Goal: Task Accomplishment & Management: Manage account settings

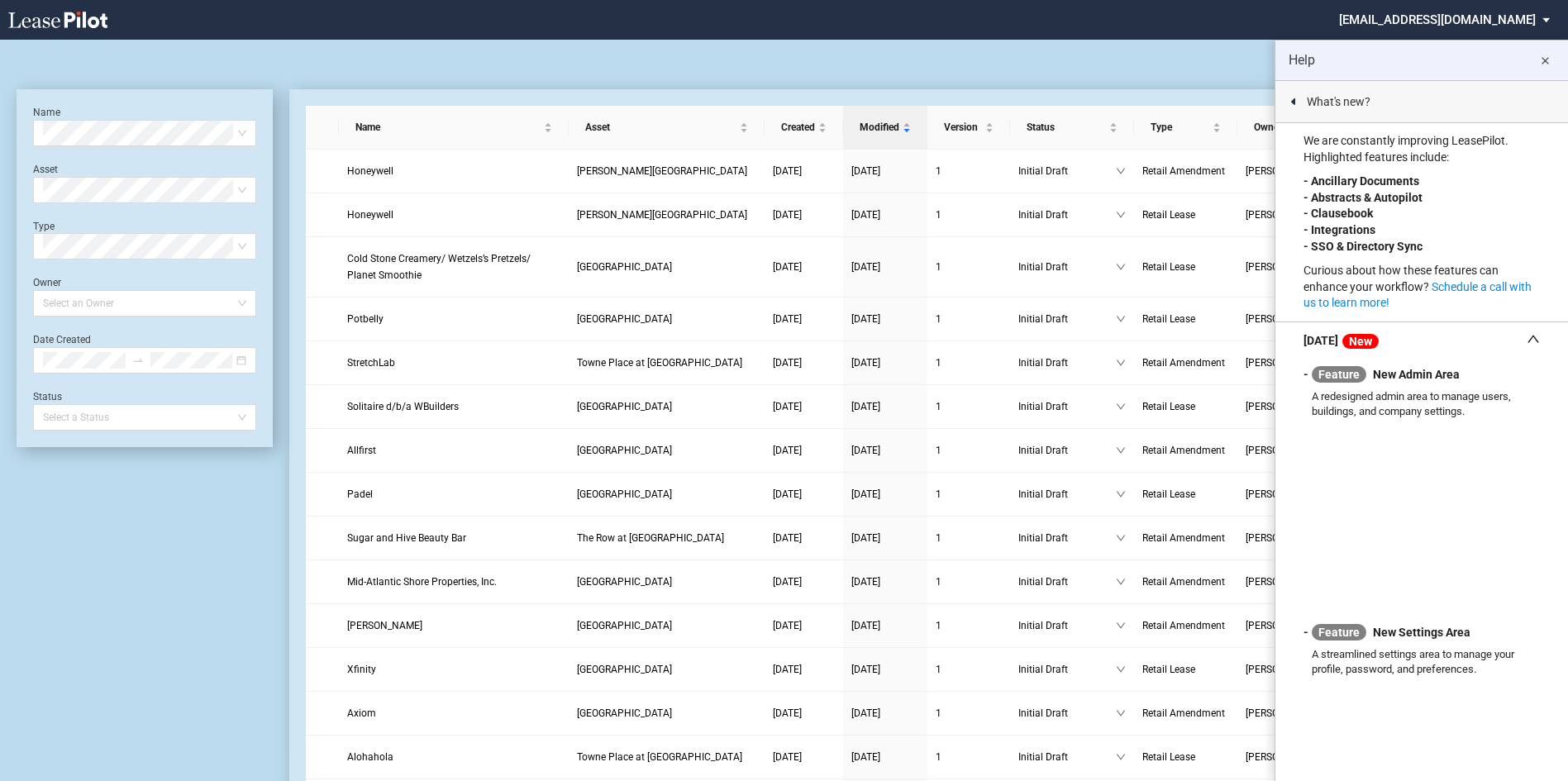
click at [1550, 59] on md-icon "close" at bounding box center [1545, 61] width 20 height 20
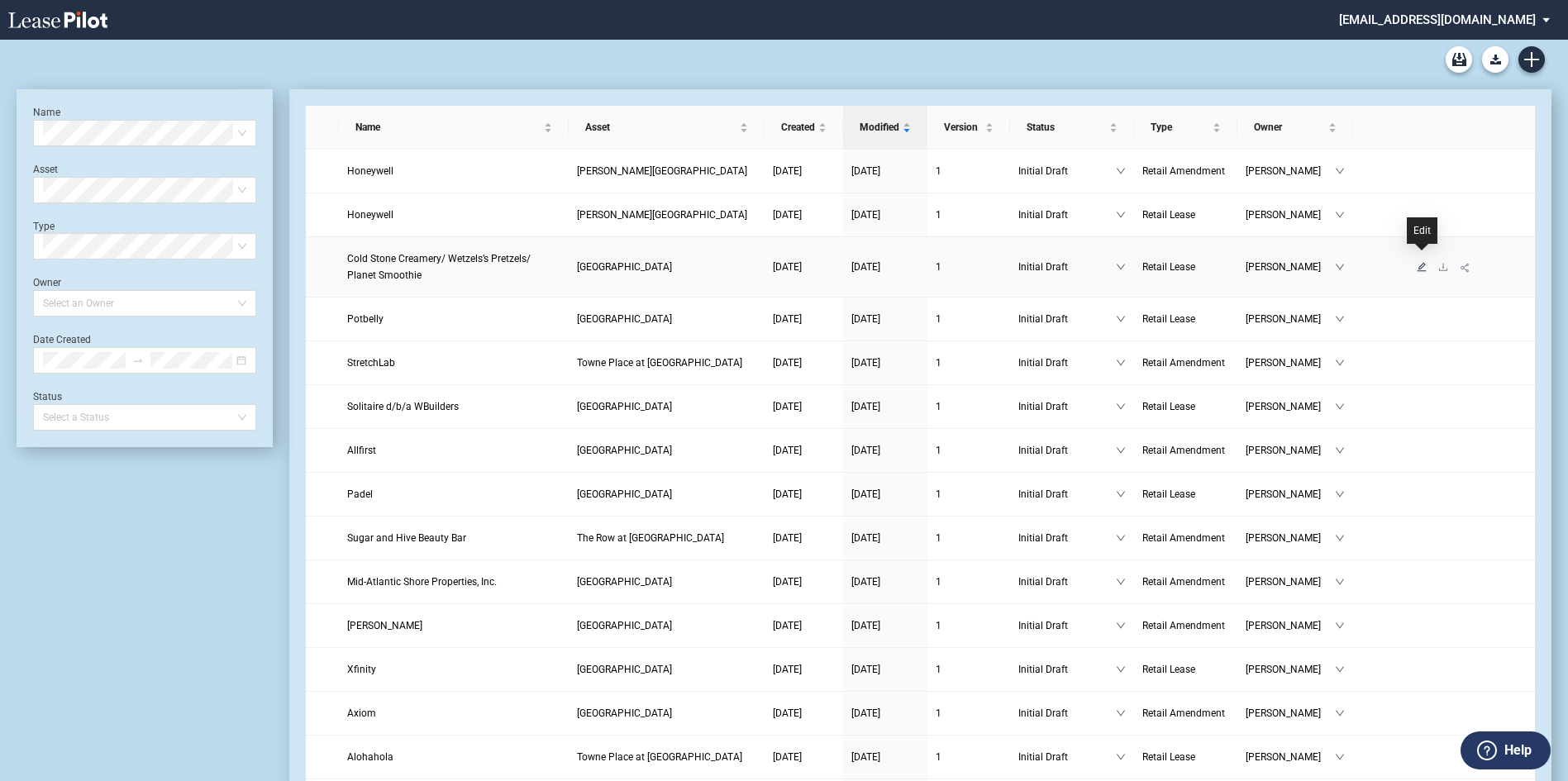
click at [1422, 262] on icon "edit" at bounding box center [1421, 267] width 10 height 10
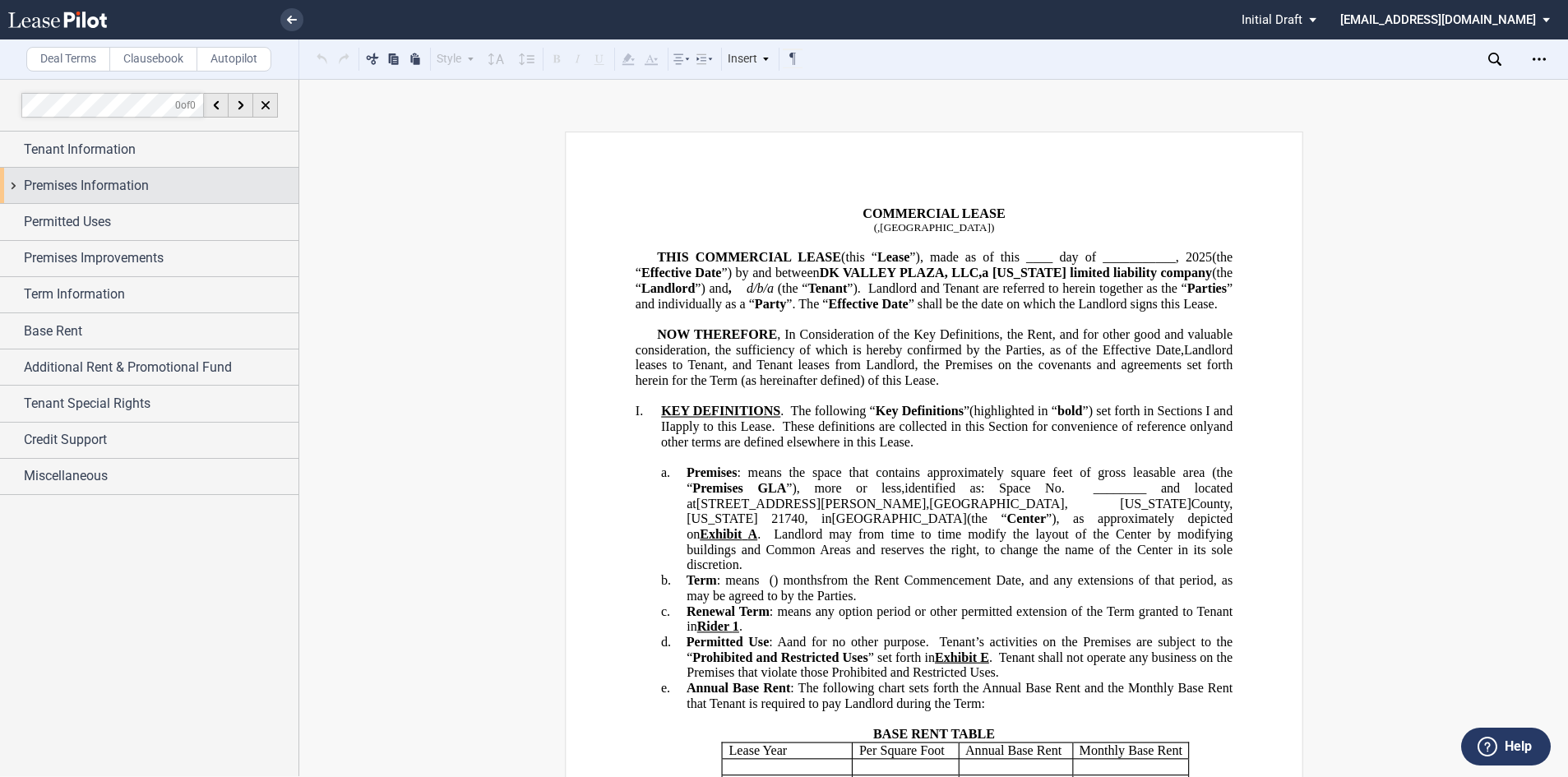
click at [144, 187] on span "Premises Information" at bounding box center [87, 186] width 125 height 19
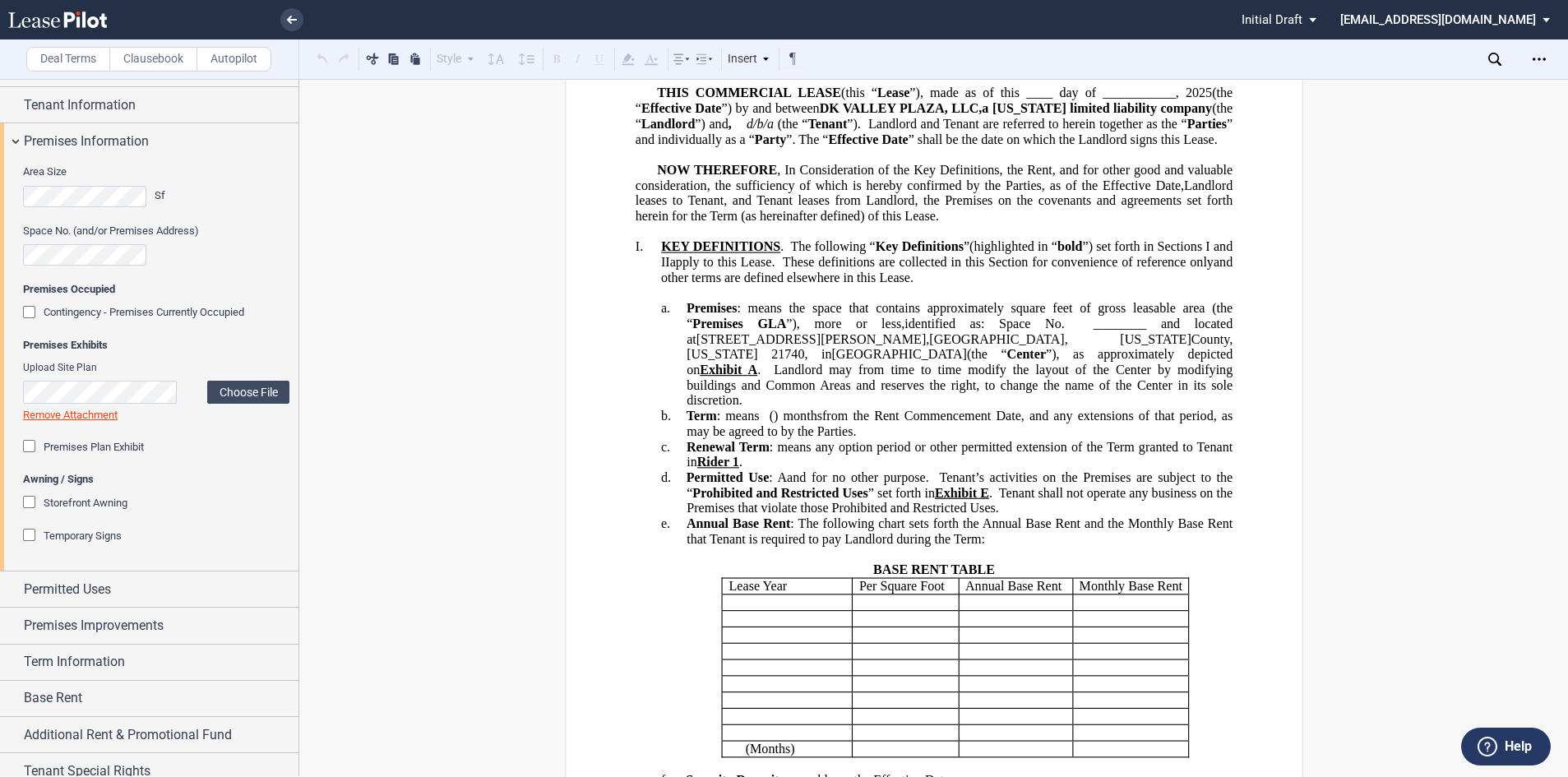
scroll to position [83, 0]
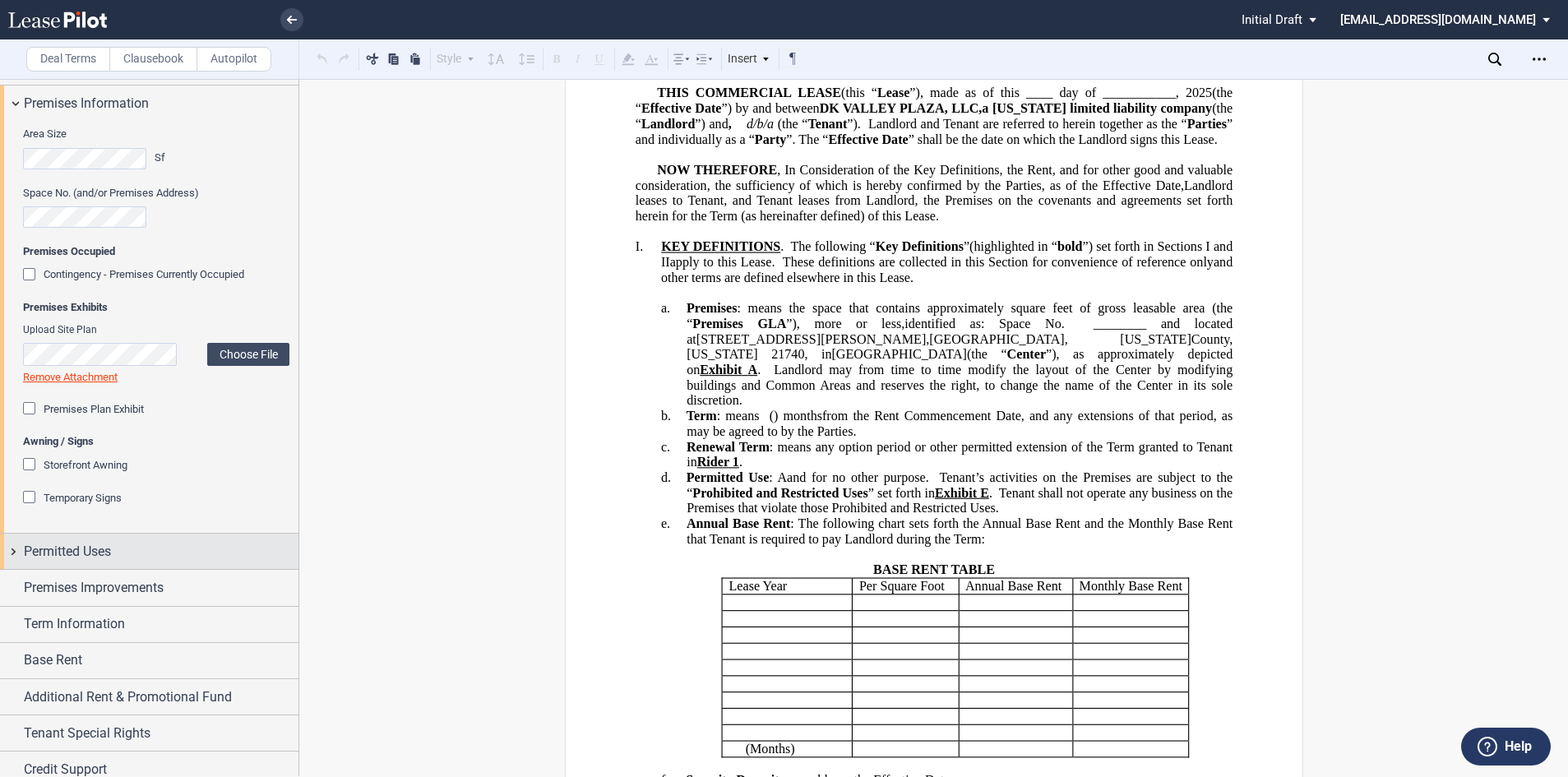
click at [57, 563] on div "Permitted Uses" at bounding box center [149, 551] width 298 height 35
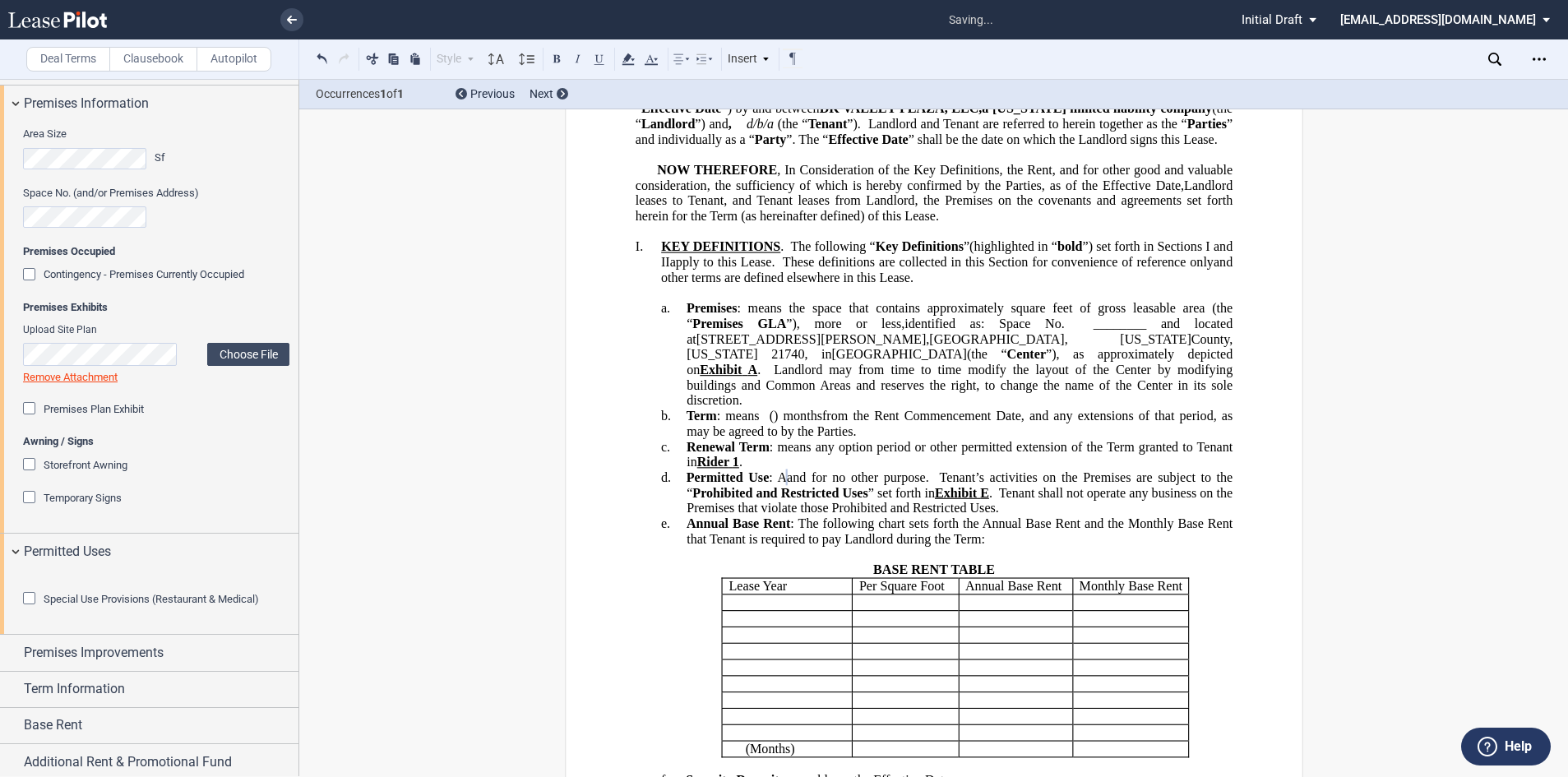
scroll to position [0, 0]
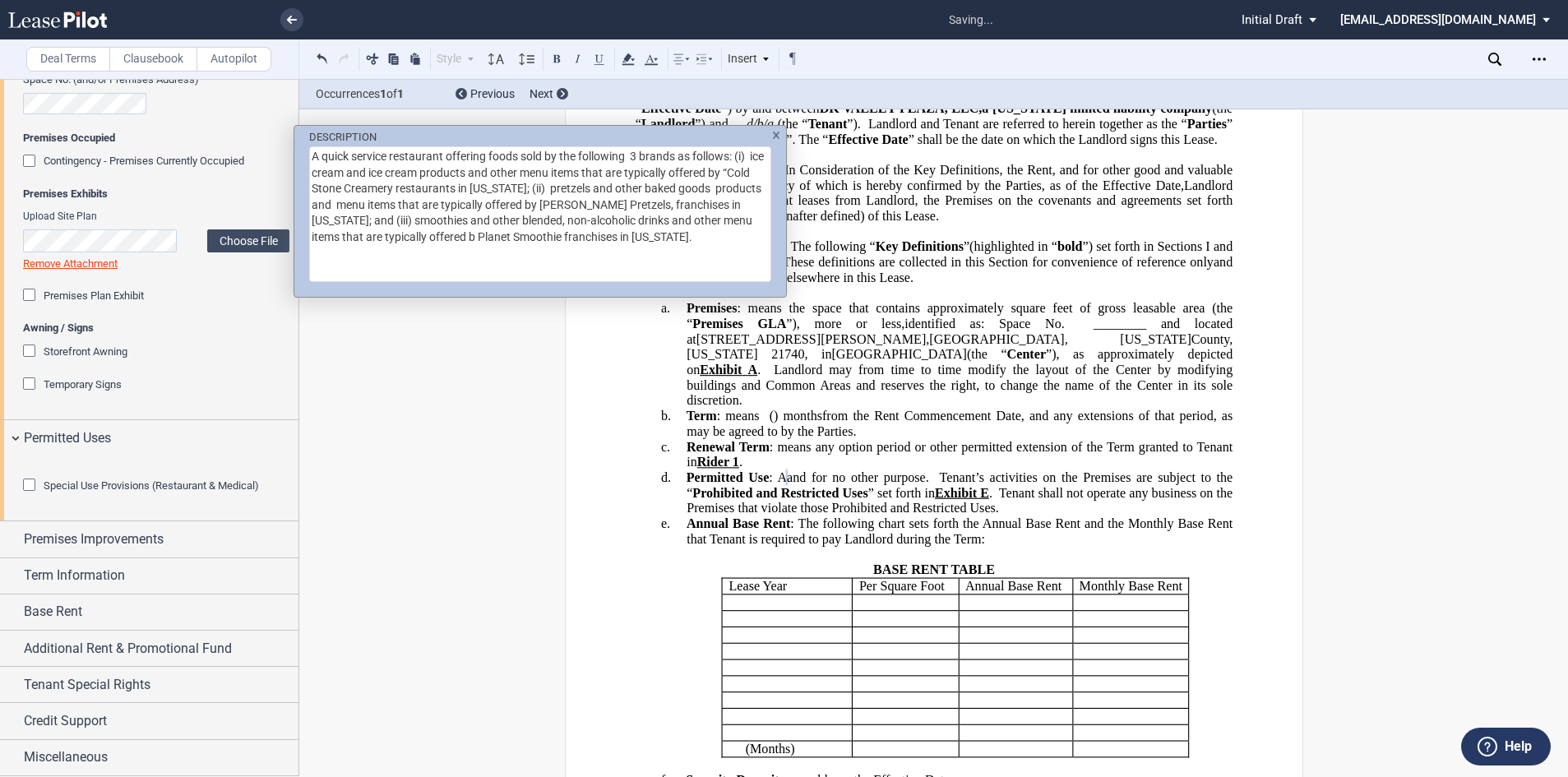
click at [786, 494] on div "DESCRIPTION A quick service restaurant offering foods sold by the following 3 b…" at bounding box center [784, 388] width 1568 height 777
click at [985, 568] on div "DESCRIPTION A quick service restaurant offering foods sold by the following 3 b…" at bounding box center [784, 388] width 1568 height 777
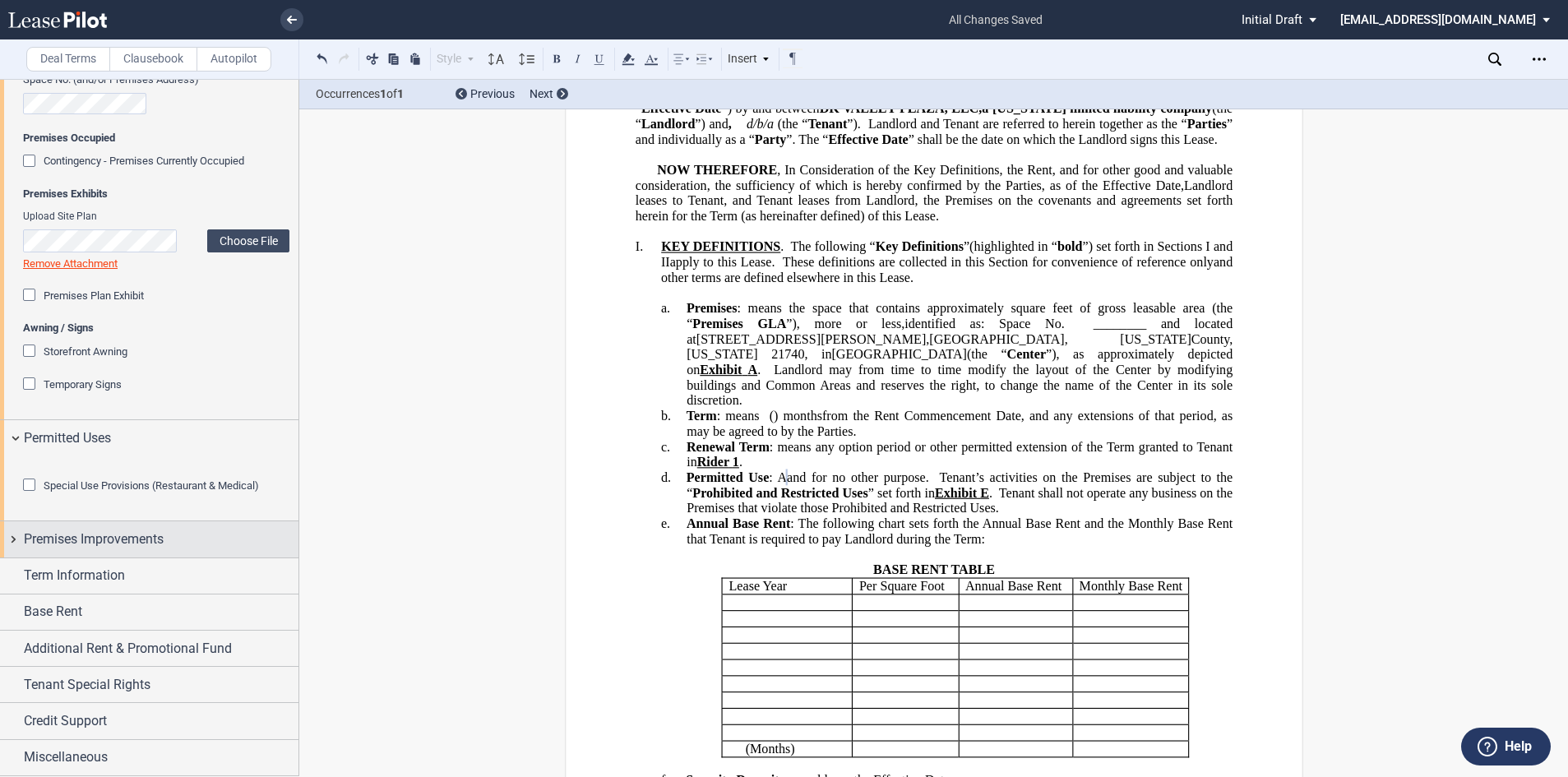
click at [147, 549] on span "Premises Improvements" at bounding box center [94, 540] width 140 height 19
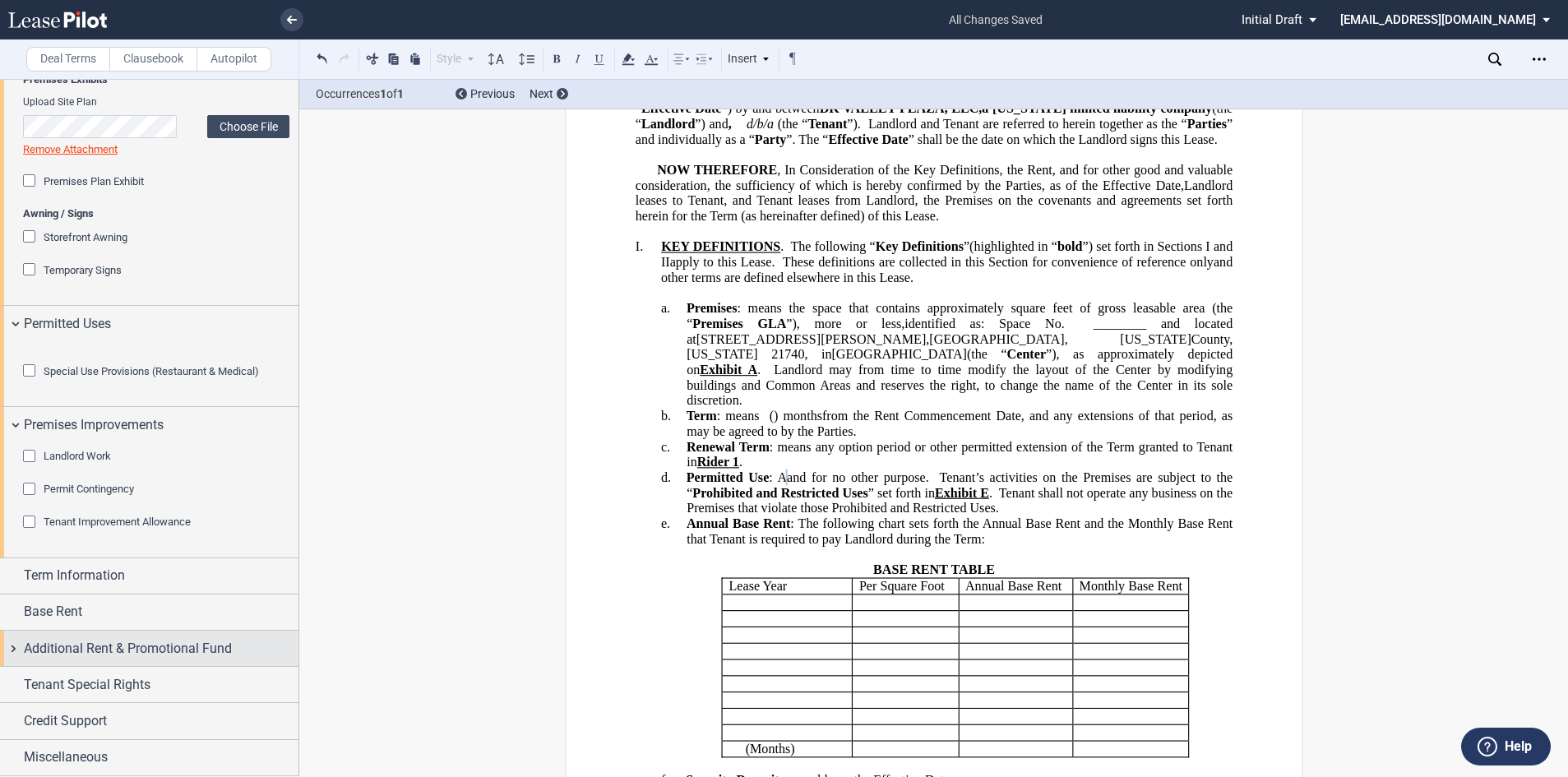
scroll to position [401, 0]
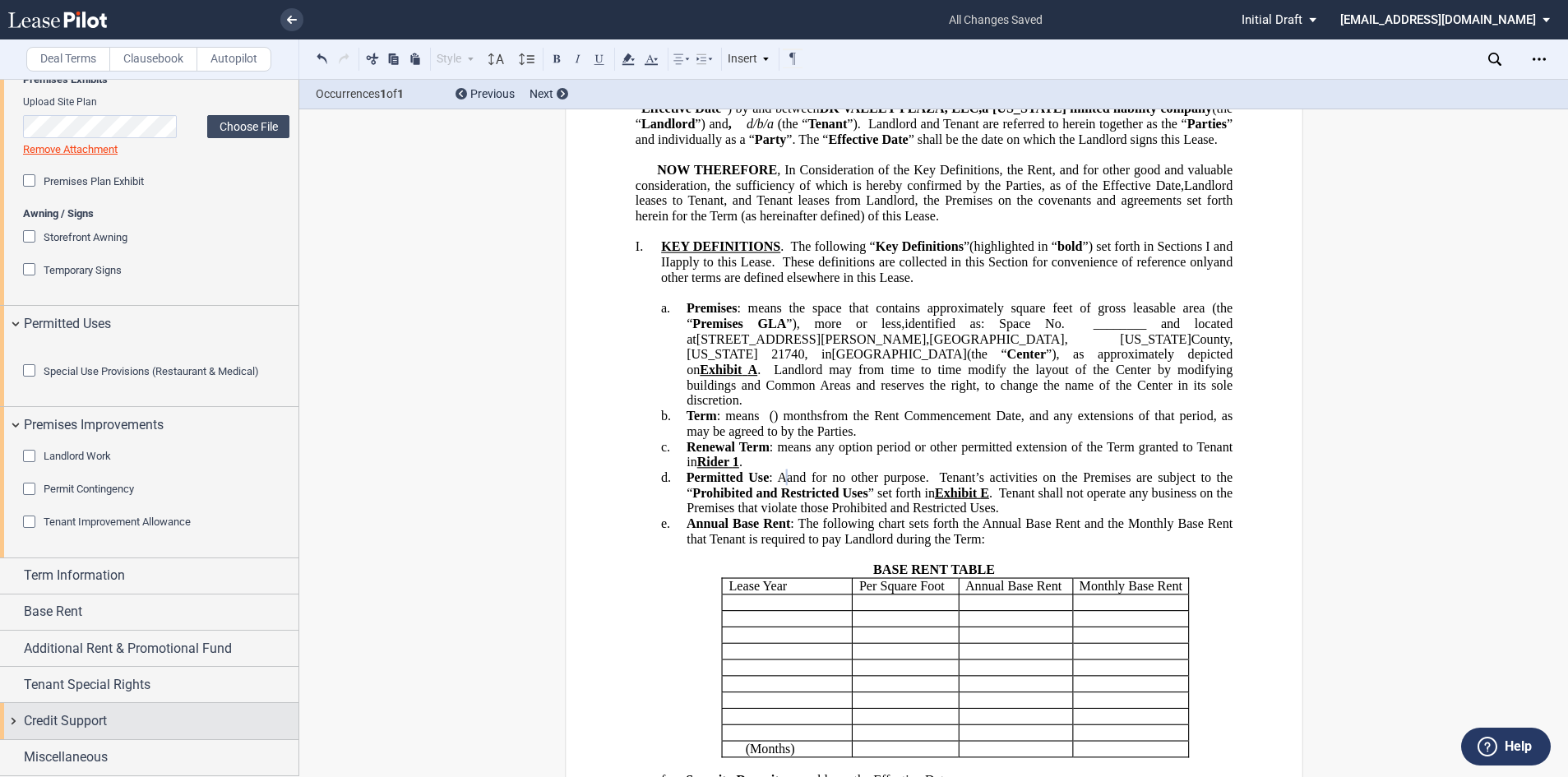
click at [88, 729] on span "Credit Support" at bounding box center [65, 722] width 83 height 19
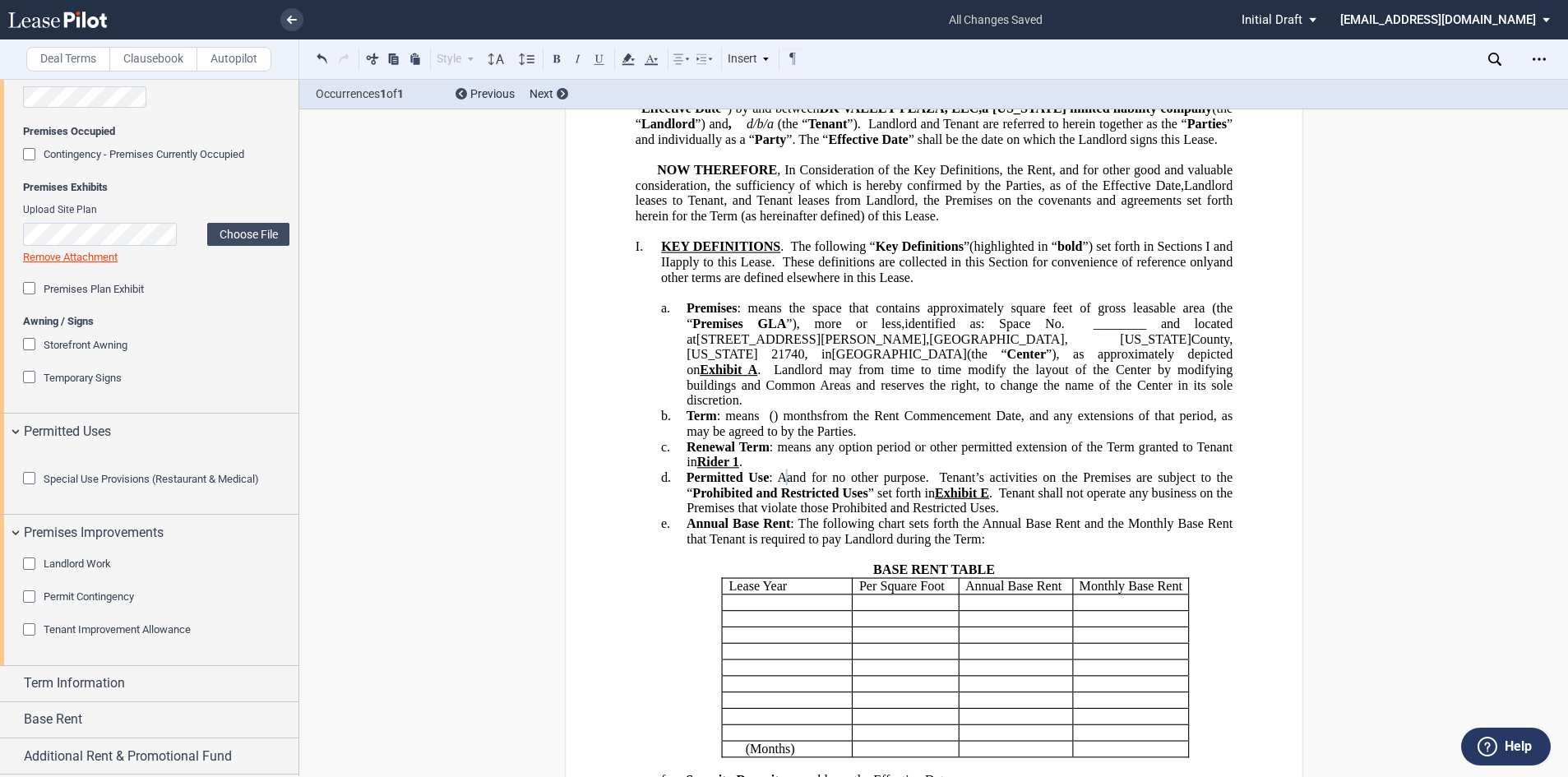
scroll to position [164, 0]
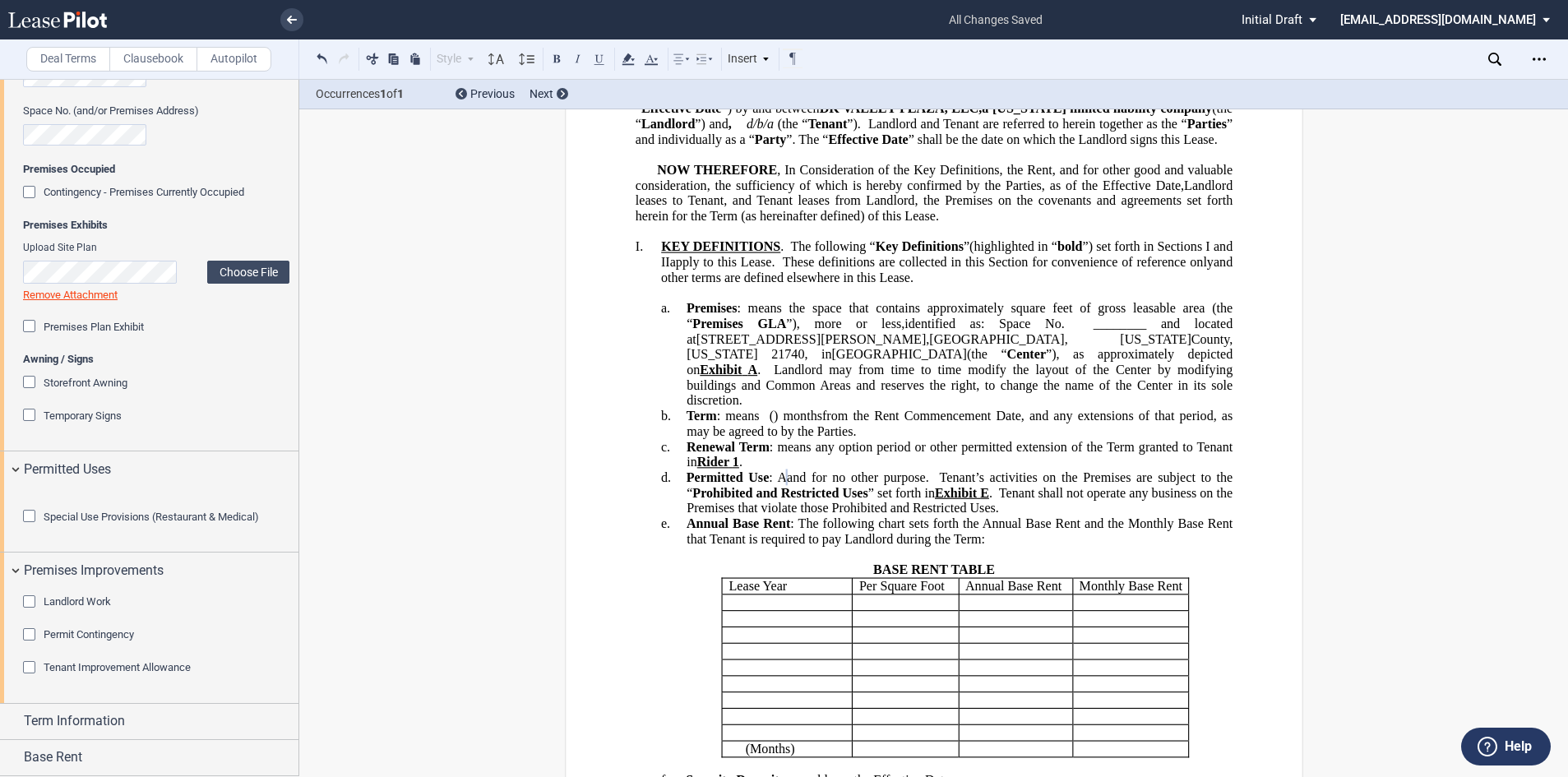
click at [18, 551] on div "Special Use Provisions (Restaurant & Medical) Restaurant Restaurant Tenant's Me…" at bounding box center [149, 519] width 298 height 65
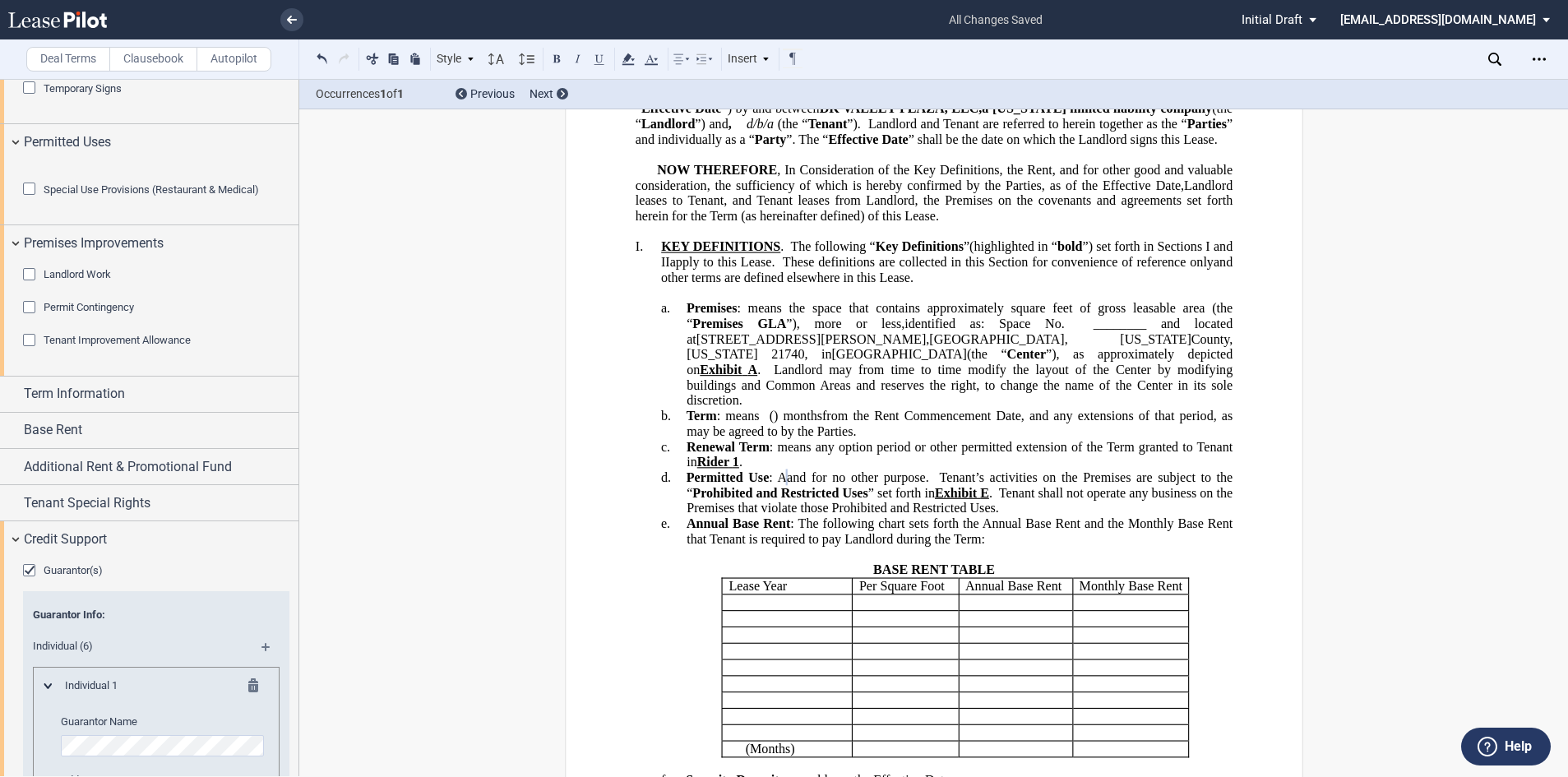
scroll to position [490, 0]
click at [62, 406] on span "Term Information" at bounding box center [75, 396] width 101 height 19
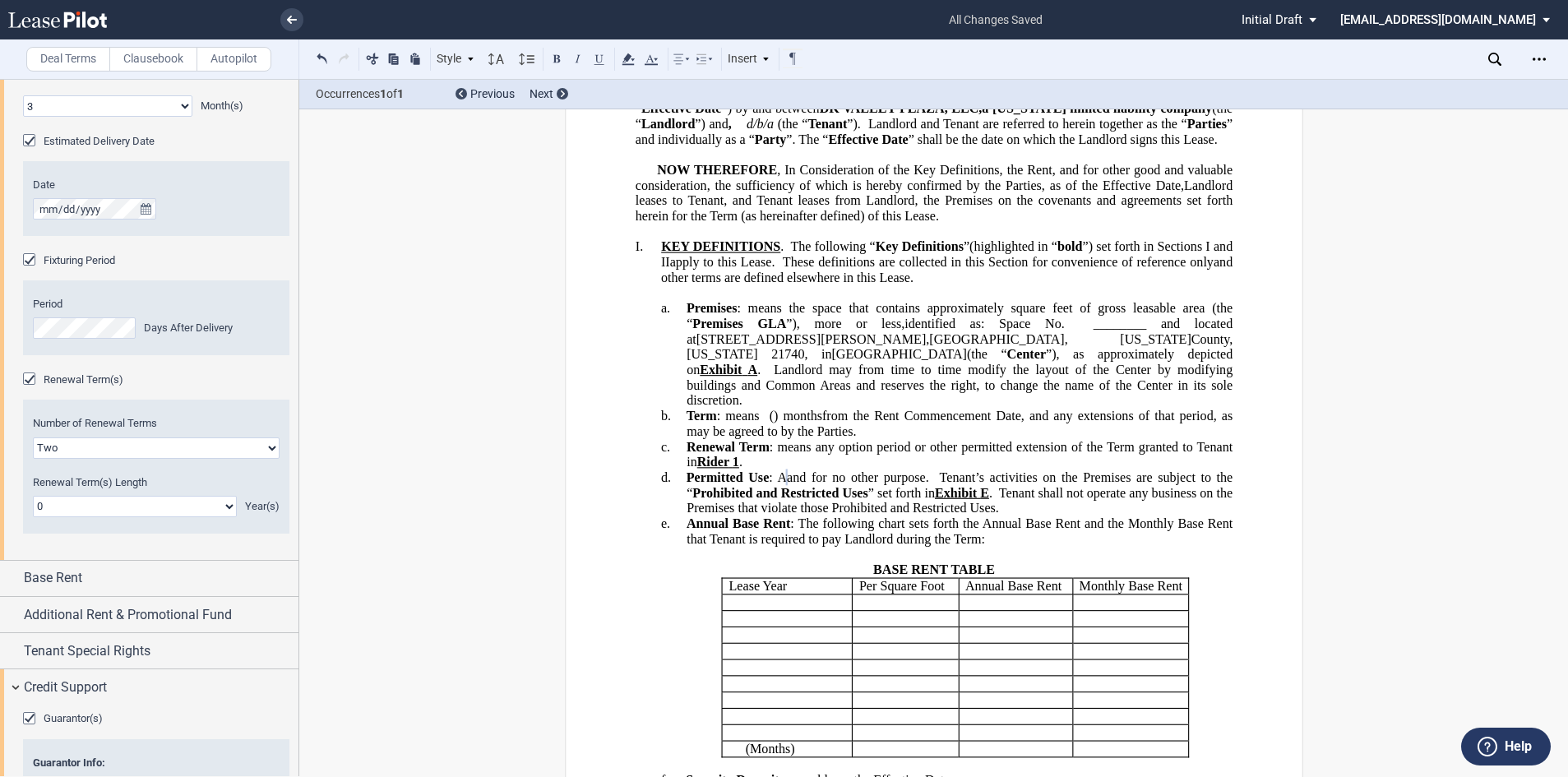
scroll to position [901, 0]
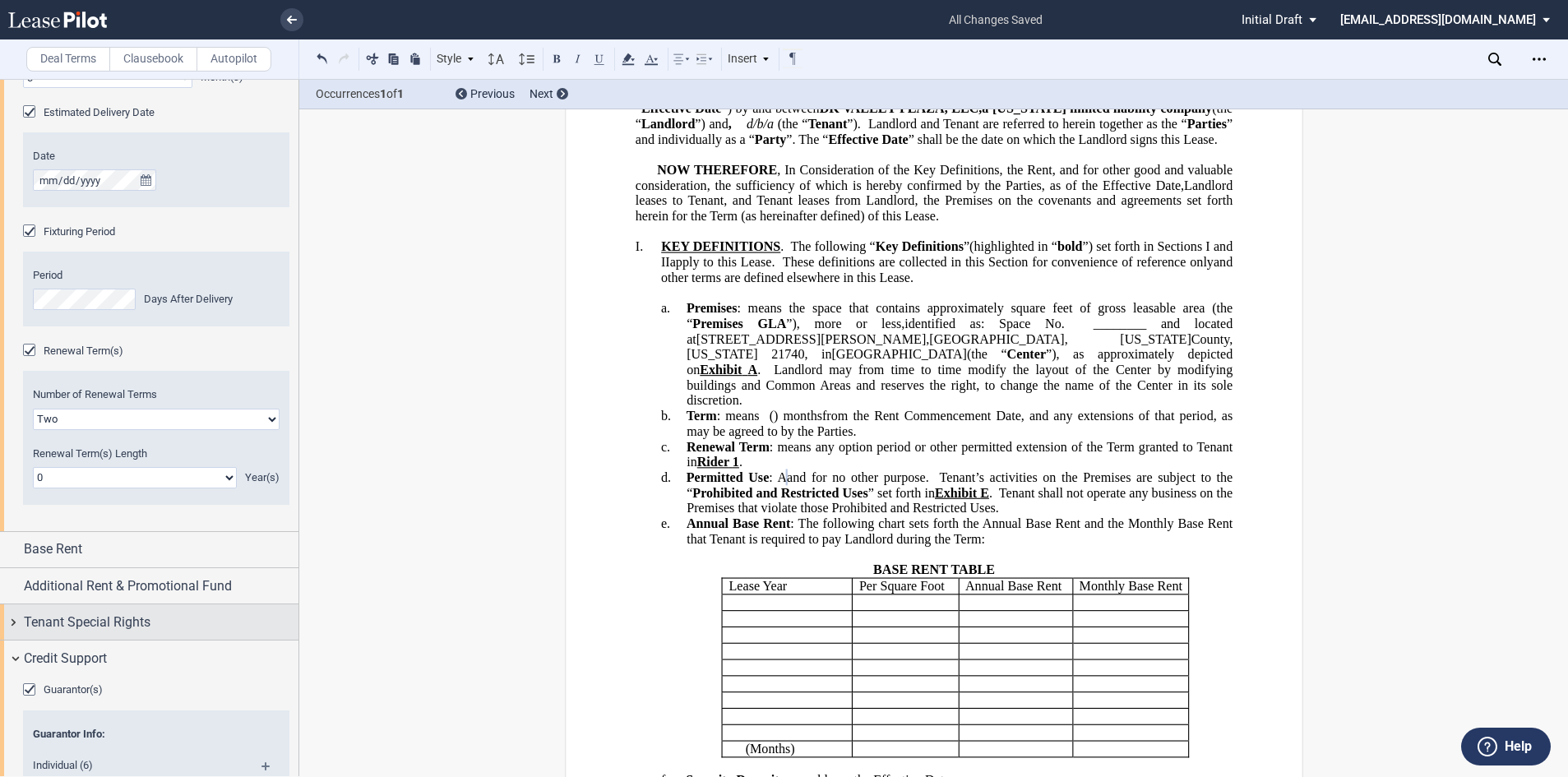
click at [87, 633] on span "Tenant Special Rights" at bounding box center [87, 622] width 126 height 19
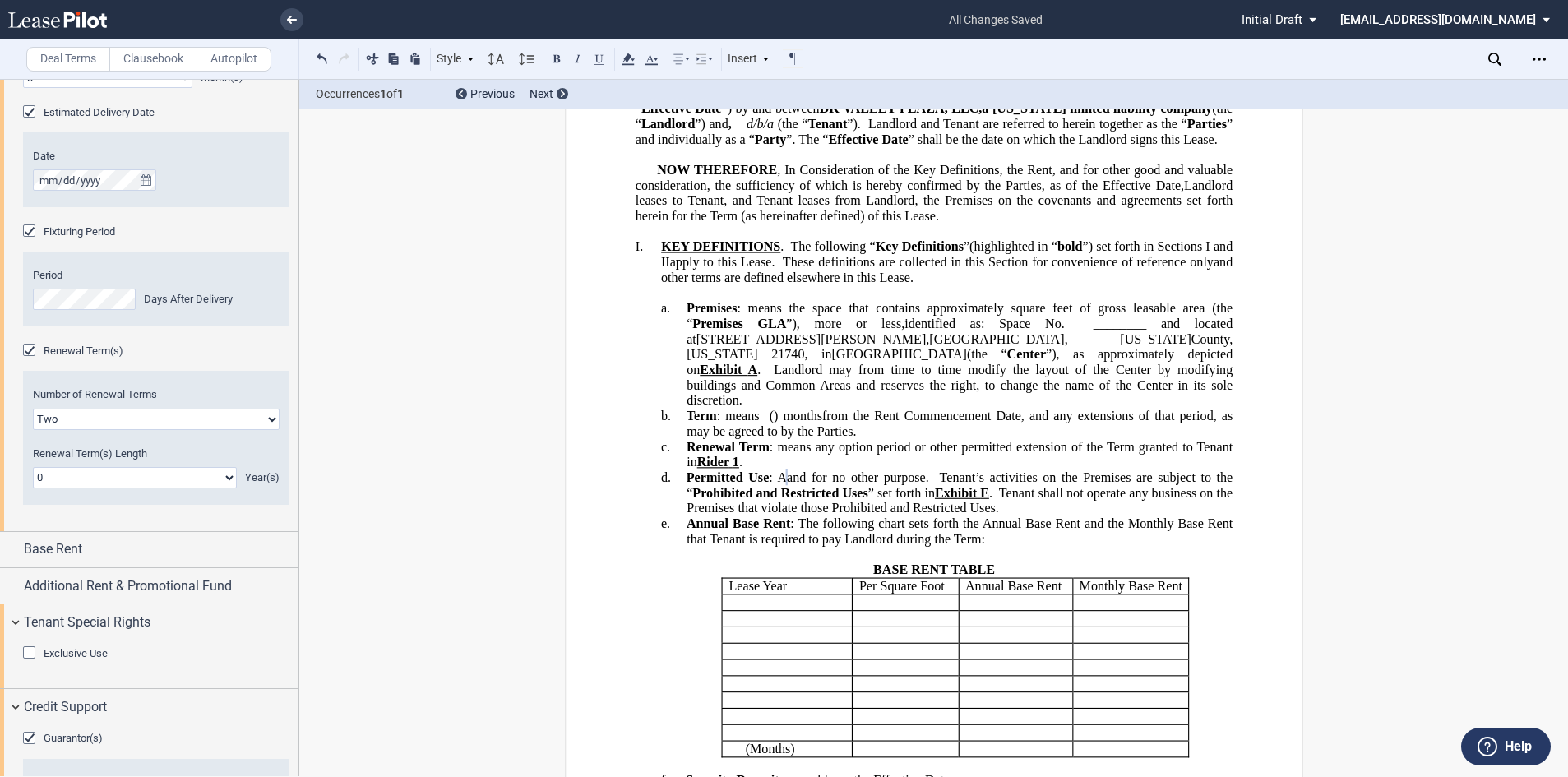
scroll to position [1066, 0]
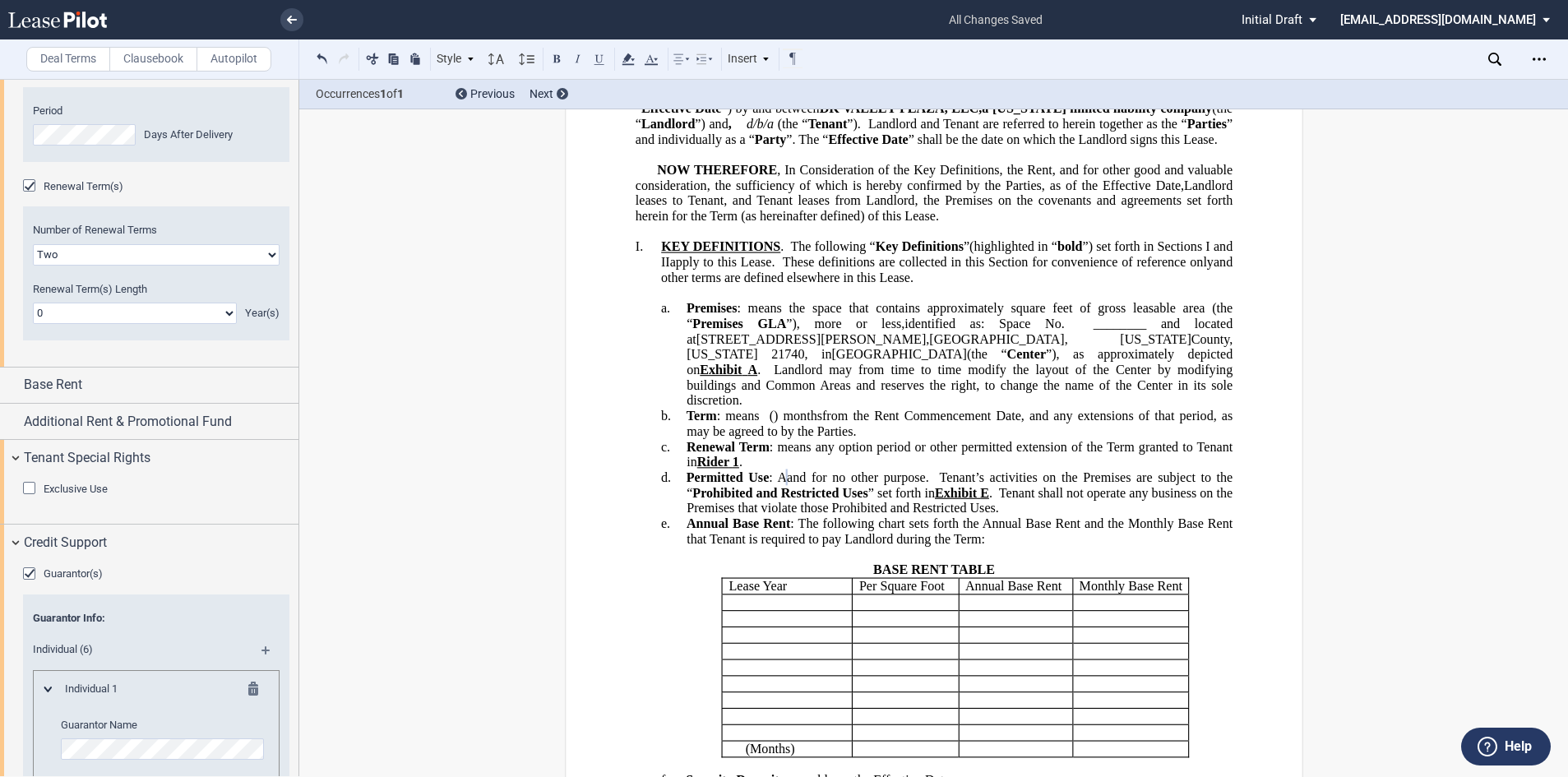
click at [29, 499] on div "Exclusive Use" at bounding box center [31, 490] width 17 height 17
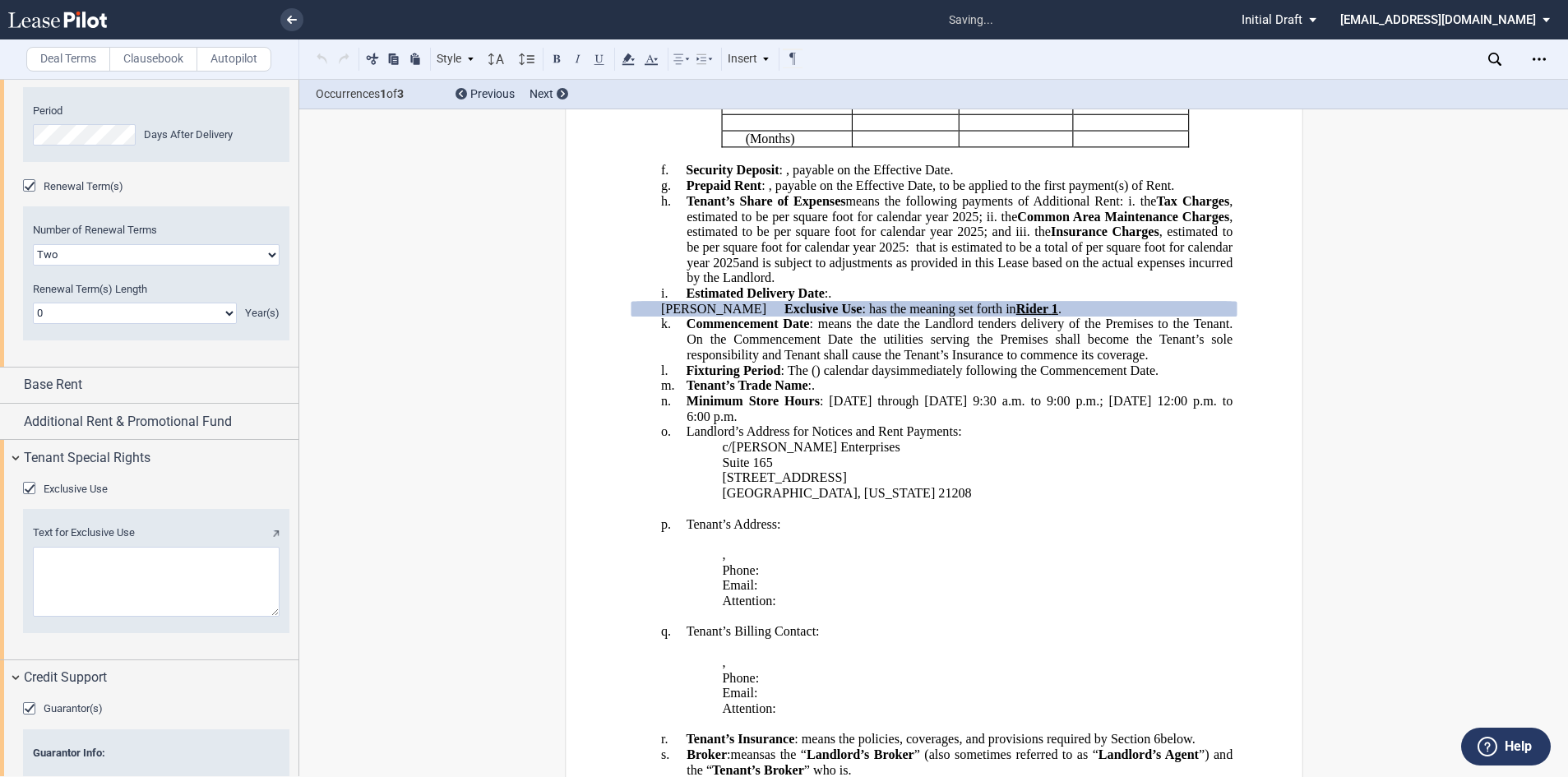
scroll to position [847, 0]
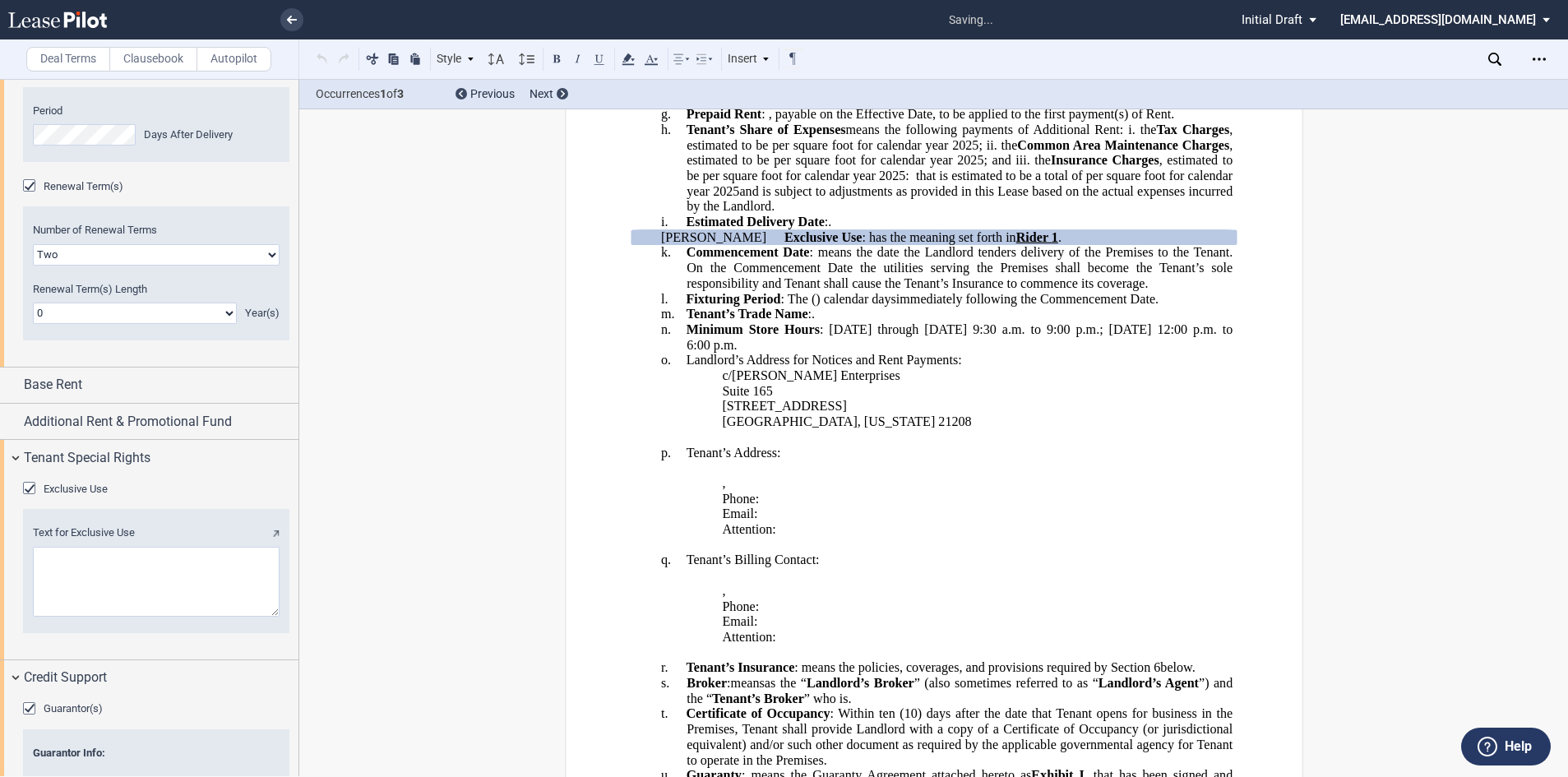
click at [66, 617] on textarea "Text for Exclusive Use" at bounding box center [157, 583] width 247 height 70
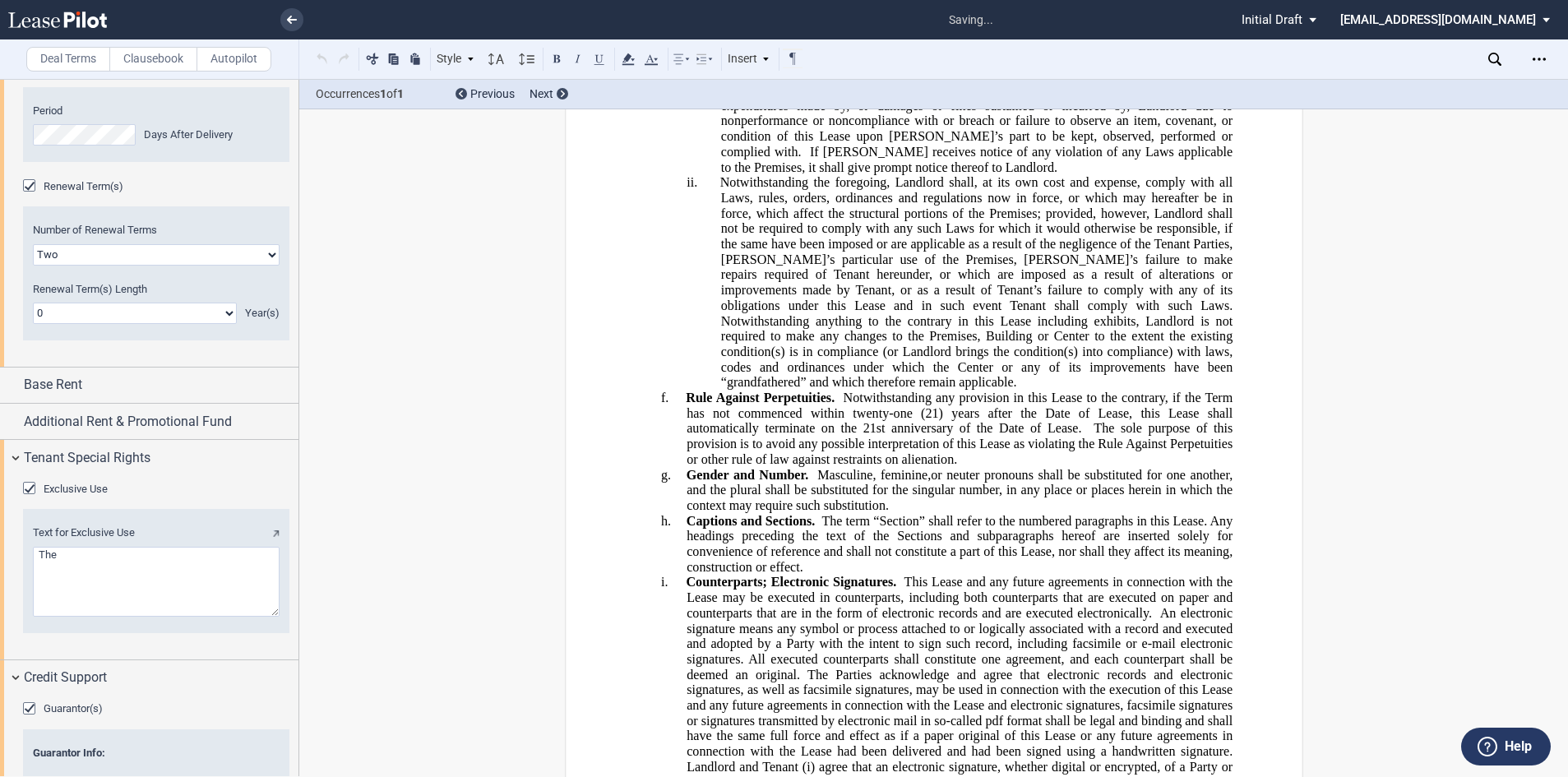
scroll to position [33562, 0]
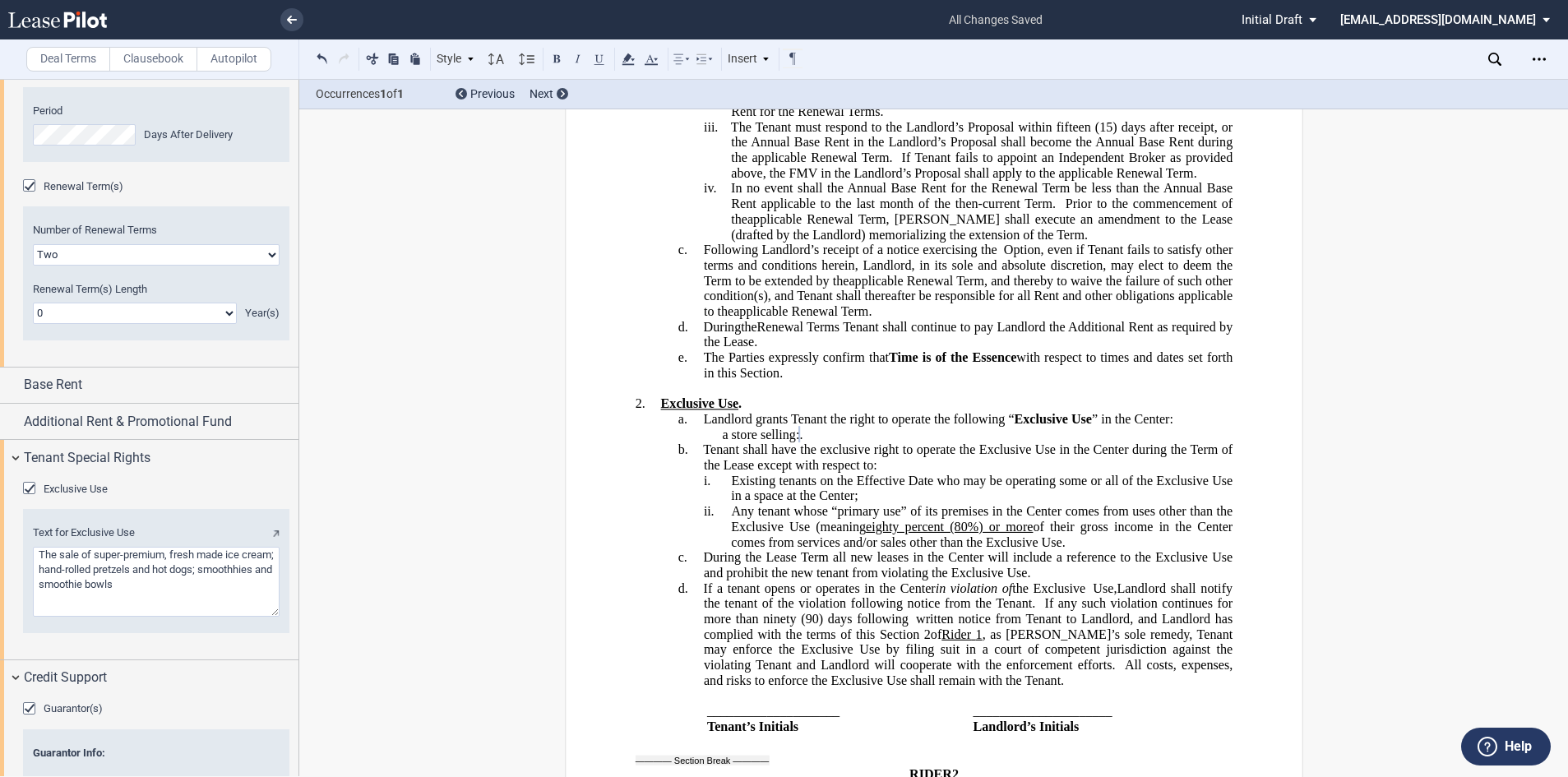
click at [60, 617] on textarea "Text for Exclusive Use" at bounding box center [157, 583] width 247 height 70
click at [78, 617] on textarea "Text for Exclusive Use" at bounding box center [157, 583] width 247 height 70
click at [185, 617] on textarea "Text for Exclusive Use" at bounding box center [157, 583] width 247 height 70
click at [192, 617] on textarea "Text for Exclusive Use" at bounding box center [157, 583] width 247 height 70
type textarea "The sale of super-premium, fresh made ice cream; hand-rolled pretzels and hot d…"
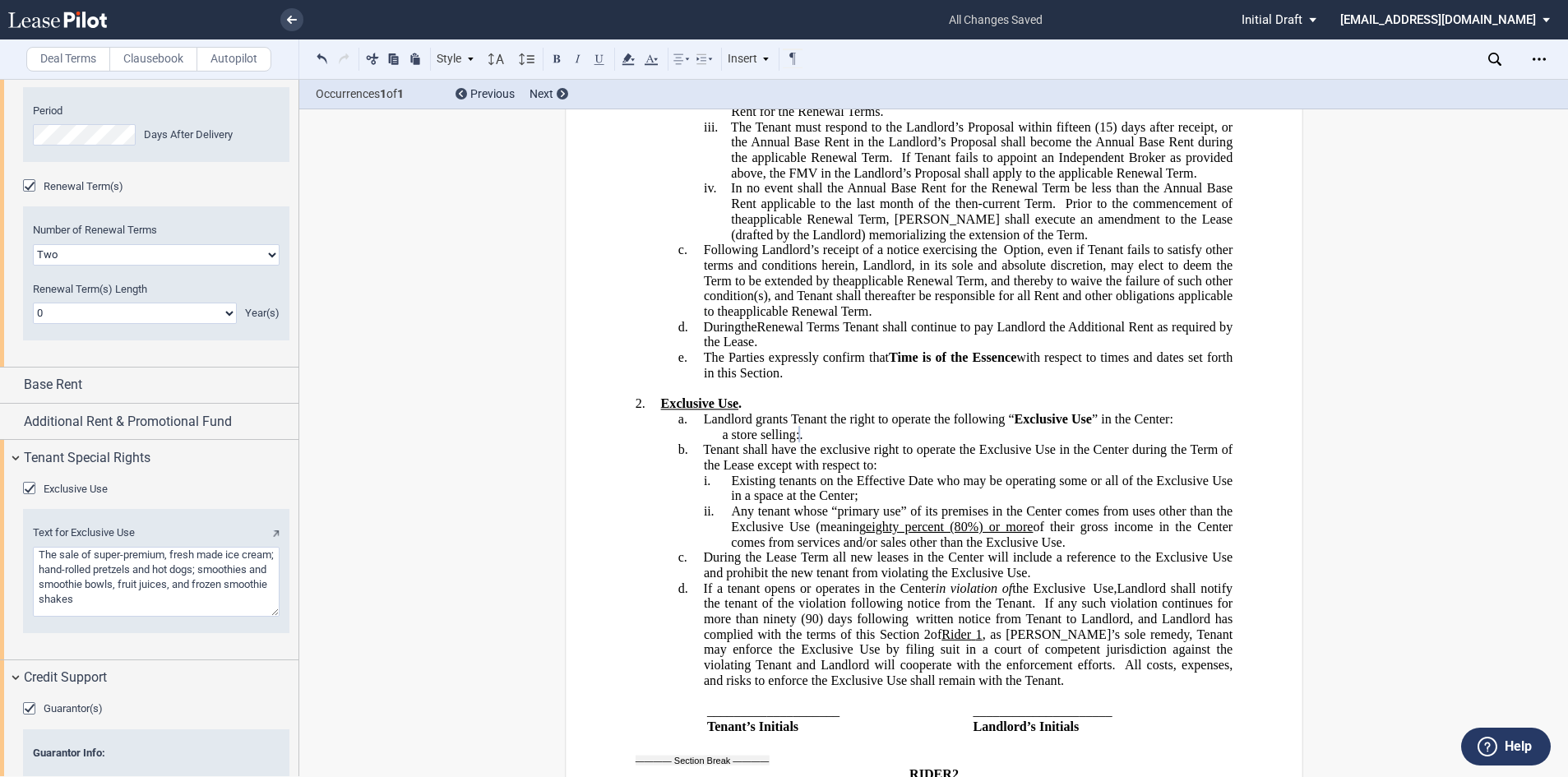
click at [958, 520] on span "eighty percent (80%) or more" at bounding box center [950, 527] width 167 height 15
drag, startPoint x: 894, startPoint y: 481, endPoint x: 868, endPoint y: 482, distance: 26.0
click at [868, 520] on span "eighty percent (90%) or more" at bounding box center [950, 527] width 167 height 15
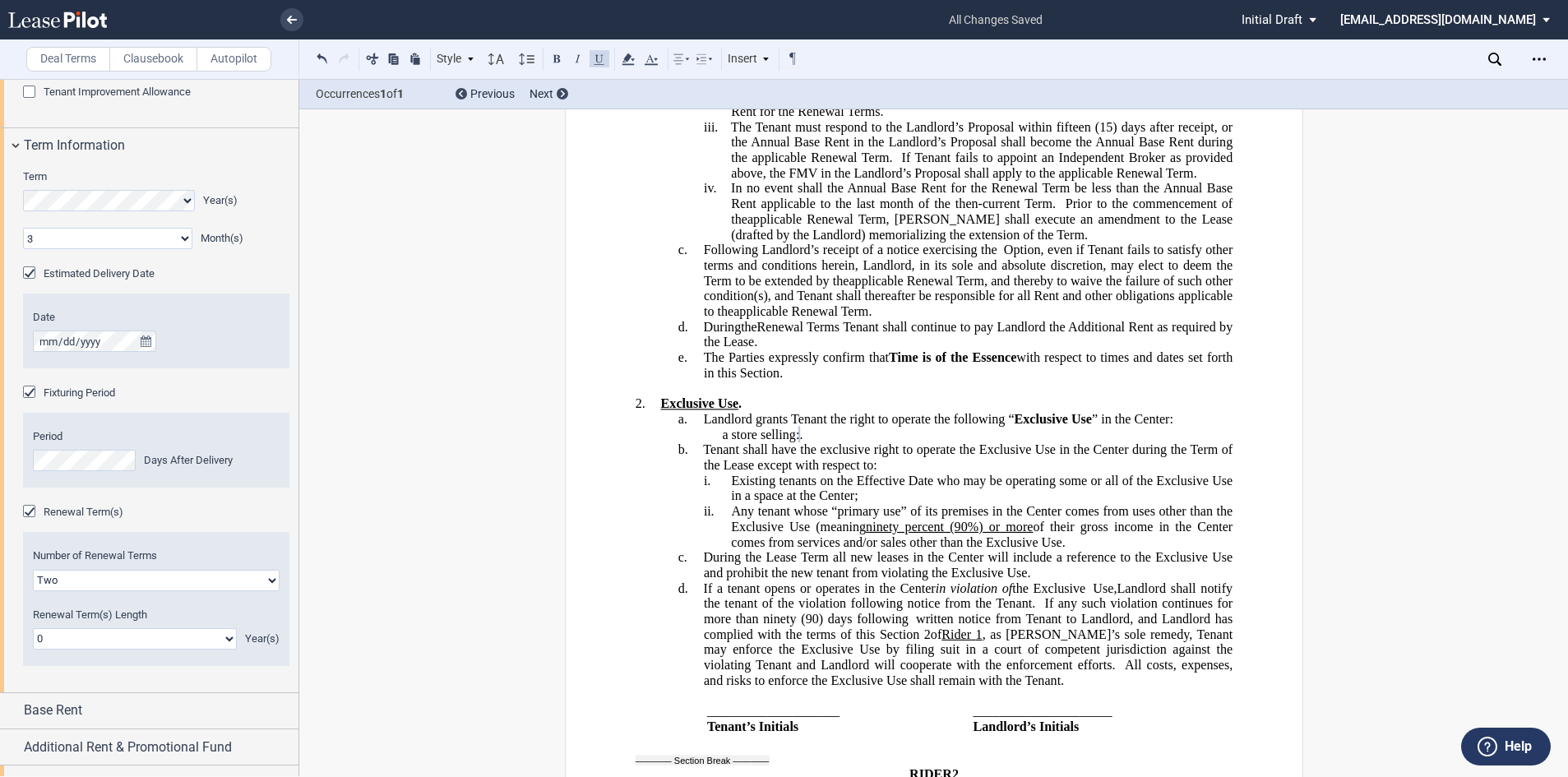
scroll to position [987, 0]
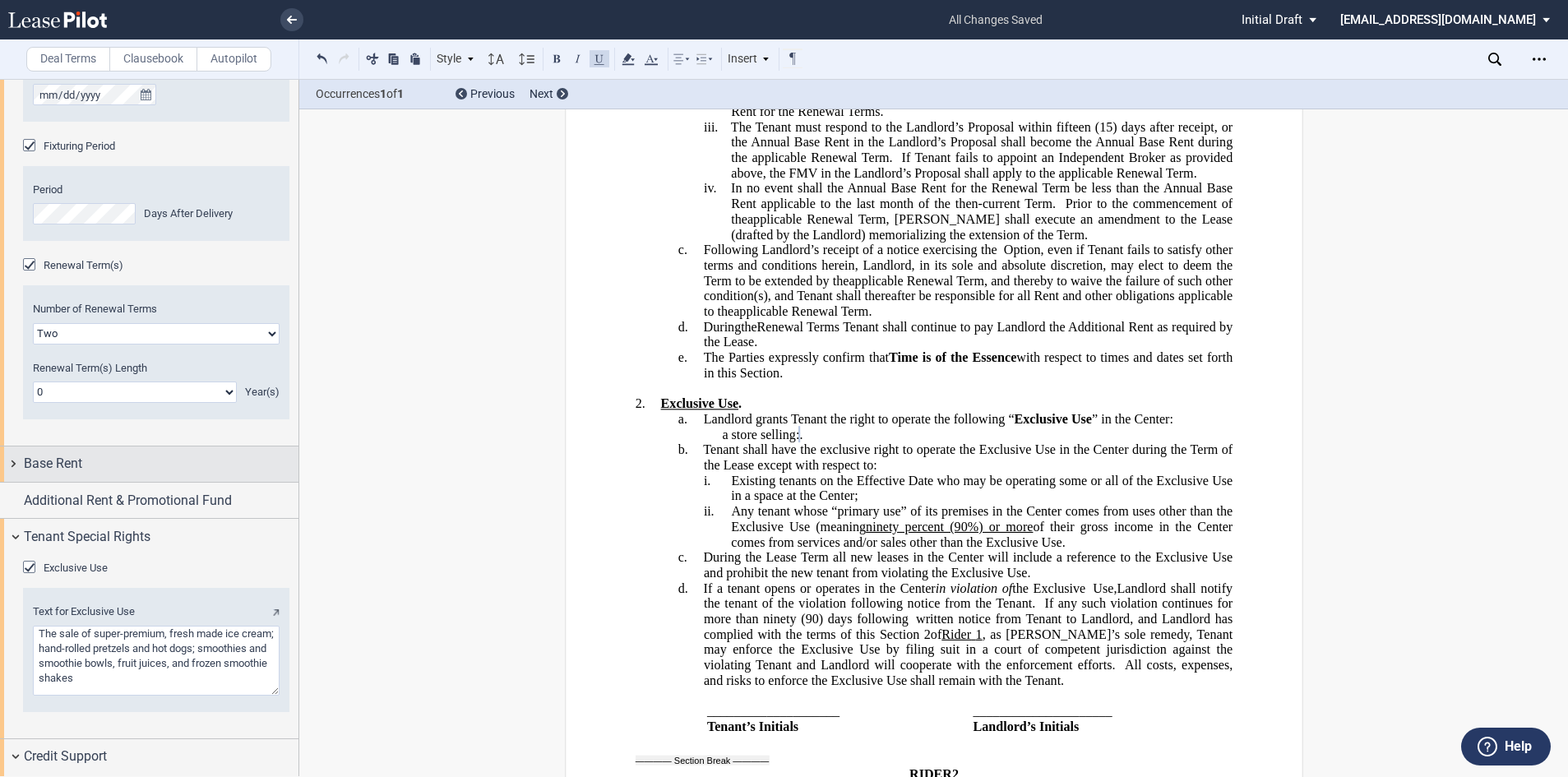
click at [44, 474] on span "Base Rent" at bounding box center [53, 464] width 58 height 19
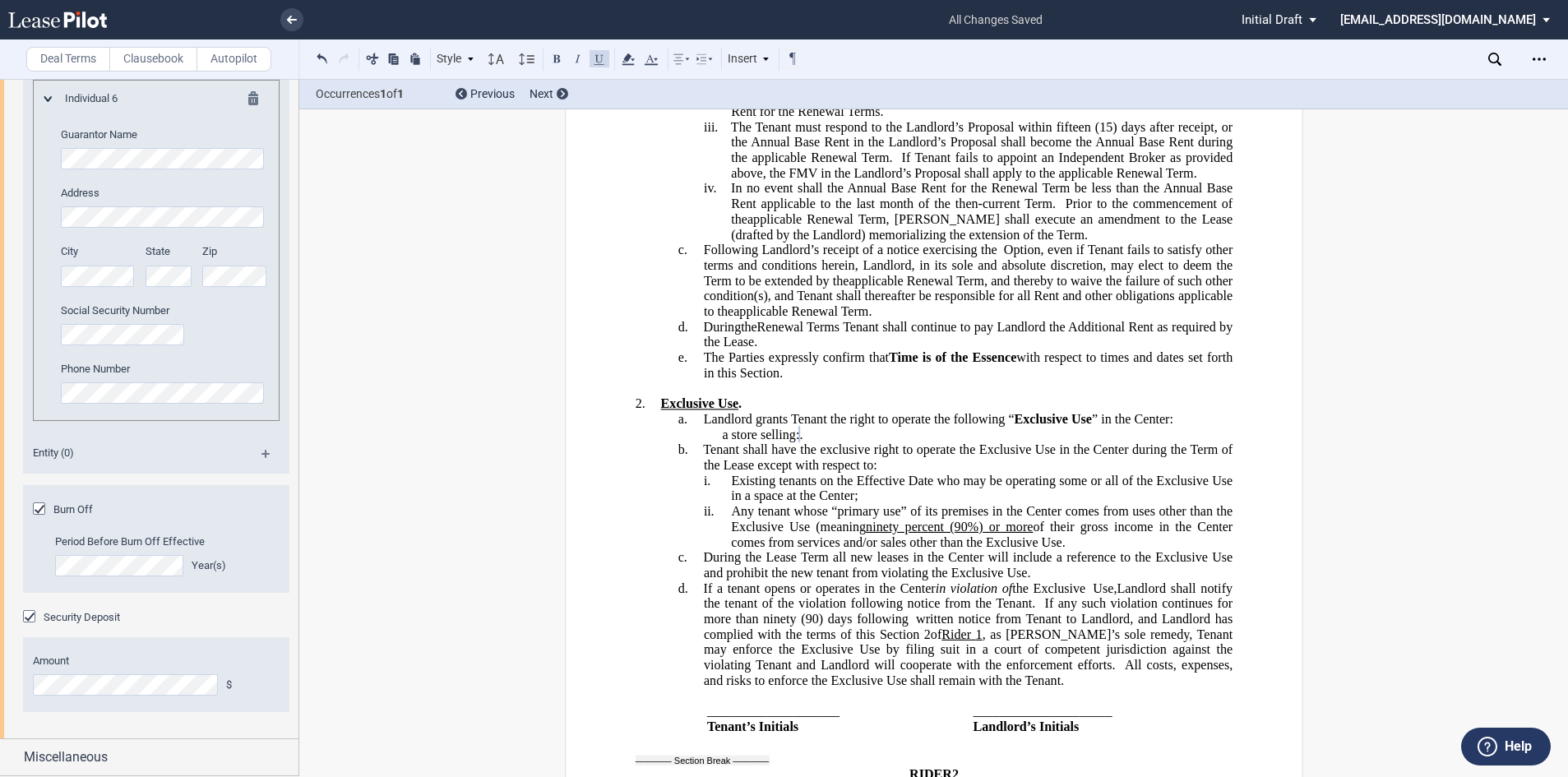
scroll to position [4094, 0]
click at [85, 757] on span "Miscellaneous" at bounding box center [66, 758] width 84 height 19
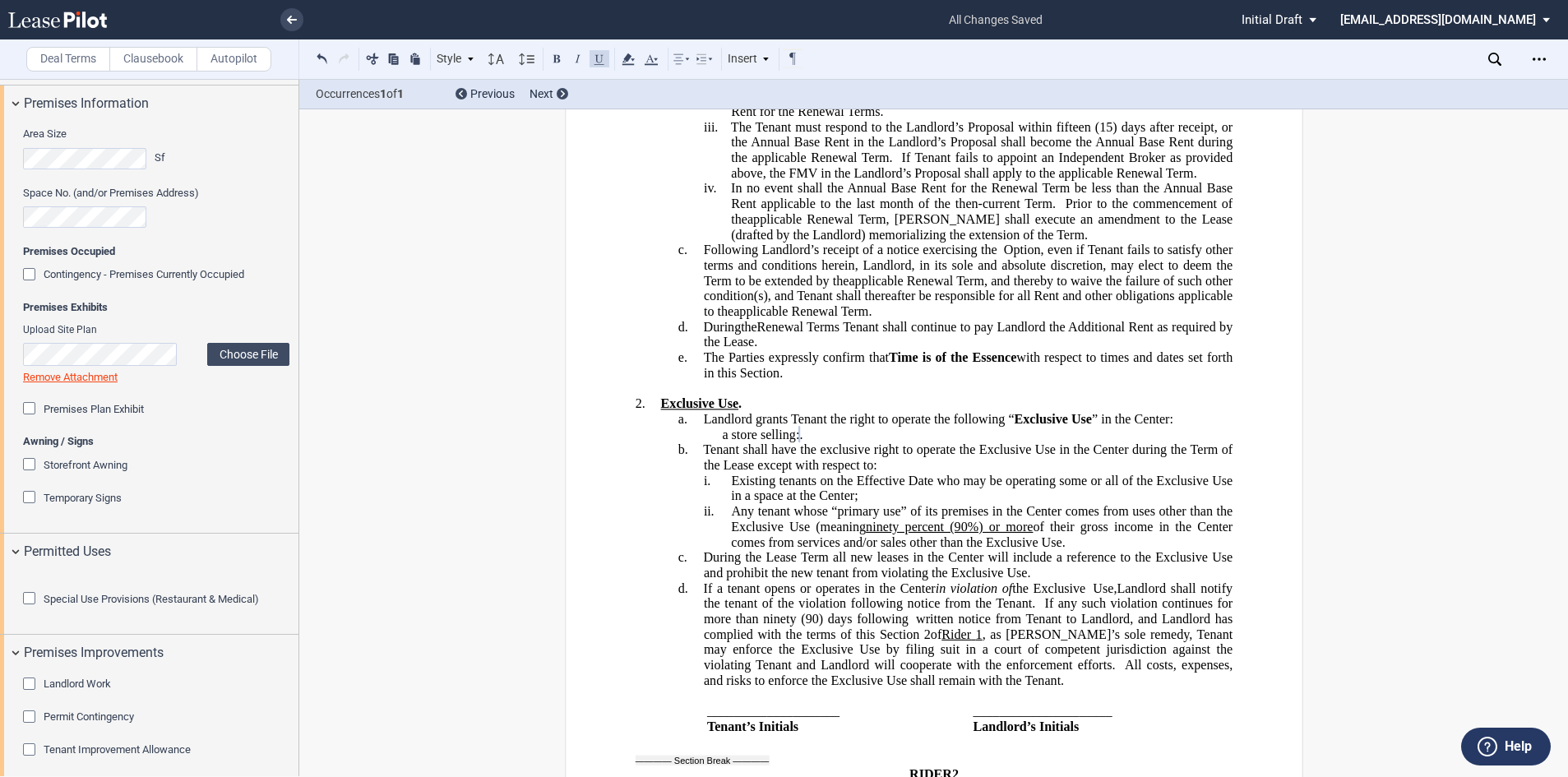
scroll to position [164, 0]
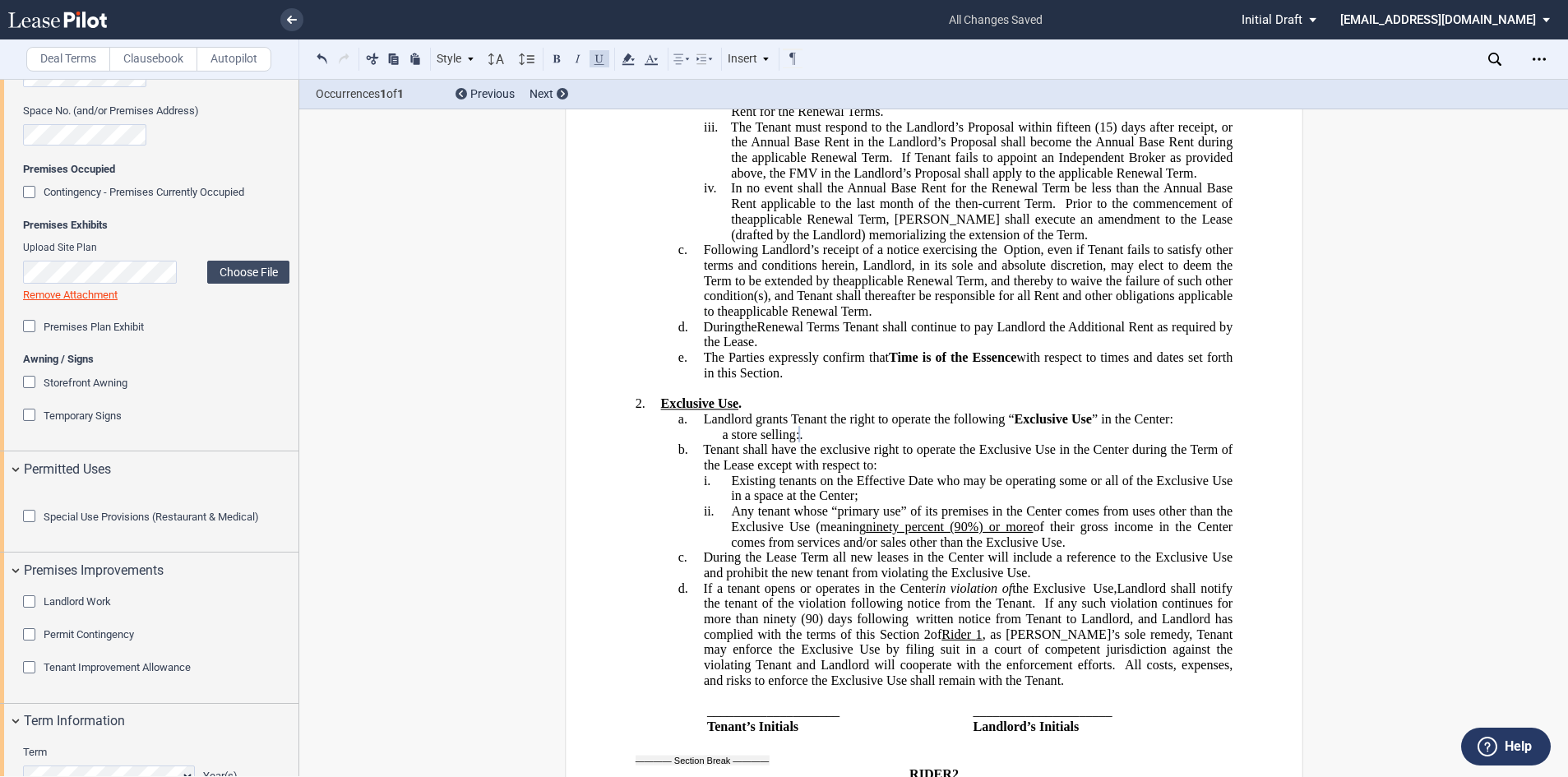
click at [31, 526] on div "Special Use Provisions (Restaurant & Medical)" at bounding box center [31, 518] width 17 height 17
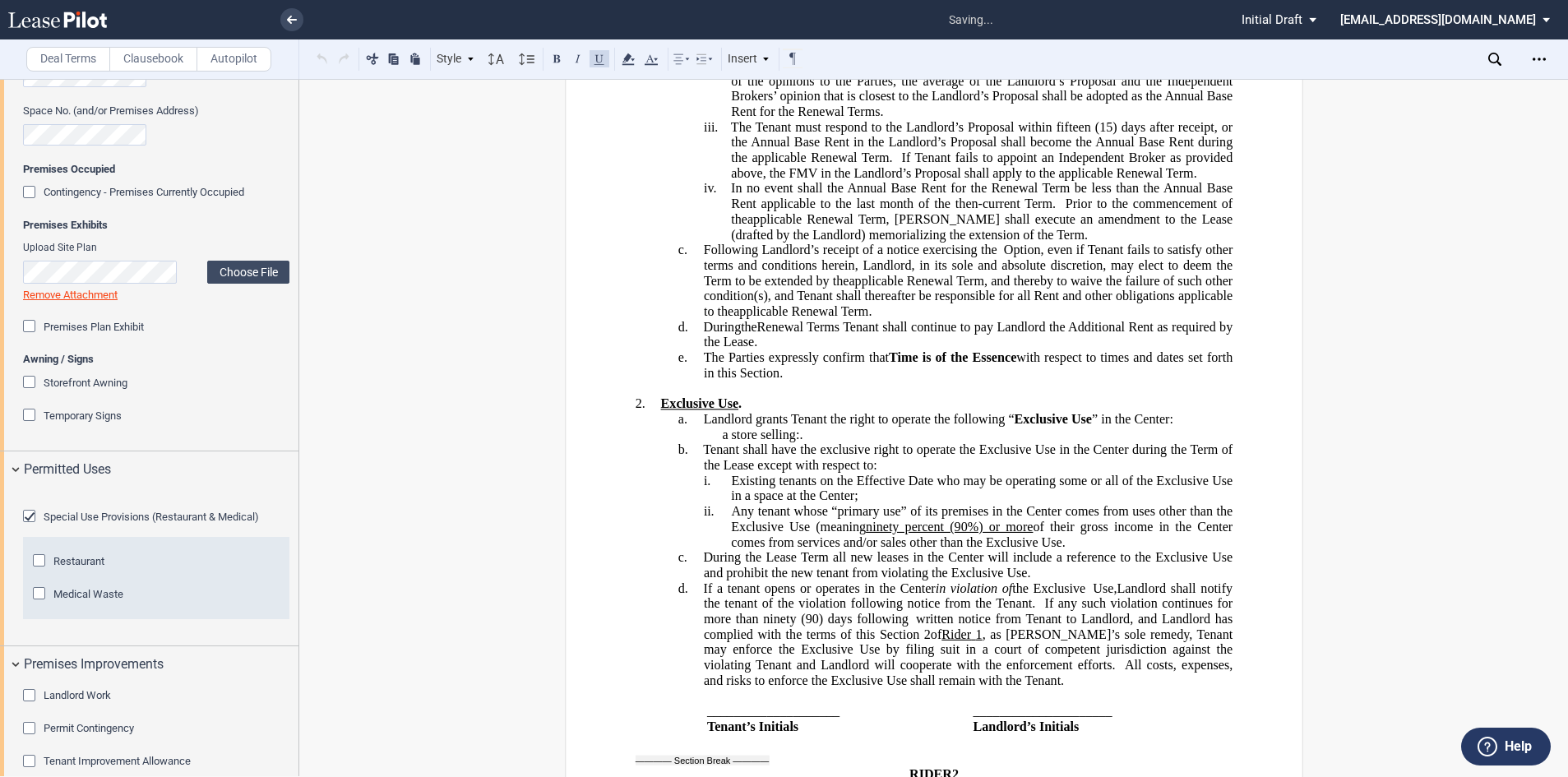
click at [40, 571] on div "Restaurant" at bounding box center [41, 562] width 17 height 17
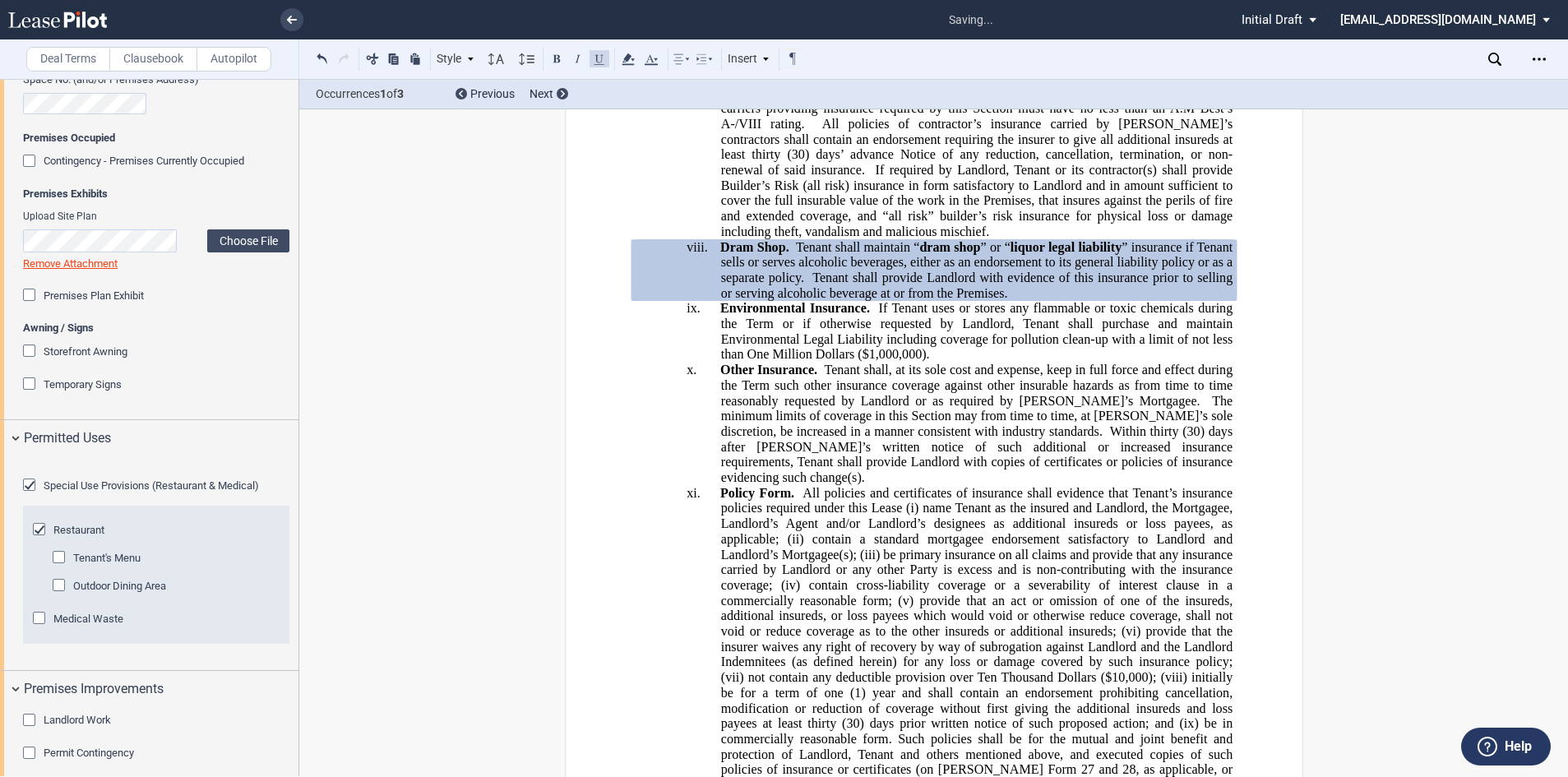
scroll to position [247, 0]
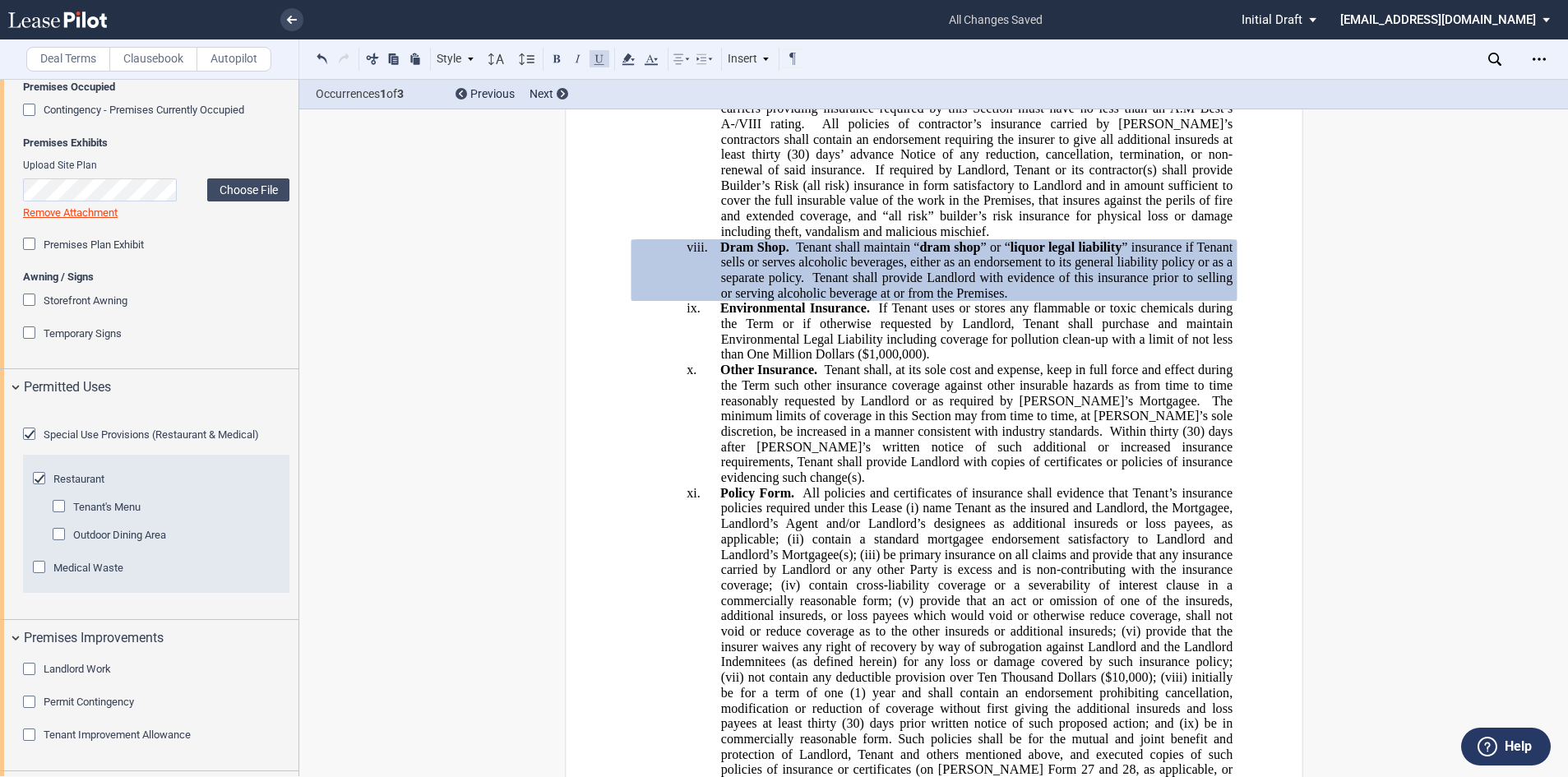
click at [59, 516] on div "Tenant's Menu" at bounding box center [60, 508] width 17 height 17
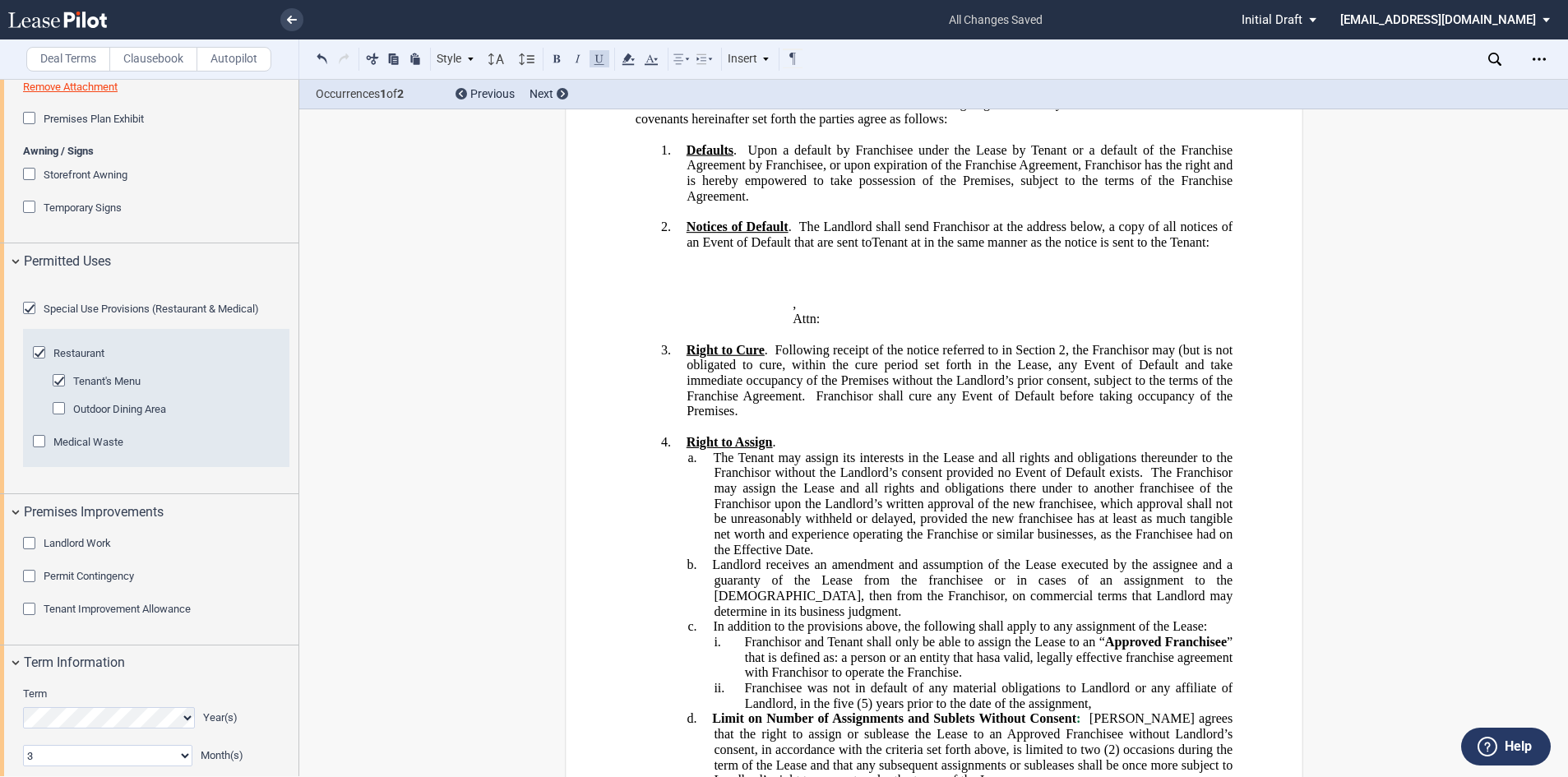
scroll to position [411, 0]
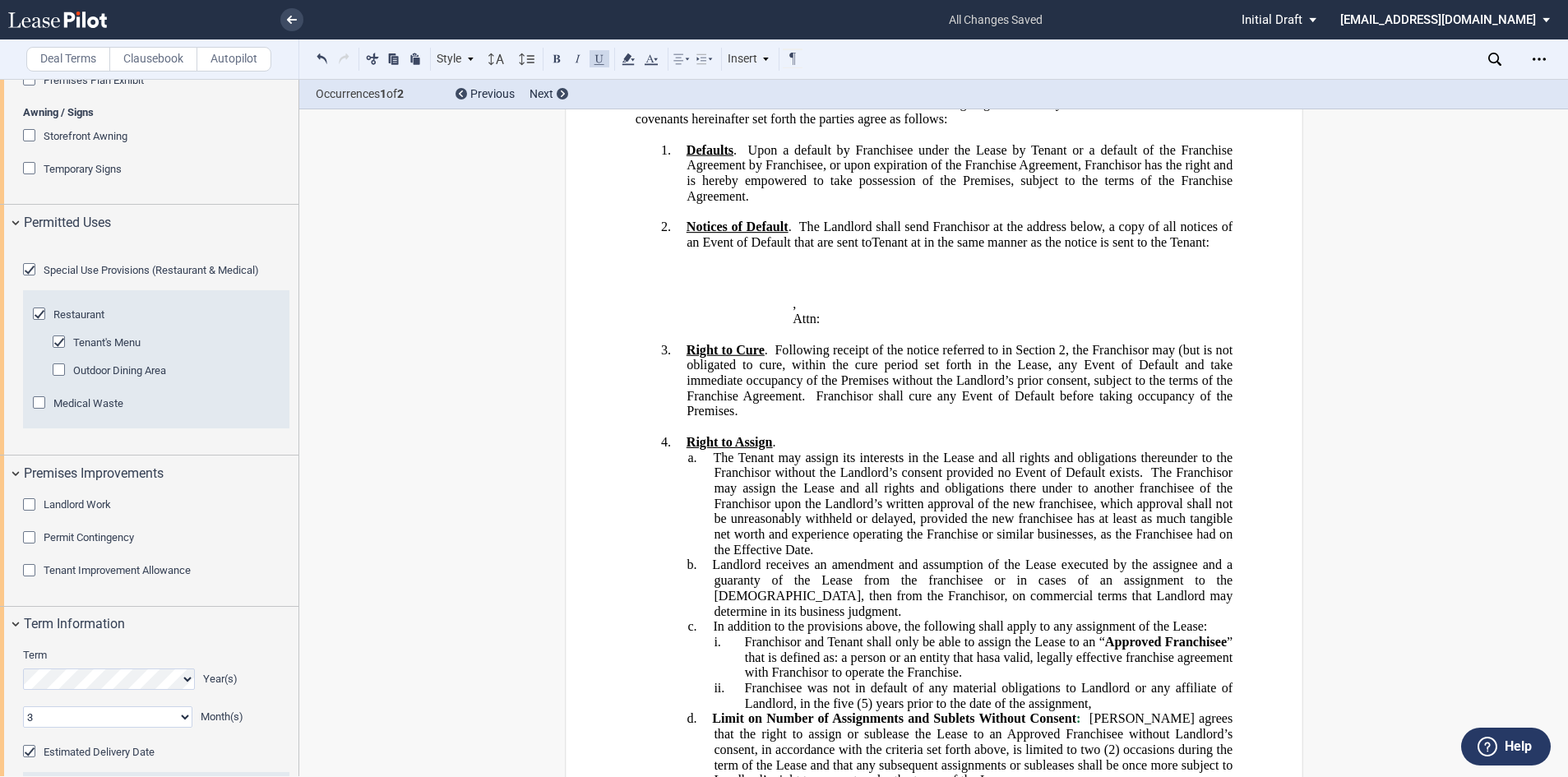
click at [29, 581] on div "Tenant Improvement Allowance" at bounding box center [31, 572] width 17 height 17
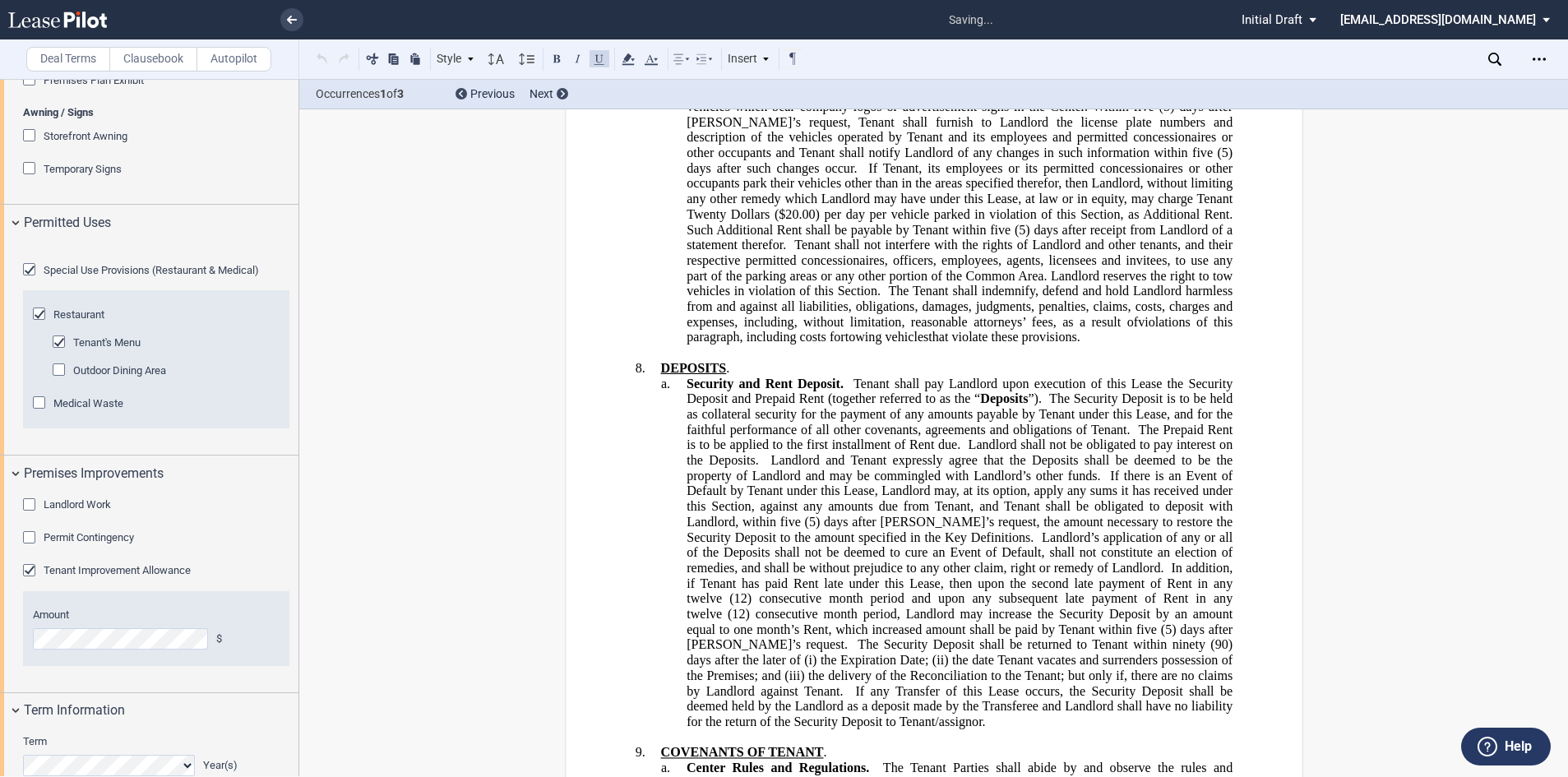
scroll to position [3092, 0]
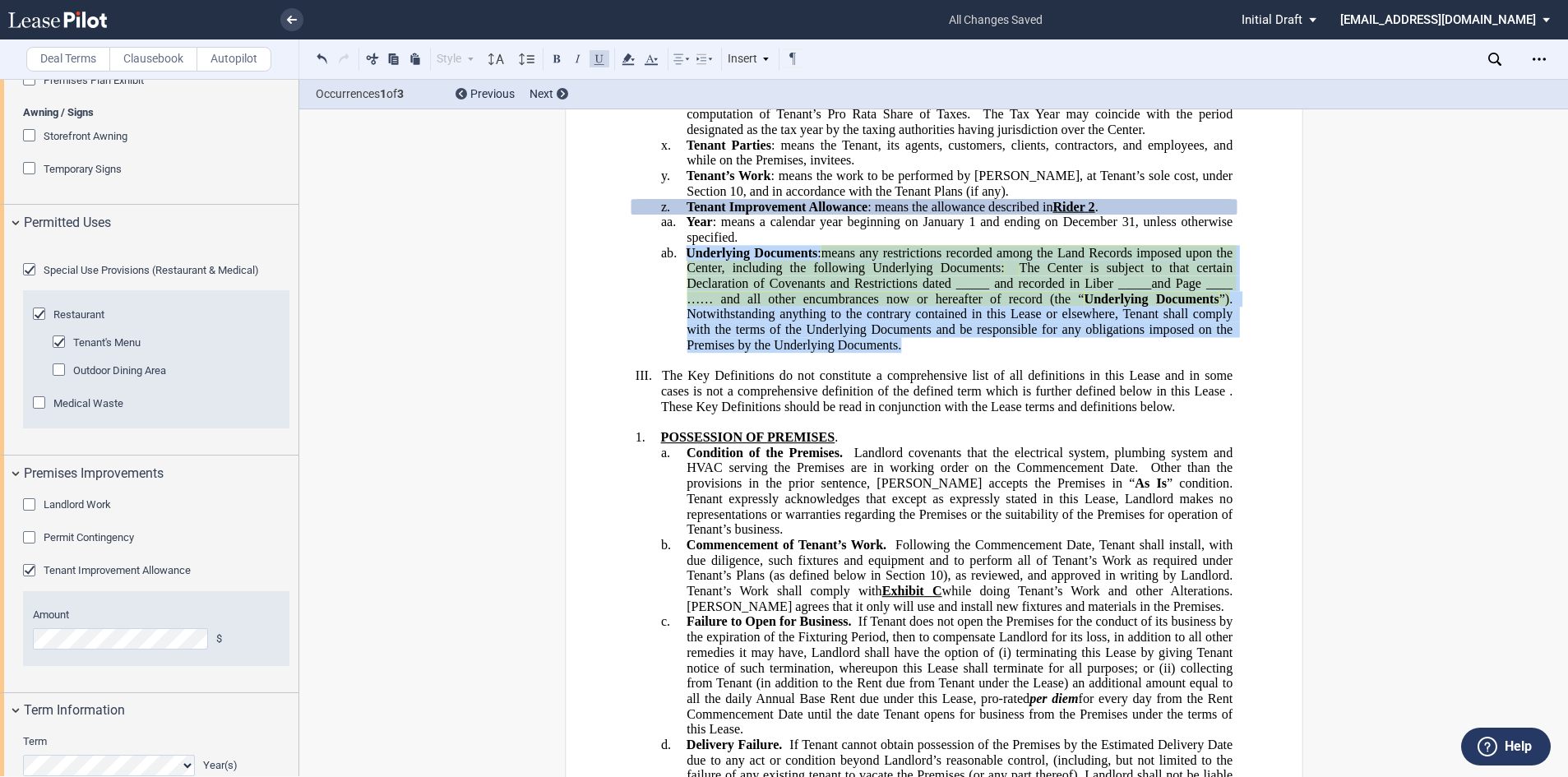
drag, startPoint x: 900, startPoint y: 516, endPoint x: 685, endPoint y: 428, distance: 232.3
click at [686, 353] on p "ab. Underlying Documents : means any restrictions recorded among the Land Recor…" at bounding box center [959, 299] width 546 height 108
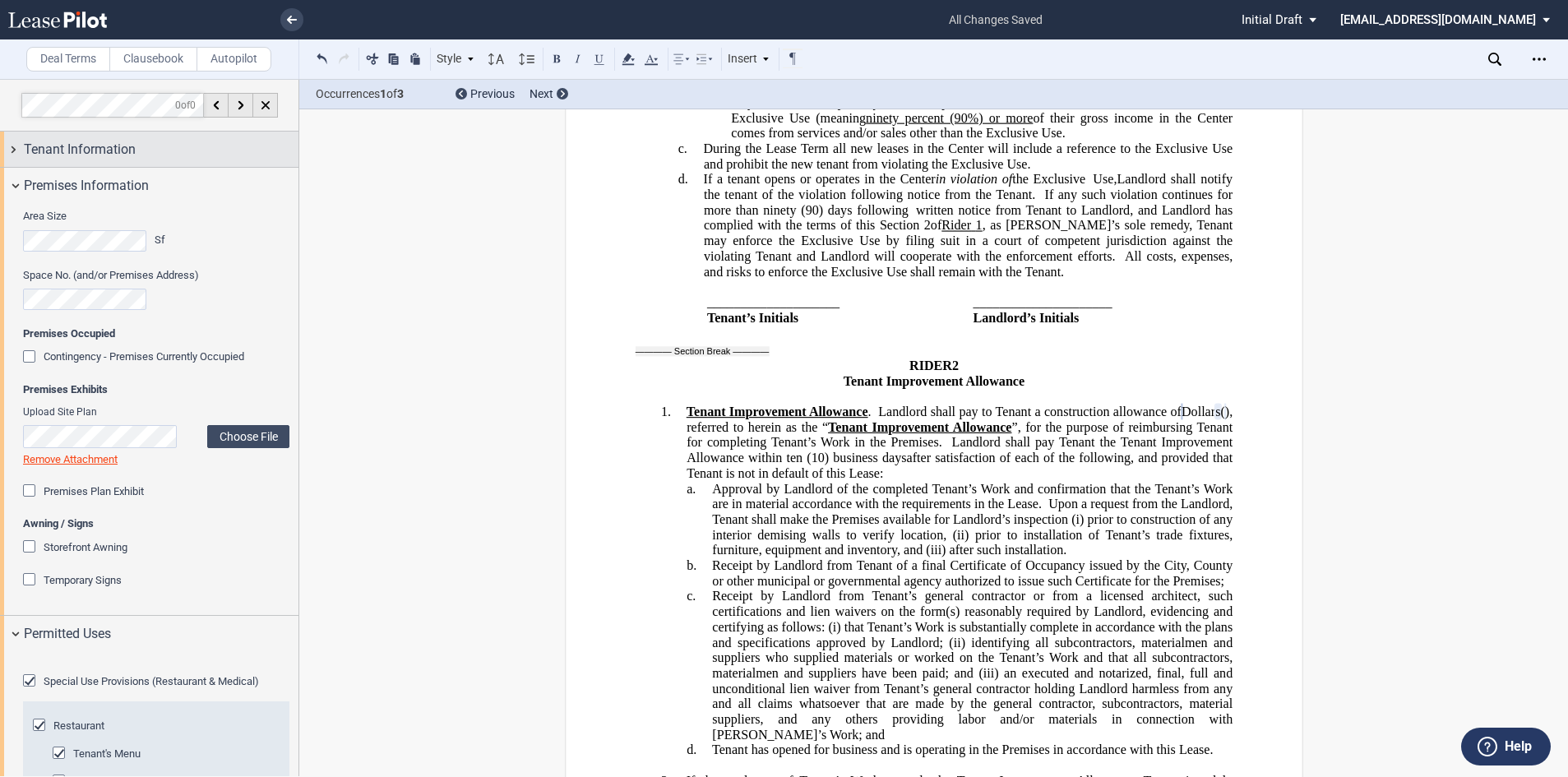
click at [86, 146] on span "Tenant Information" at bounding box center [80, 150] width 112 height 19
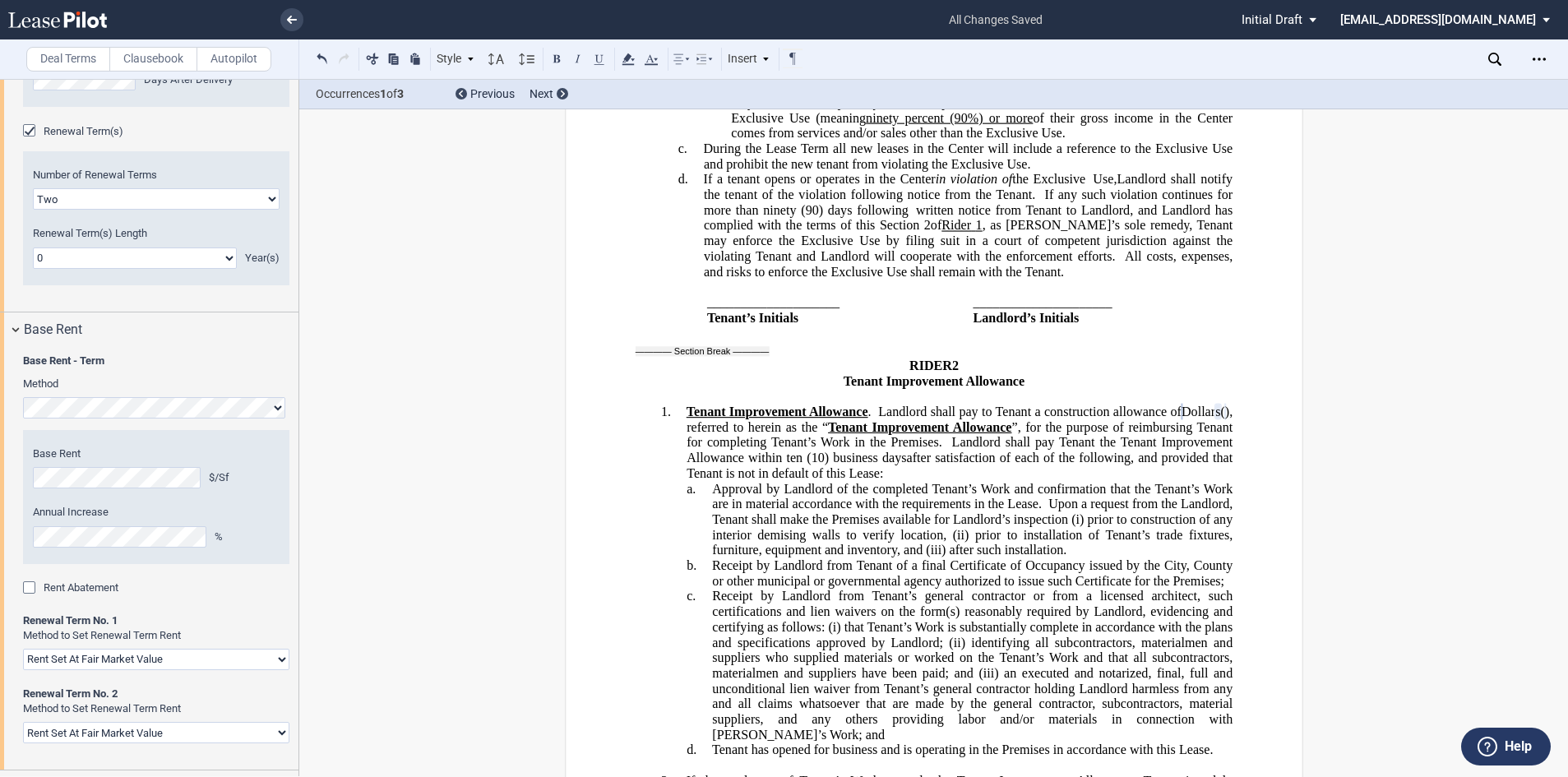
scroll to position [2797, 0]
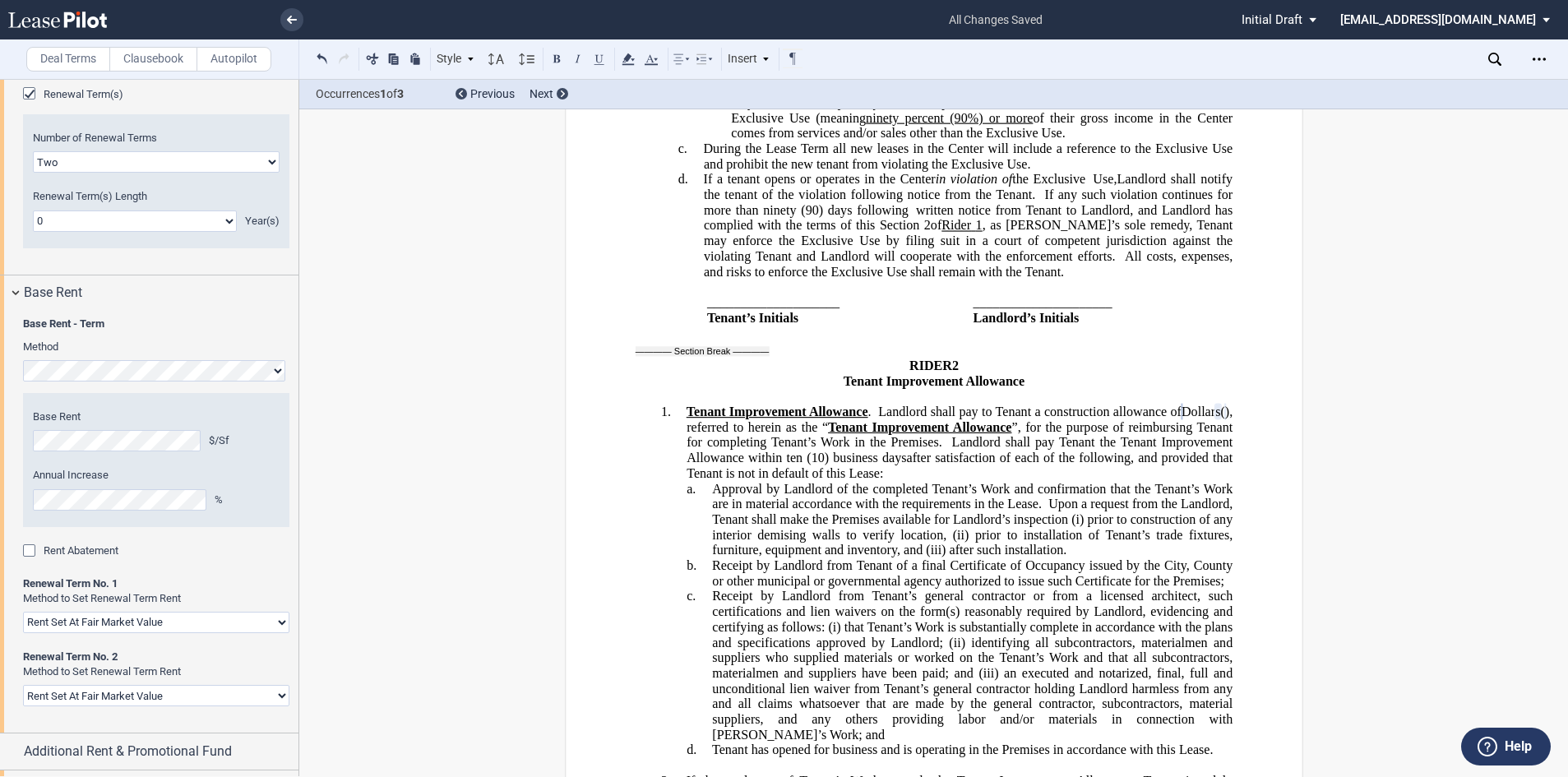
click at [27, 561] on div "Rent Abatement" at bounding box center [31, 552] width 17 height 17
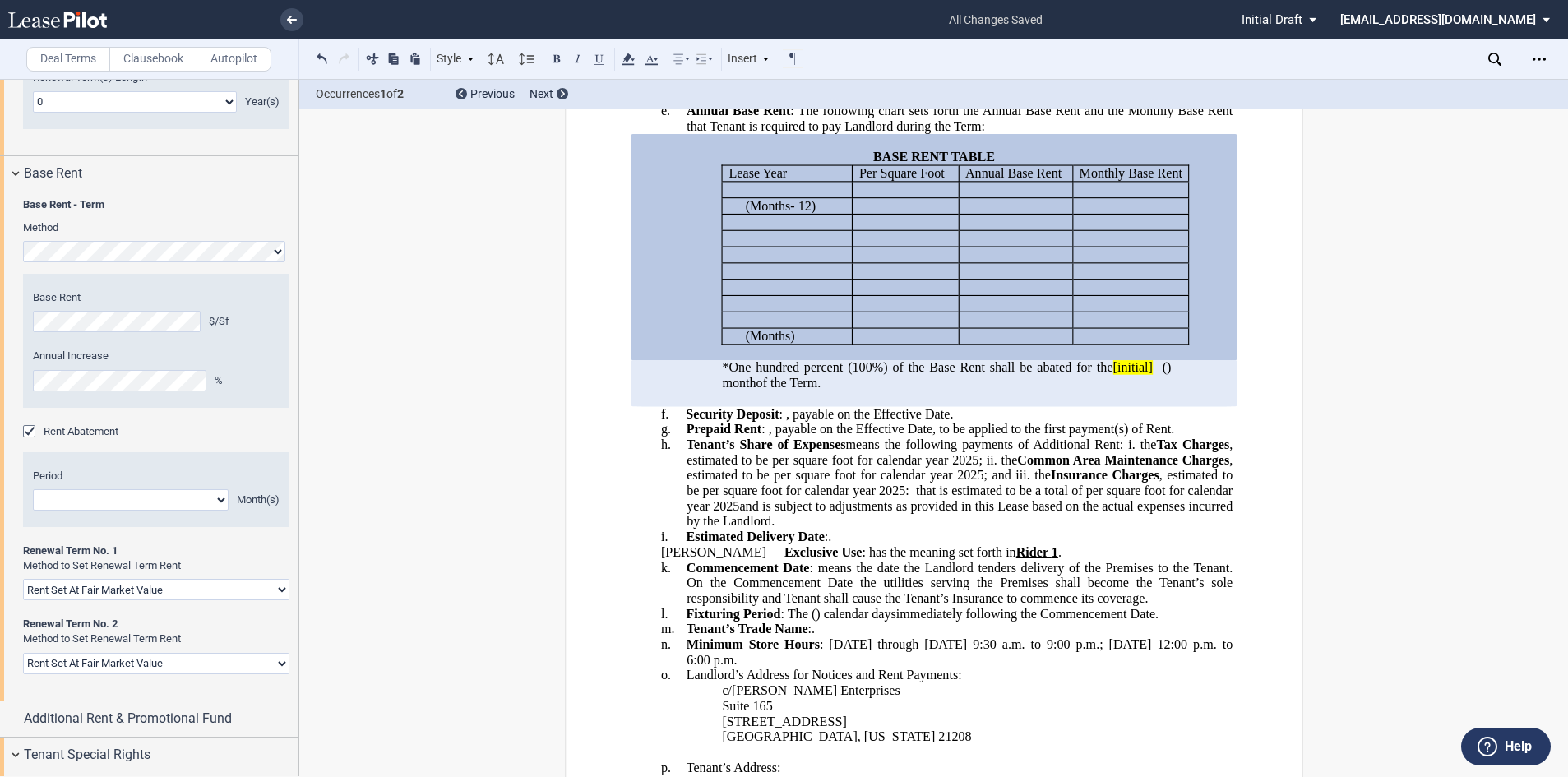
scroll to position [2892, 0]
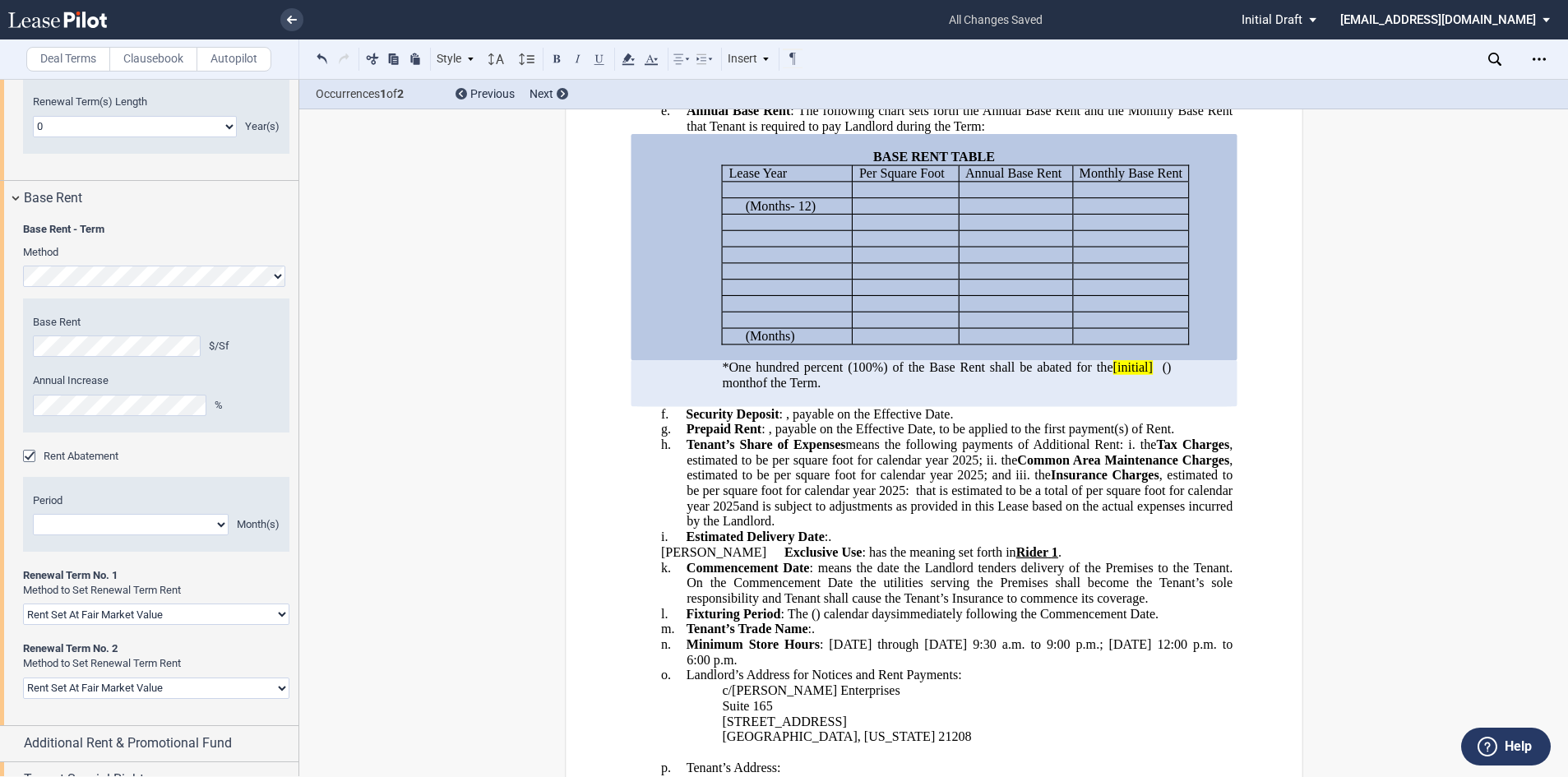
click at [107, 536] on select "1 2 3 4 5 6 7 8 9 10 11" at bounding box center [130, 525] width 195 height 21
click at [222, 216] on div "Base Rent" at bounding box center [149, 198] width 298 height 35
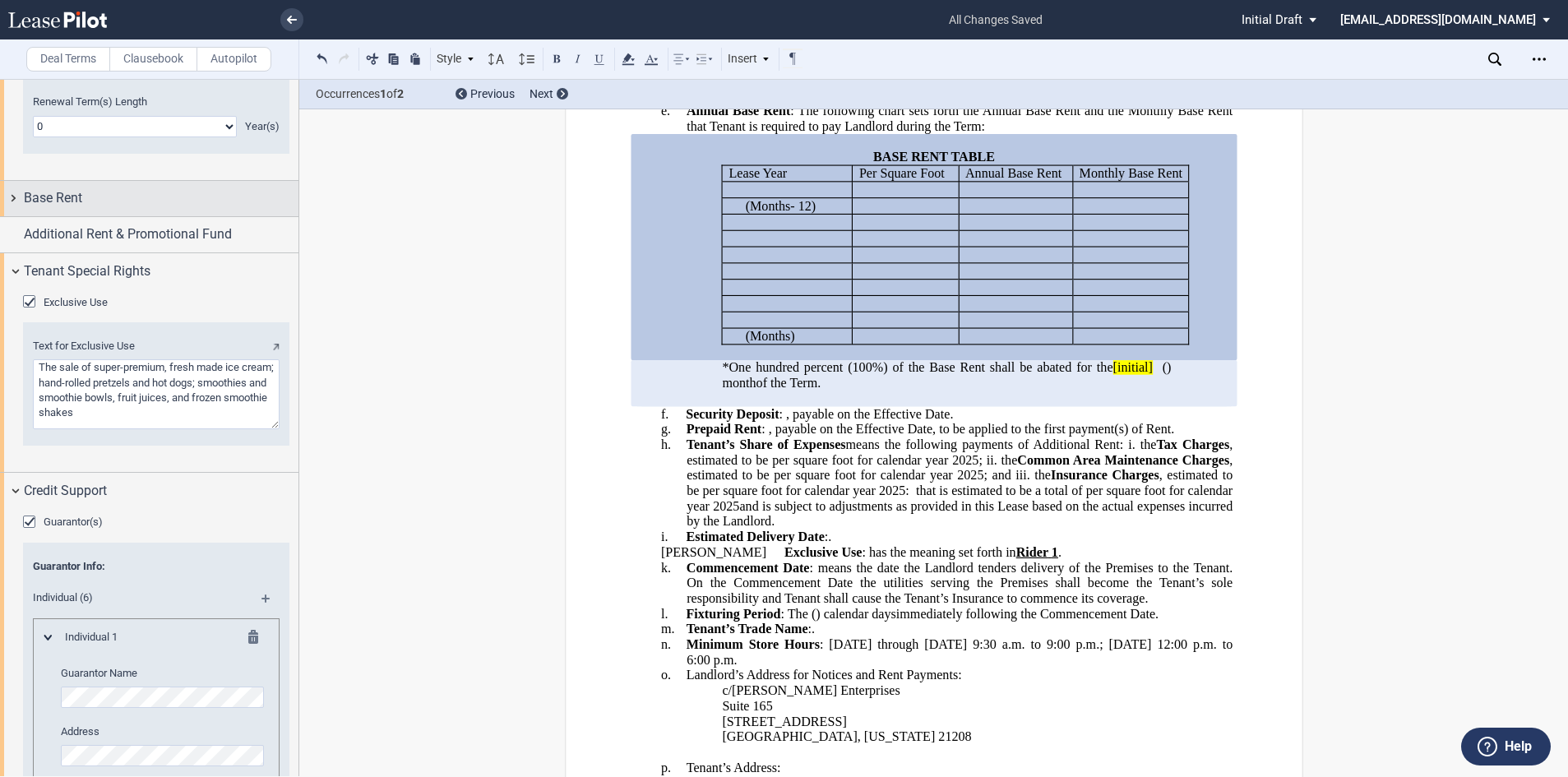
click at [99, 208] on div "Base Rent" at bounding box center [161, 198] width 275 height 19
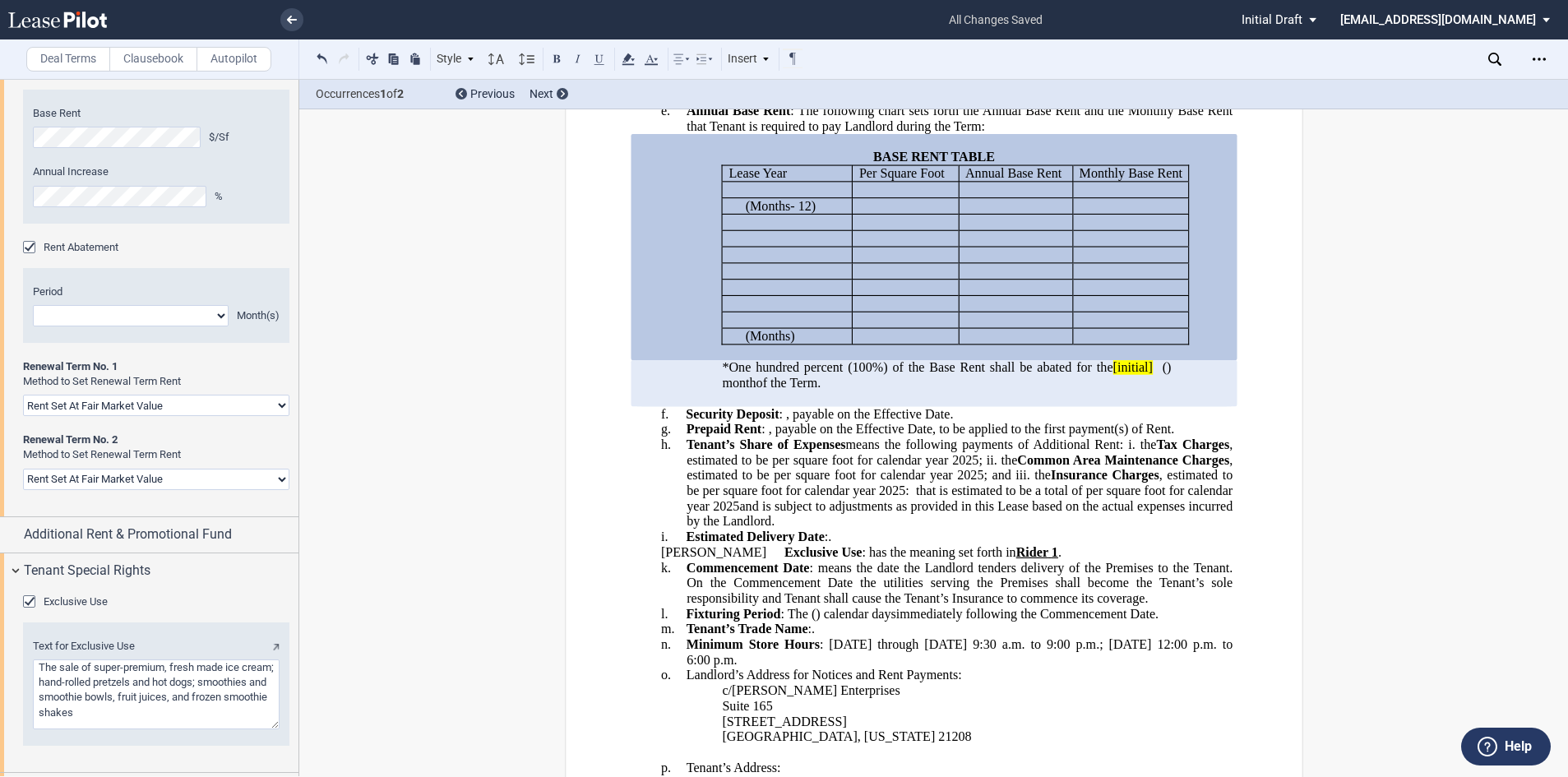
scroll to position [3138, 0]
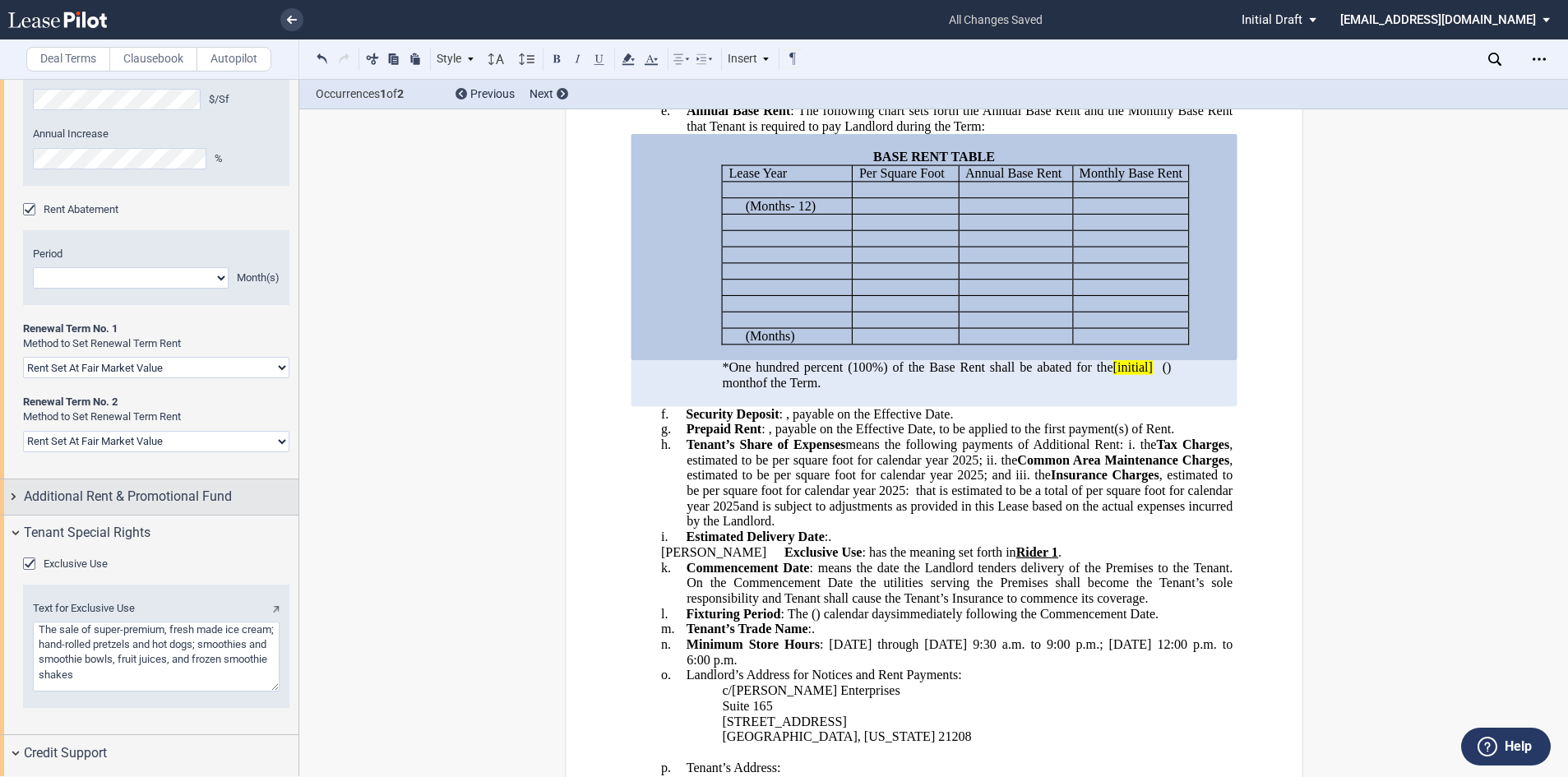
click at [163, 507] on span "Additional Rent & Promotional Fund" at bounding box center [128, 497] width 208 height 19
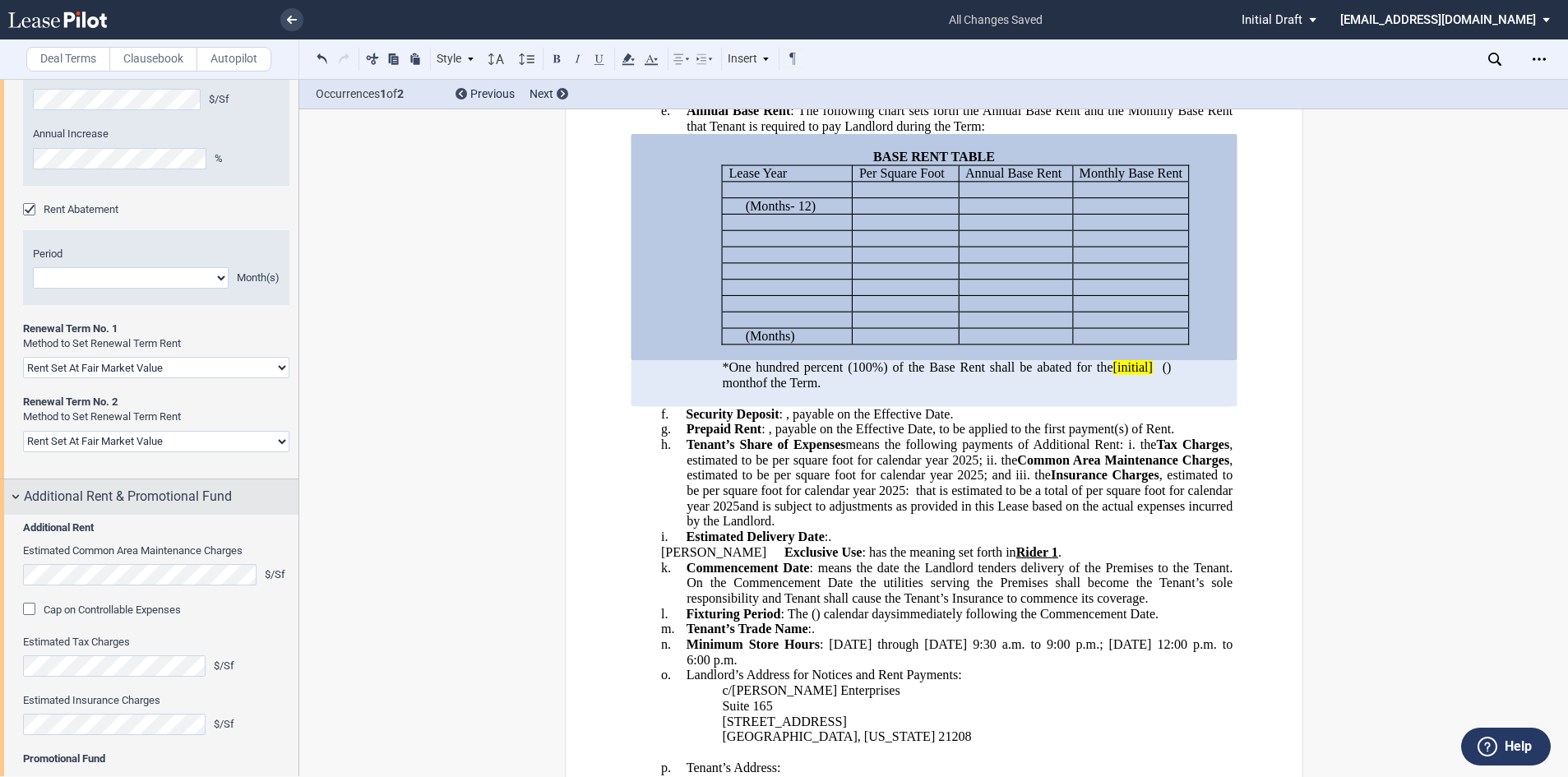
scroll to position [3303, 0]
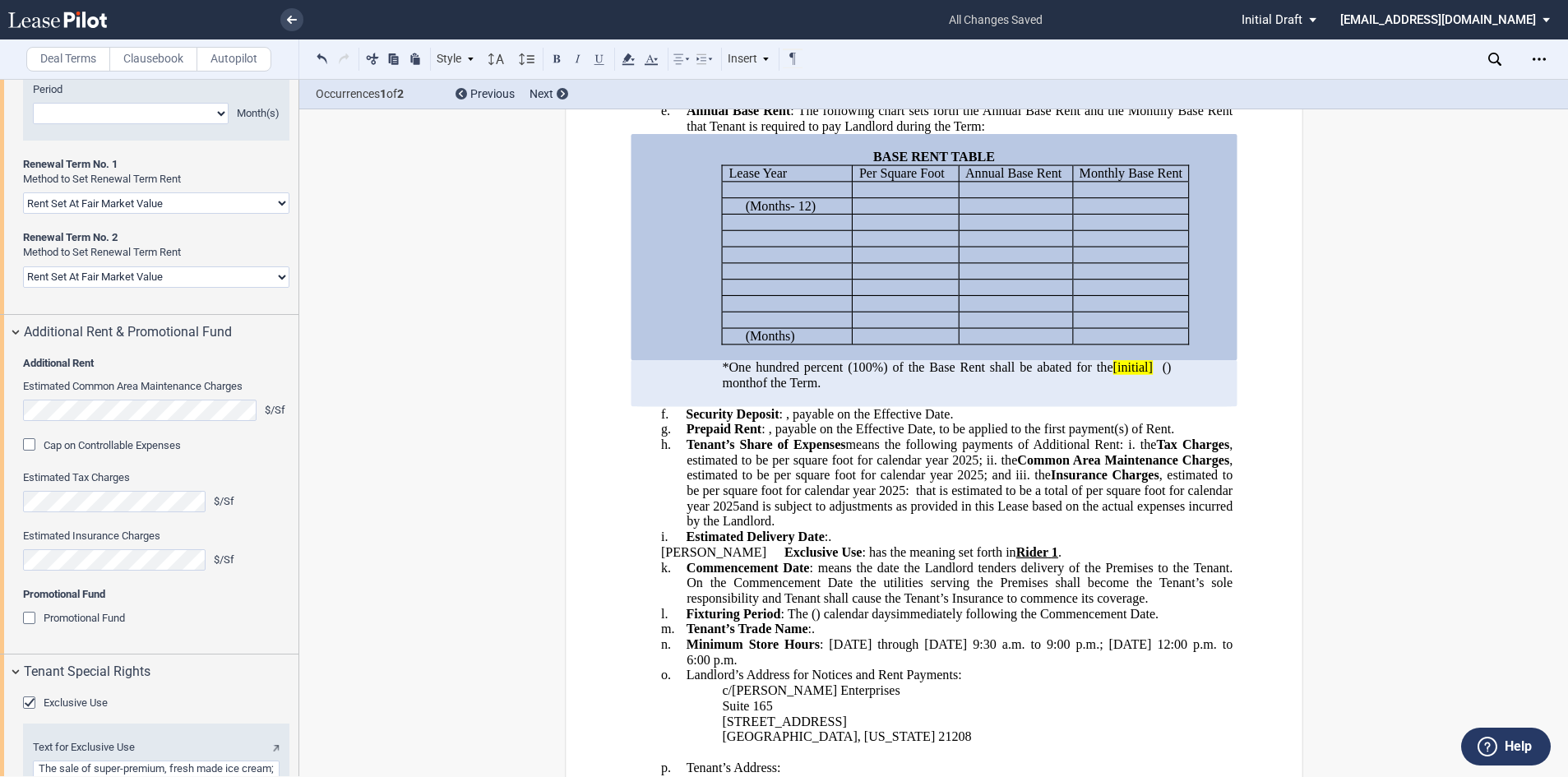
click at [27, 455] on div "Cap on Controllable Expenses" at bounding box center [31, 446] width 17 height 17
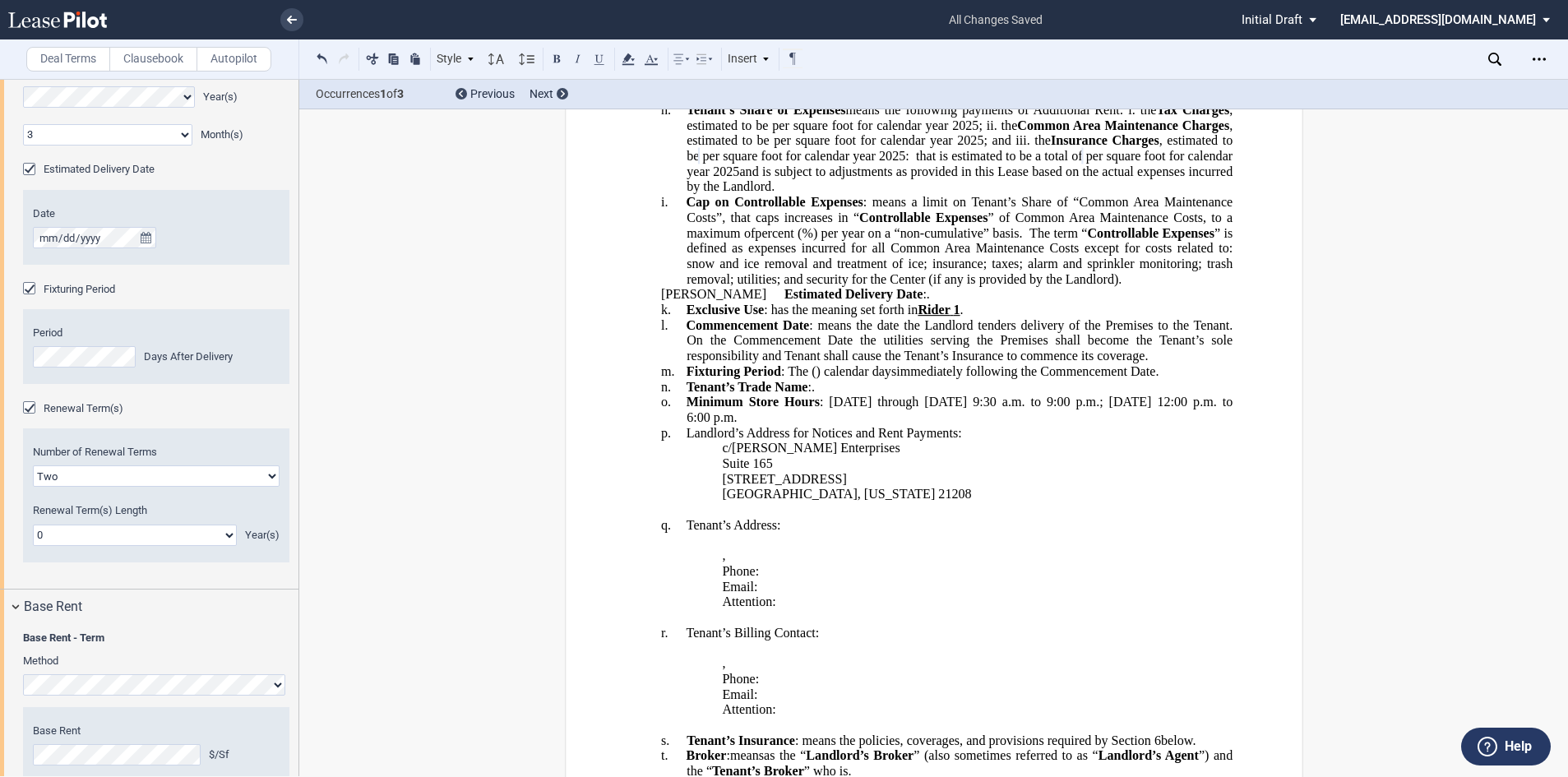
scroll to position [2481, 0]
drag, startPoint x: 795, startPoint y: 168, endPoint x: 725, endPoint y: 168, distance: 70.0
click at [725, 40] on span "*One hundred percent (100%) of the Base Rent shall be abated for the" at bounding box center [918, 32] width 391 height 15
drag, startPoint x: 826, startPoint y: 167, endPoint x: 814, endPoint y: 170, distance: 12.4
click at [816, 40] on span "*Fifty percent (100%) of the Base Rent shall be abated for the" at bounding box center [893, 32] width 342 height 15
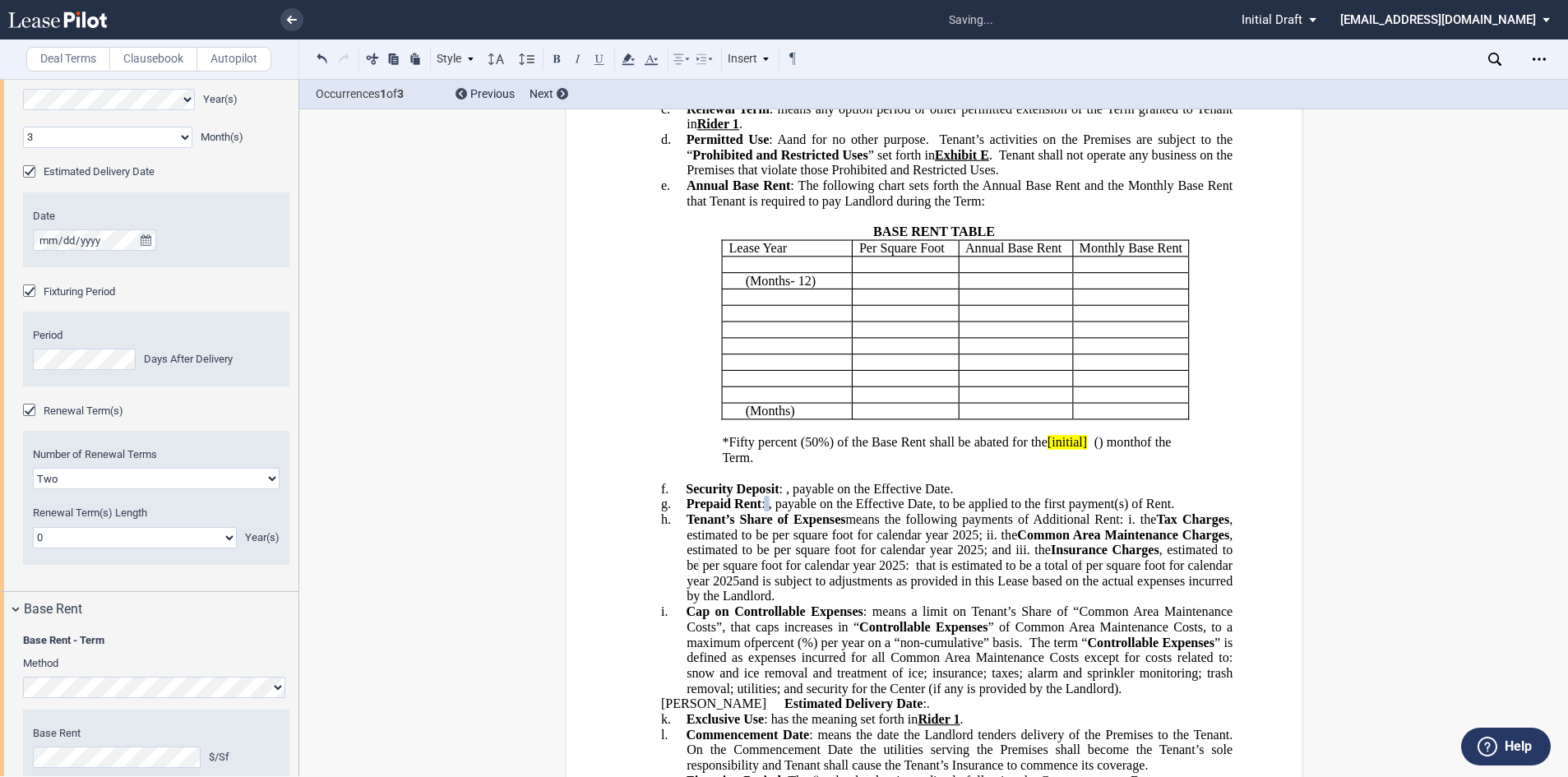
scroll to position [501, 0]
drag, startPoint x: 833, startPoint y: 414, endPoint x: 747, endPoint y: 419, distance: 86.1
click at [747, 291] on p "﻿ ﻿ * (Months 1 - ﻿ ﻿ ) (Month 1) (Months ﻿ ﻿ - 12) (Month 12) ( ﻿ ﻿ Month s )" at bounding box center [792, 283] width 107 height 16
click at [762, 274] on p "﻿ ﻿ * (Months 1 - ﻿ ﻿ ) (Month 1) (Months ﻿ ﻿ - 12) (Month 12) ( ﻿ ﻿ Month s )" at bounding box center [792, 266] width 107 height 16
drag, startPoint x: 758, startPoint y: 406, endPoint x: 624, endPoint y: 388, distance: 135.2
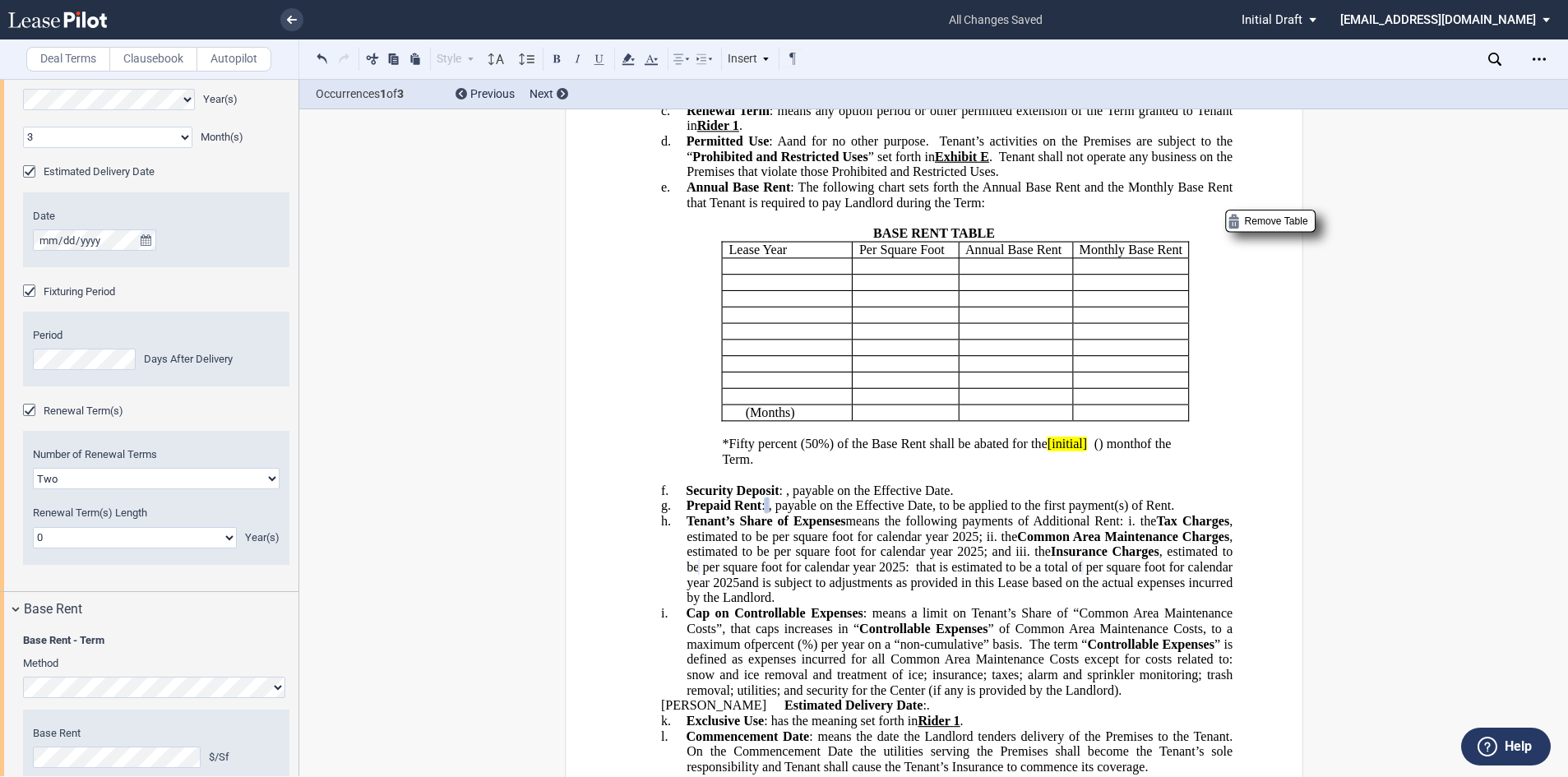
click at [1047, 451] on span "*Fifty percent (50%) of the Base Rent shall be abated for the" at bounding box center [885, 443] width 325 height 15
click at [1172, 483] on div "*Fifty percent (50%) of the Base Rent shall be abated for the [initial] ﻿ ﻿ ( ﻿…" at bounding box center [933, 459] width 597 height 46
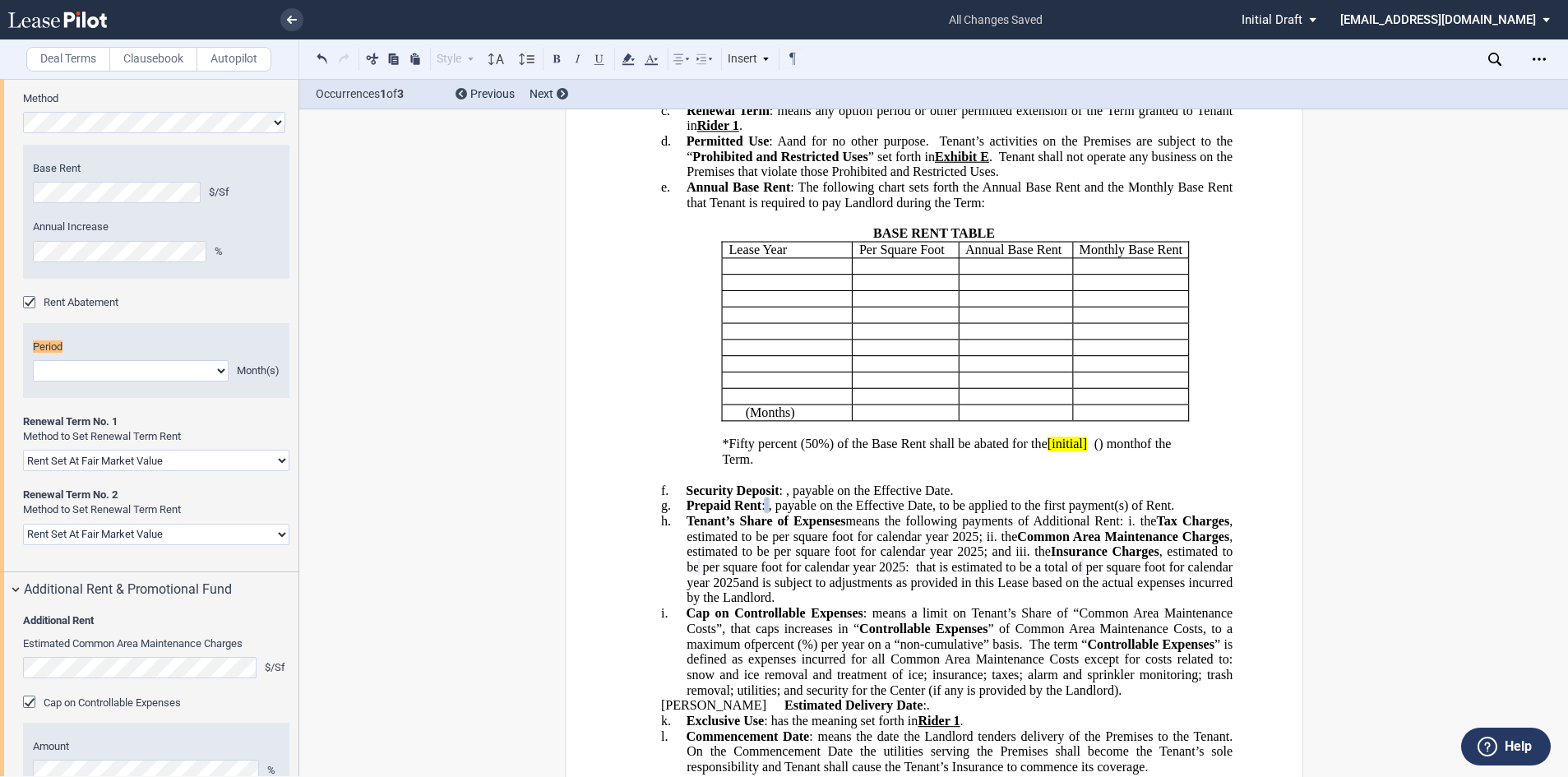
scroll to position [3055, 0]
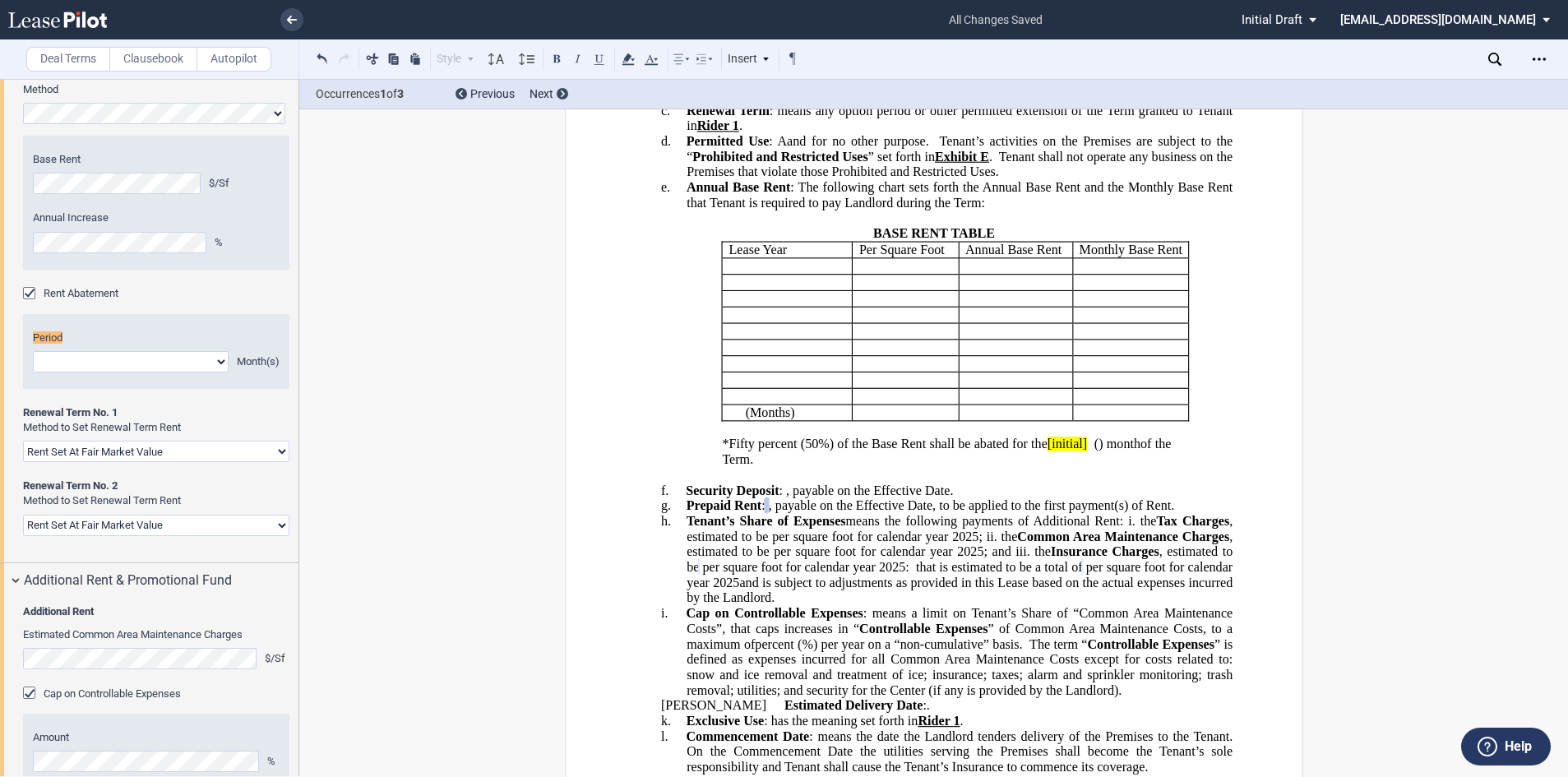
click at [91, 372] on select "1 2 3 4 5 6 7 8 9 10 11" at bounding box center [130, 362] width 195 height 21
select select "number:6"
click at [33, 372] on select "1 2 3 4 5 6 7 8 9 10 11" at bounding box center [130, 362] width 195 height 21
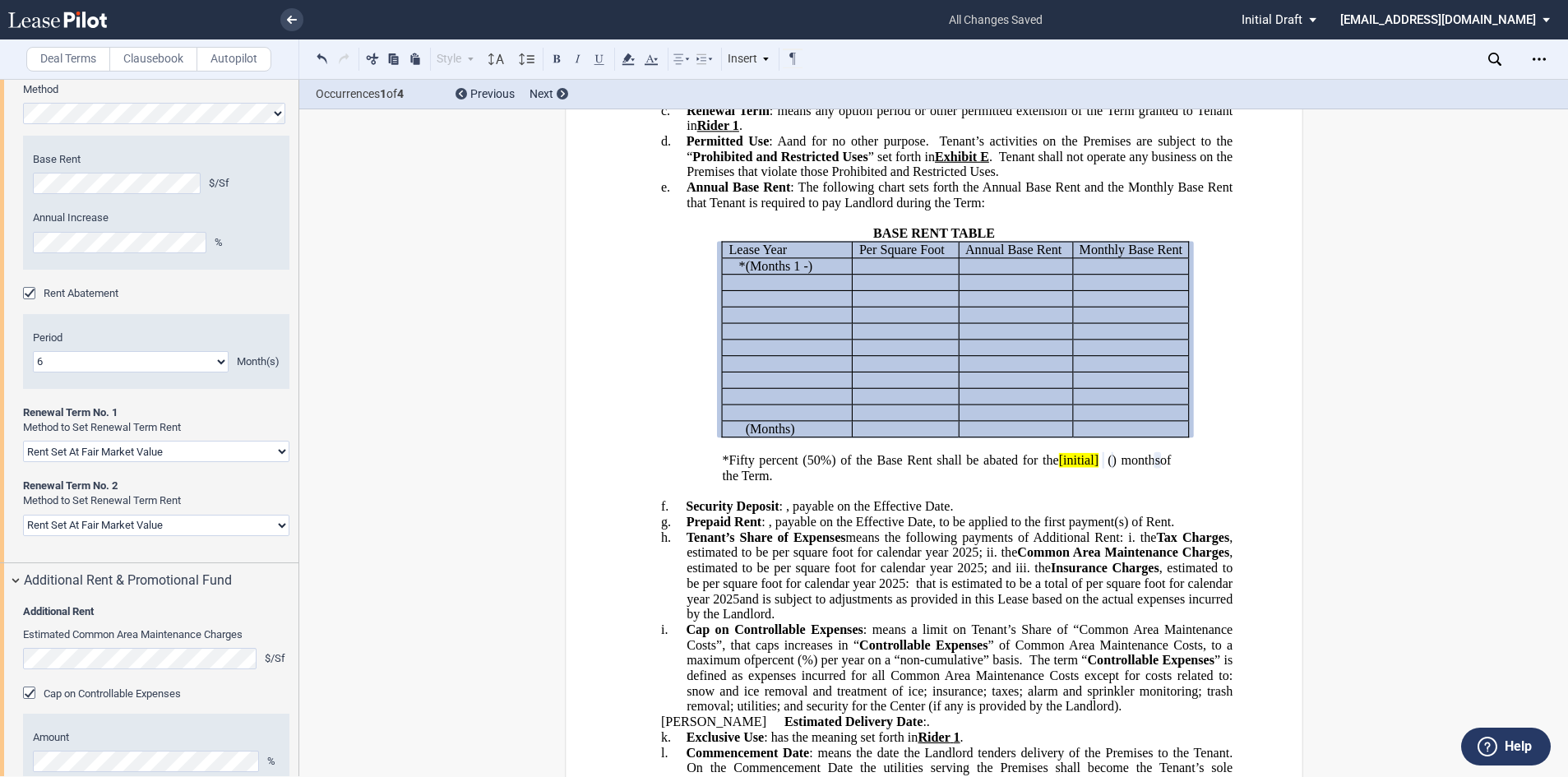
click at [907, 274] on p "﻿ ﻿ ﻿ ﻿" at bounding box center [905, 266] width 93 height 16
click at [964, 273] on span "﻿ ﻿" at bounding box center [964, 265] width 0 height 15
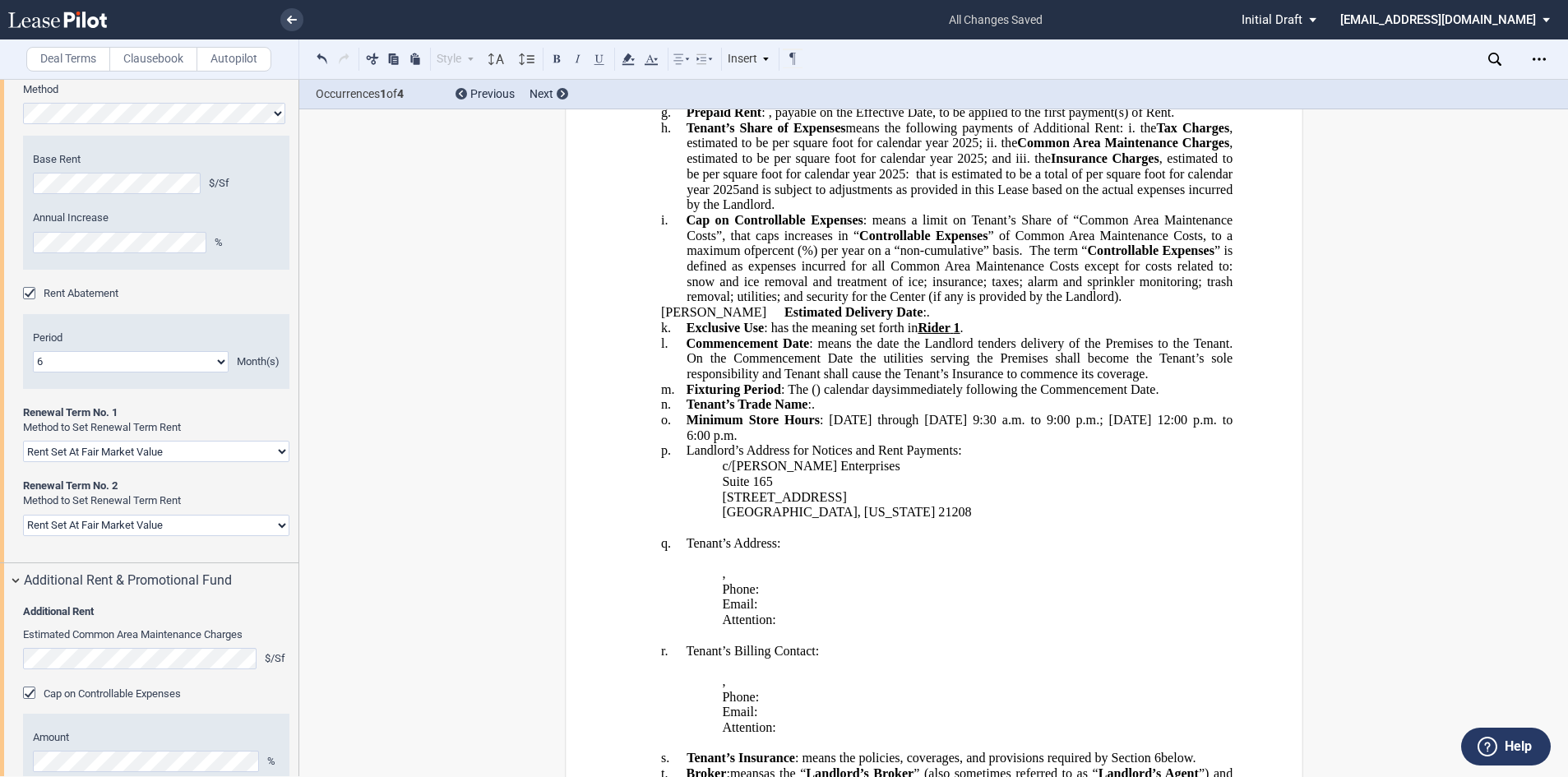
scroll to position [912, 0]
click at [1061, 489] on p "Suite 165" at bounding box center [977, 480] width 510 height 16
click at [1098, 56] on span at bounding box center [1100, 49] width 5 height 15
click at [1054, 56] on span "[initial" at bounding box center [1064, 49] width 35 height 15
click at [1062, 56] on span "initial" at bounding box center [1065, 49] width 31 height 15
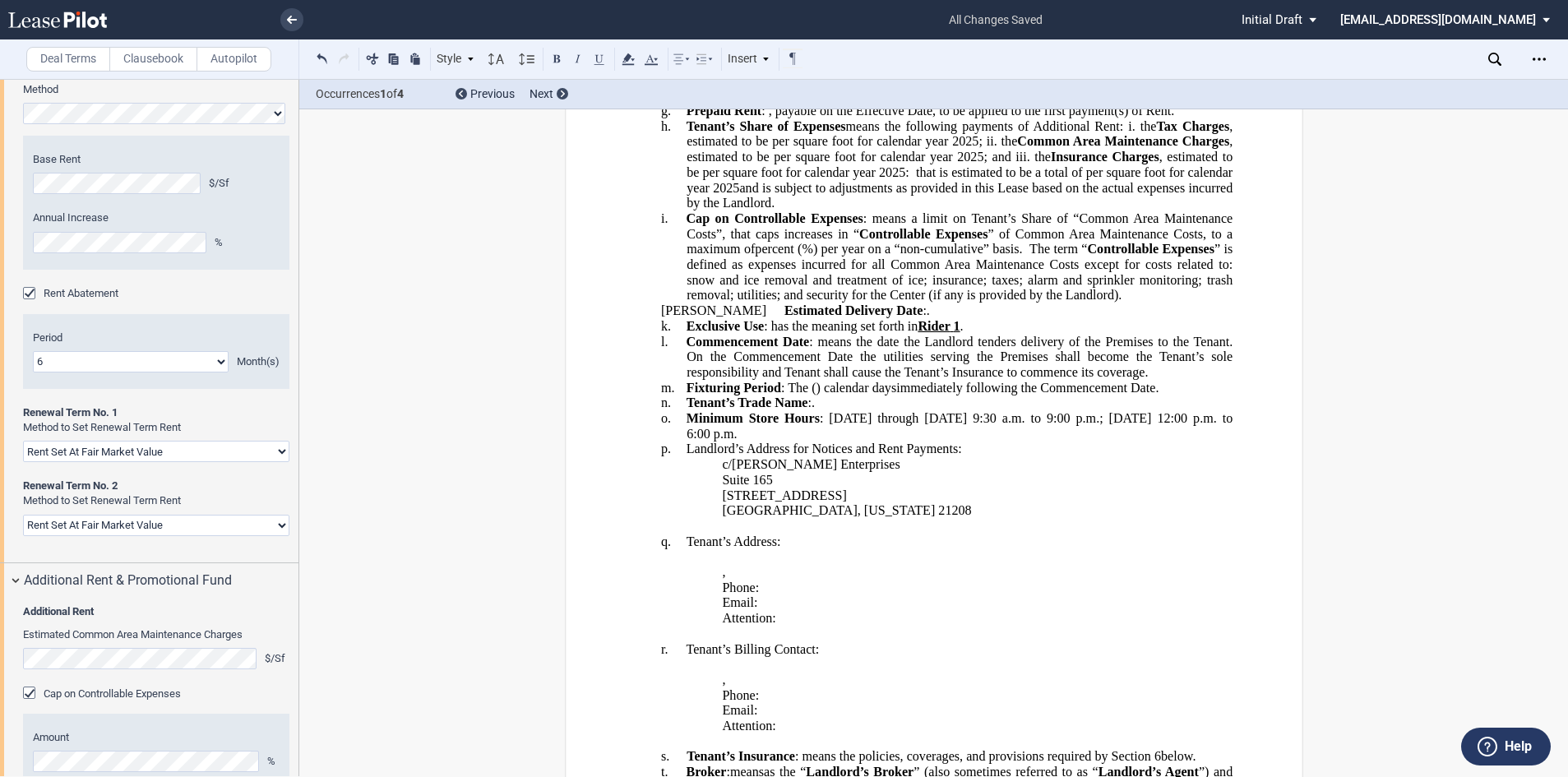
drag, startPoint x: 1055, startPoint y: 187, endPoint x: 1088, endPoint y: 185, distance: 33.1
click at [1088, 56] on span "*Fifty percent (50%) of the Base Rent shall be abated for the initial ﻿ ﻿ ﻿ ( ﻿…" at bounding box center [928, 49] width 413 height 15
click at [629, 56] on use at bounding box center [628, 59] width 13 height 12
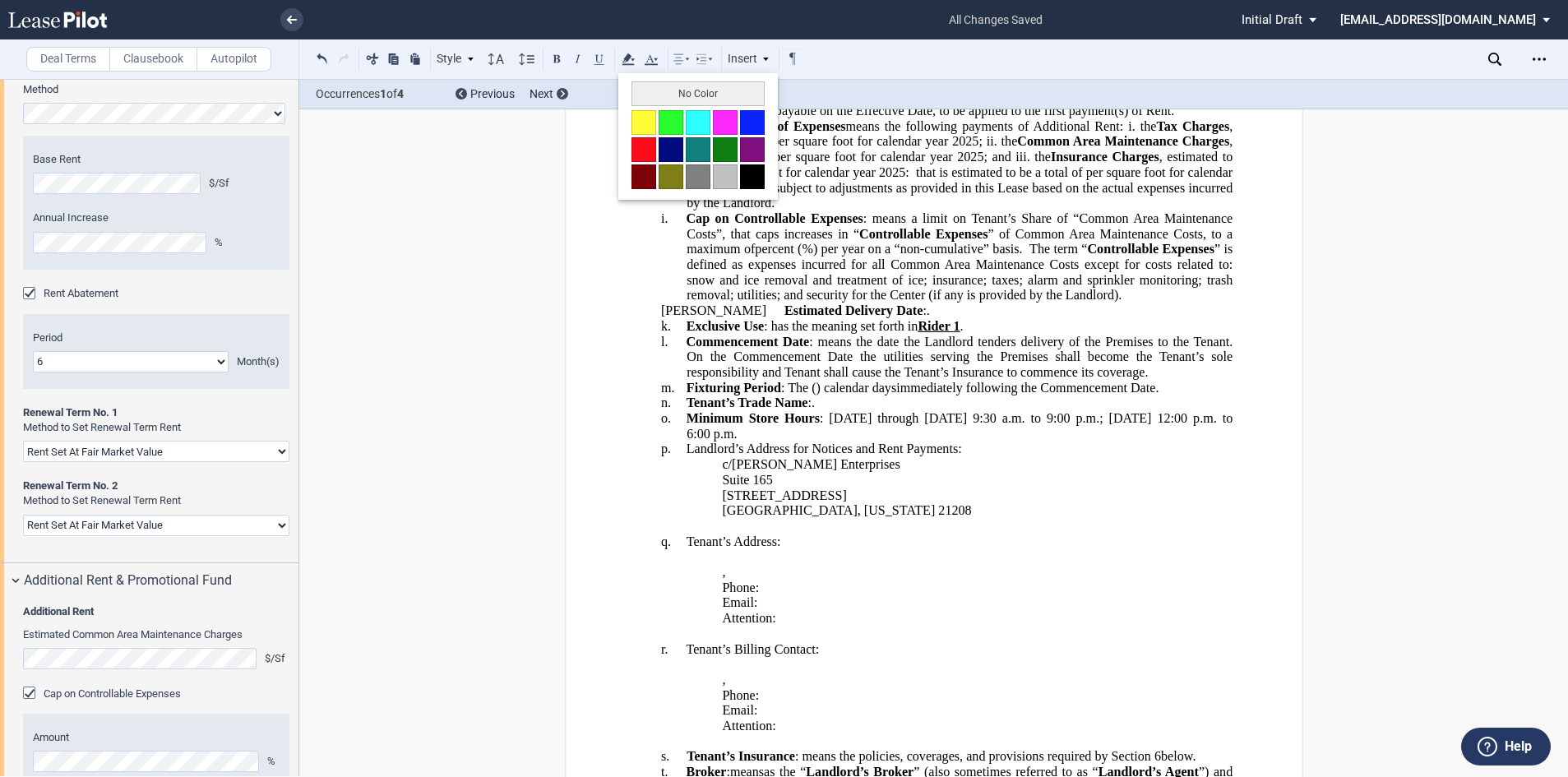
click at [669, 84] on button "No Color" at bounding box center [698, 93] width 133 height 24
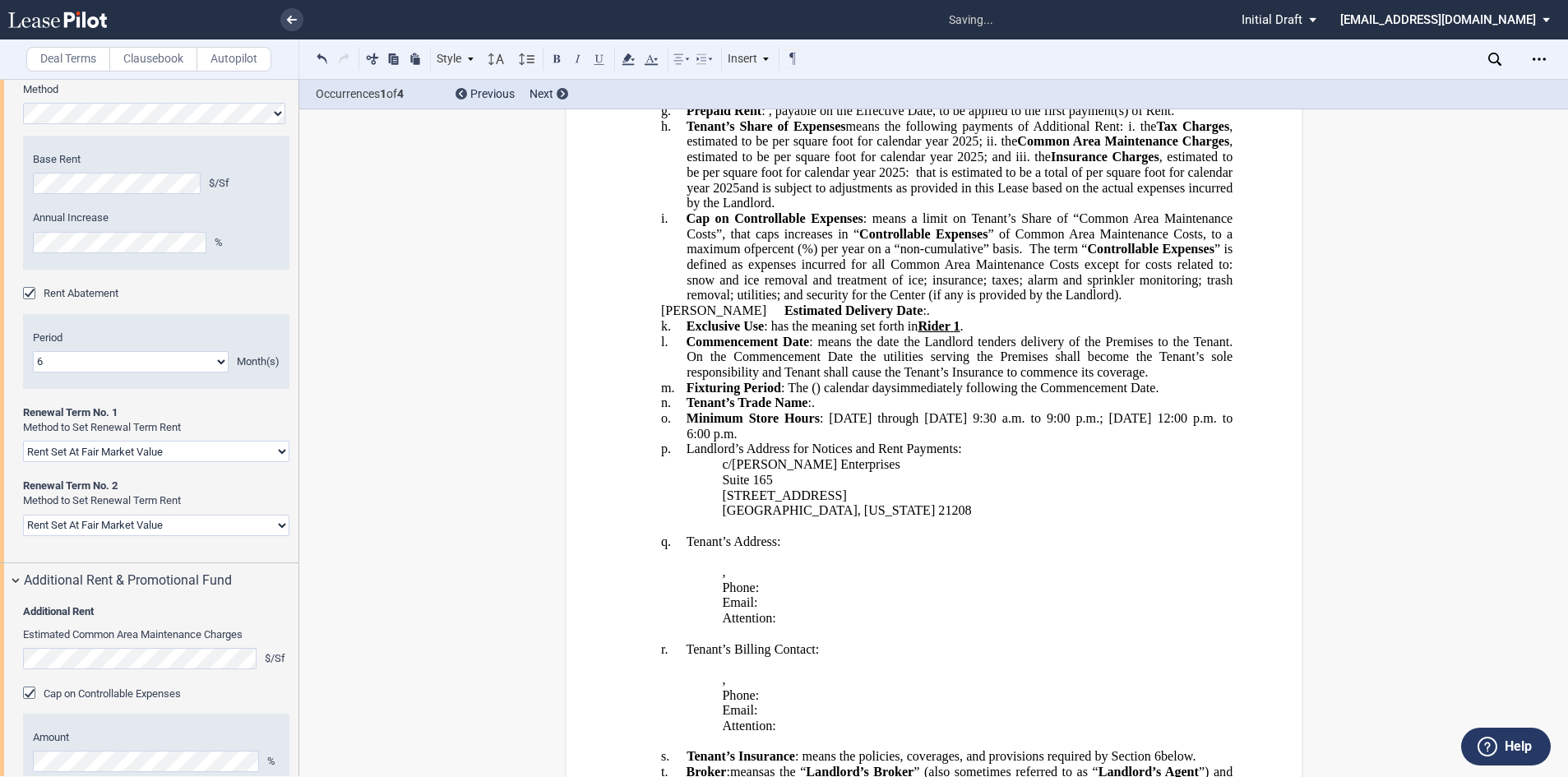
click at [816, 88] on p at bounding box center [933, 80] width 597 height 16
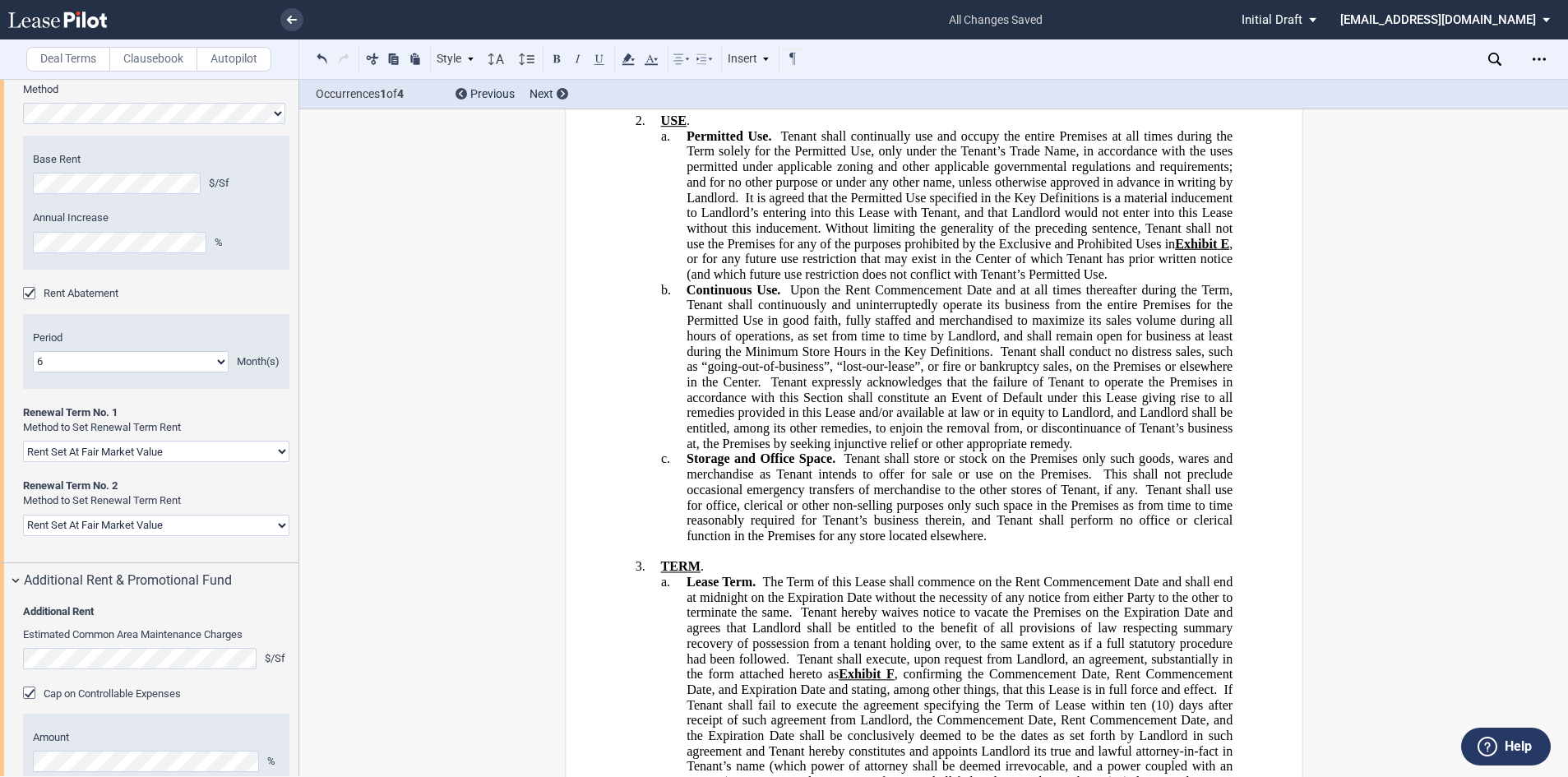
scroll to position [3956, 0]
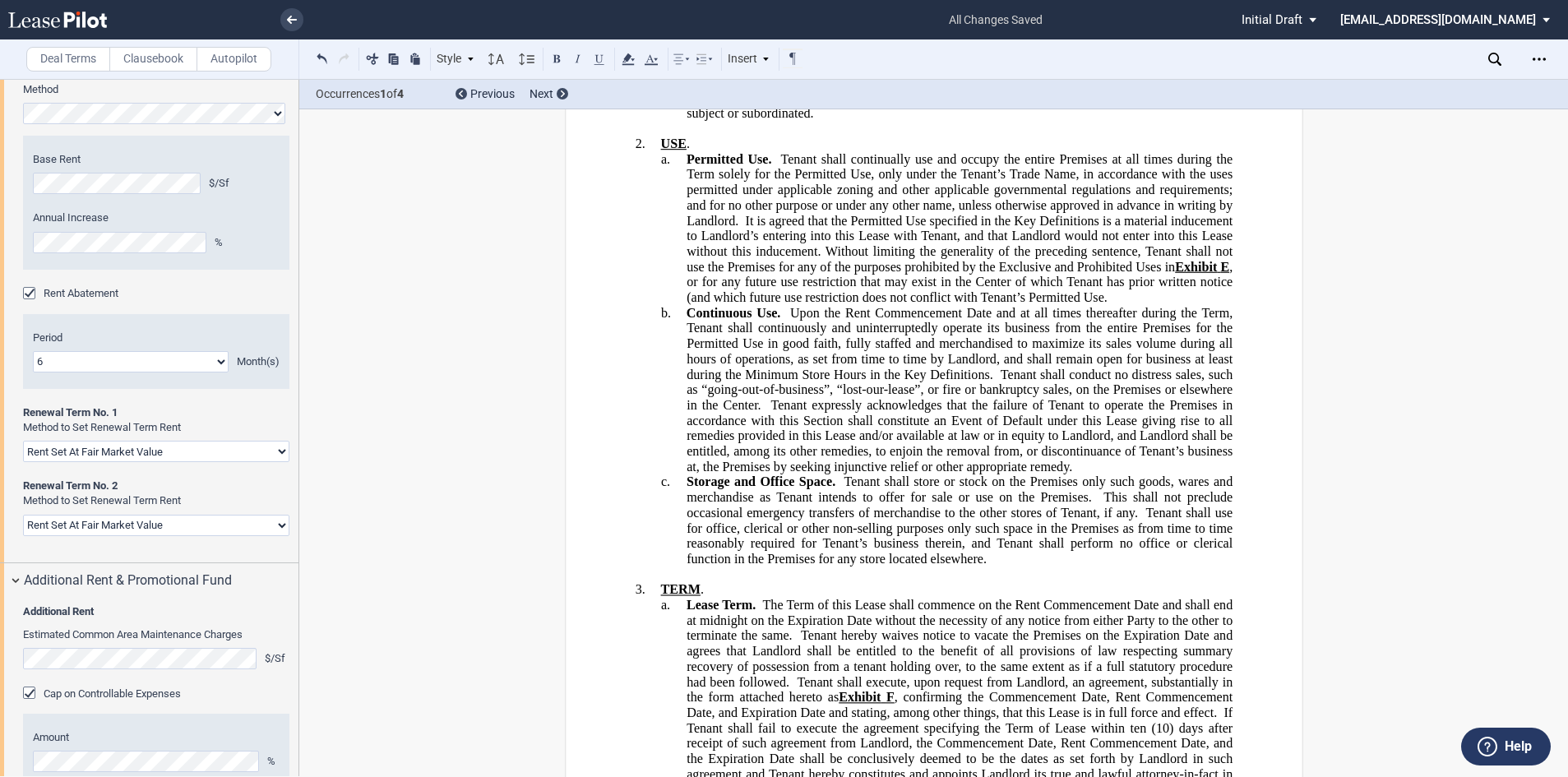
drag, startPoint x: 1145, startPoint y: 232, endPoint x: 749, endPoint y: 245, distance: 396.2
click at [749, 121] on span "Quiet Enjoyment. Landlord covenants and agrees that if Tenant has not committed…" at bounding box center [960, 75] width 549 height 91
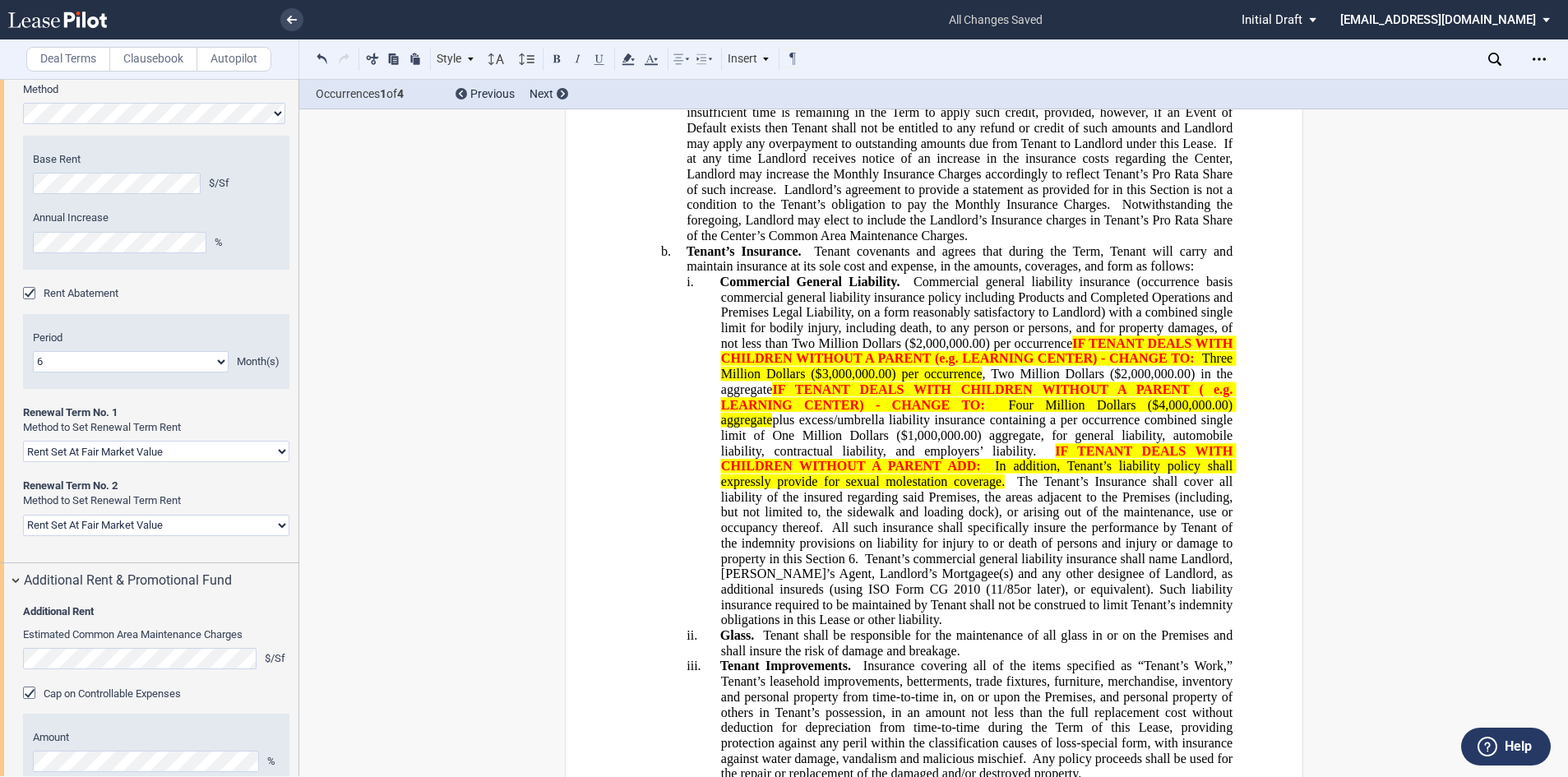
scroll to position [5931, 0]
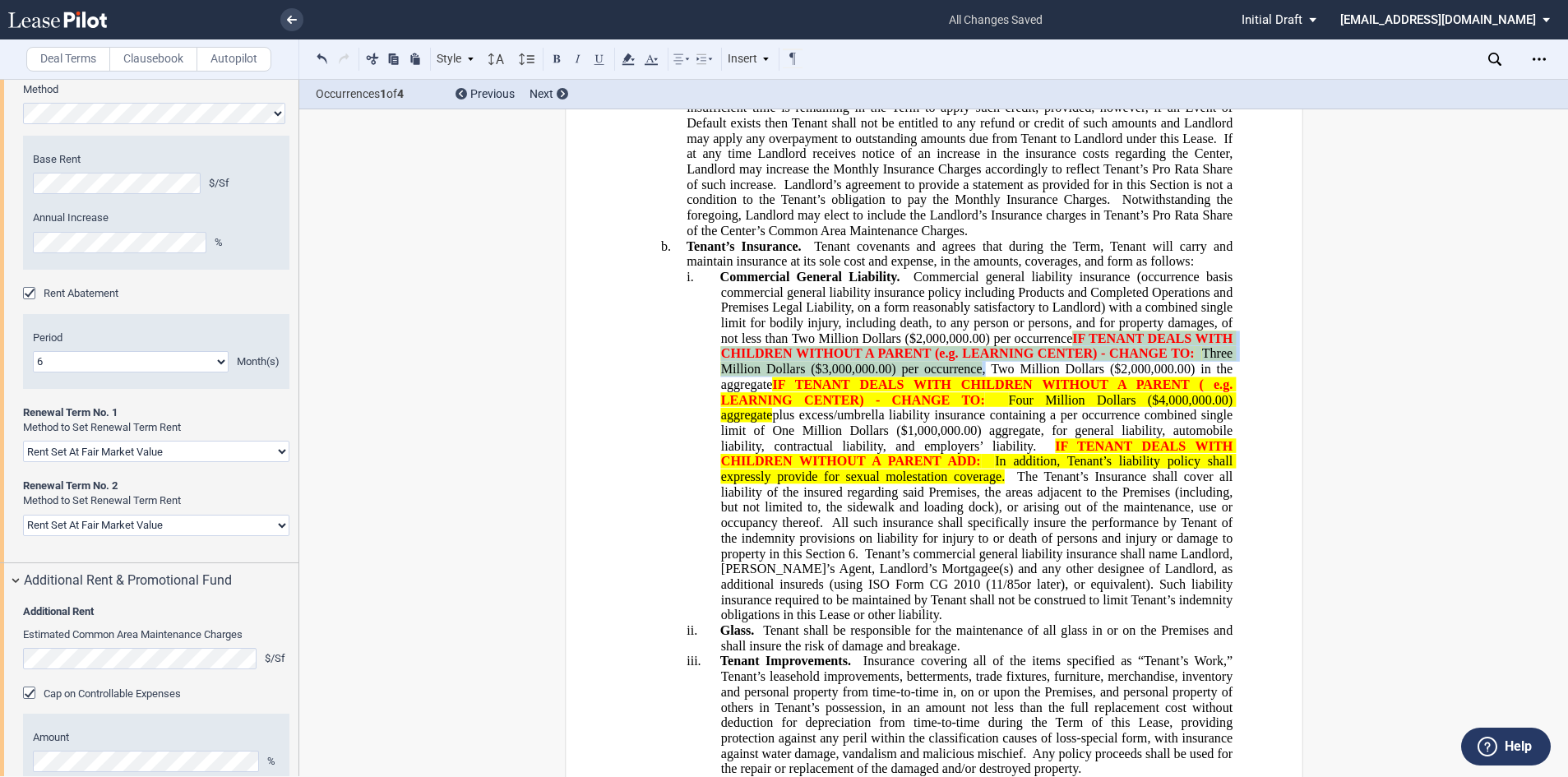
drag, startPoint x: 1070, startPoint y: 457, endPoint x: 980, endPoint y: 493, distance: 96.9
click at [980, 493] on span "Commercial General Liability. Commercial general liability insurance (occurrenc…" at bounding box center [977, 445] width 516 height 353
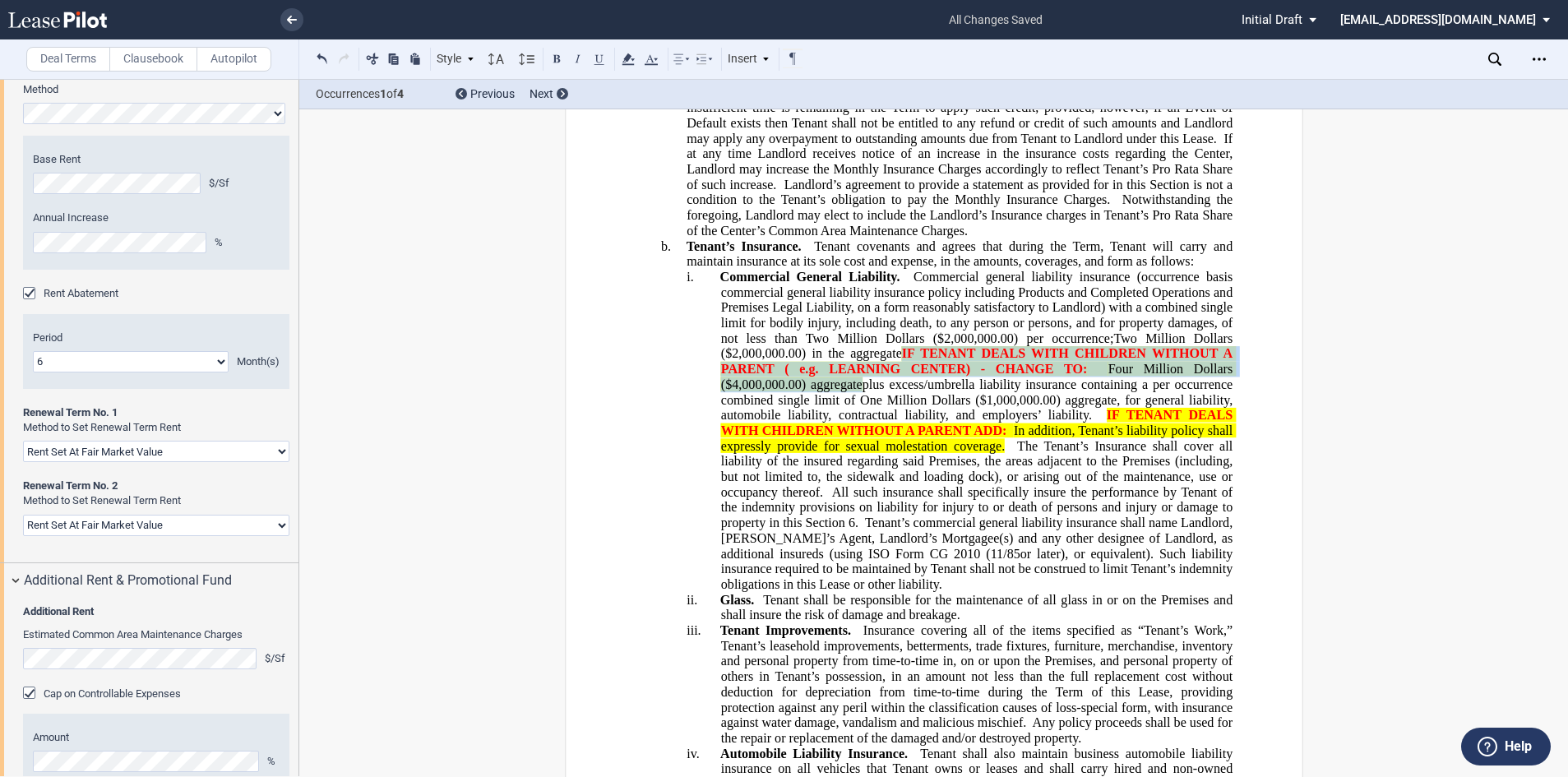
drag, startPoint x: 897, startPoint y: 474, endPoint x: 857, endPoint y: 504, distance: 50.0
click at [857, 504] on span "Commercial General Liability. Commercial general liability insurance (occurrenc…" at bounding box center [977, 431] width 516 height 323
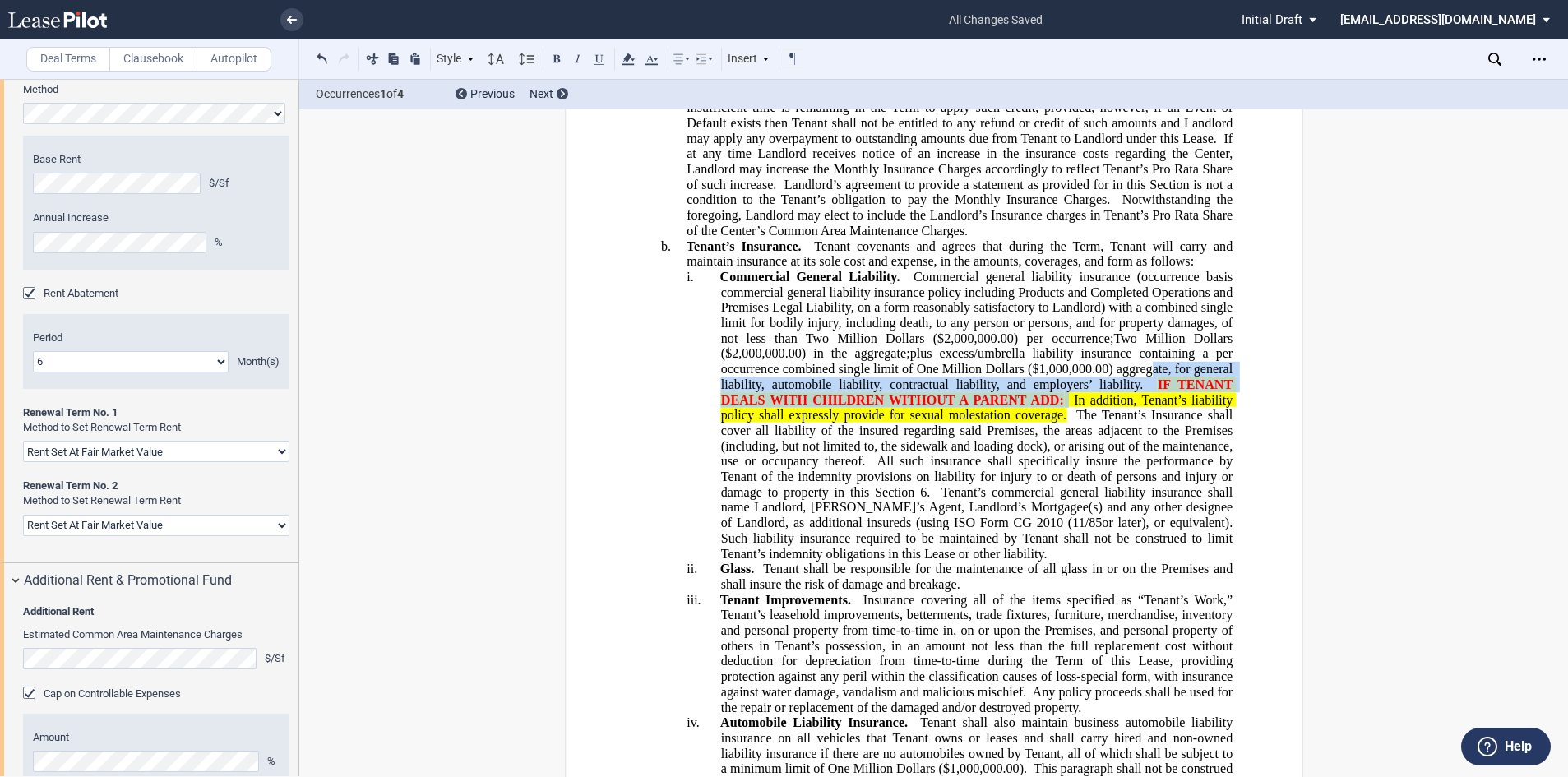
drag, startPoint x: 1145, startPoint y: 498, endPoint x: 1063, endPoint y: 522, distance: 85.4
click at [1066, 525] on span "Commercial General Liability. Commercial general liability insurance (occurrenc…" at bounding box center [977, 414] width 516 height 291
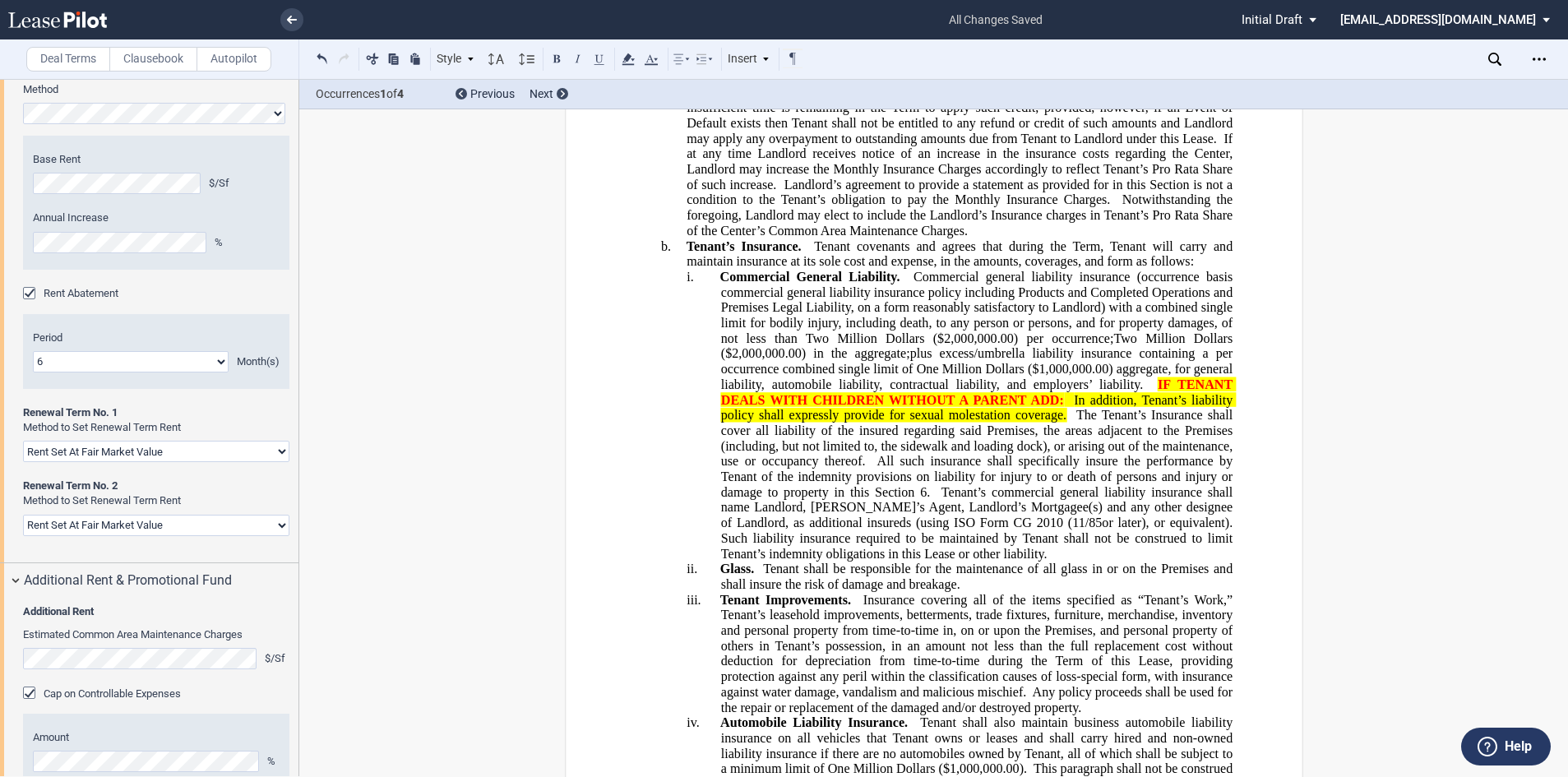
click at [1067, 423] on span at bounding box center [1071, 415] width 10 height 15
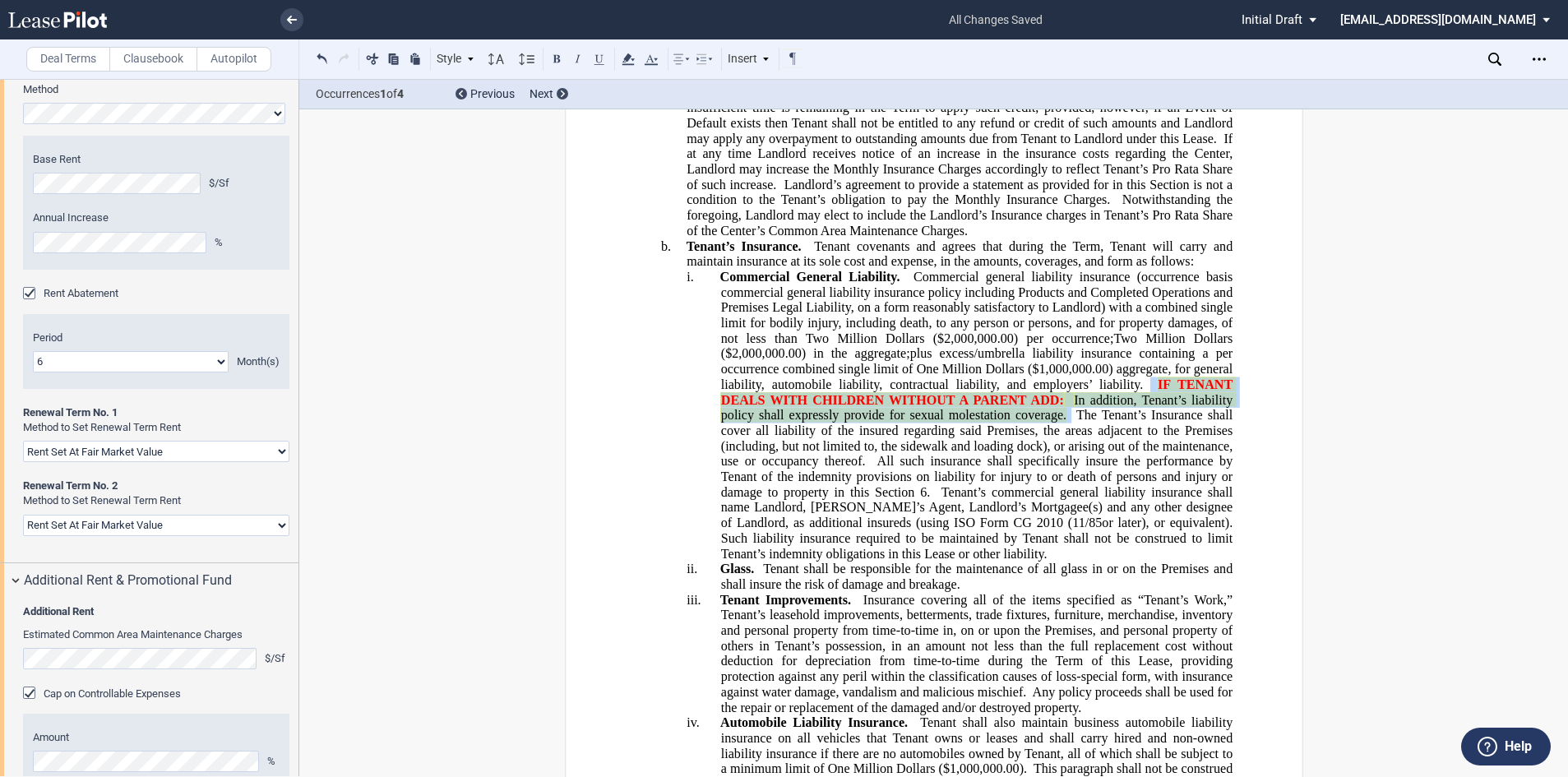
drag, startPoint x: 1067, startPoint y: 541, endPoint x: 1146, endPoint y: 508, distance: 85.6
click at [1146, 508] on span "Commercial General Liability. Commercial general liability insurance (occurrenc…" at bounding box center [977, 414] width 516 height 291
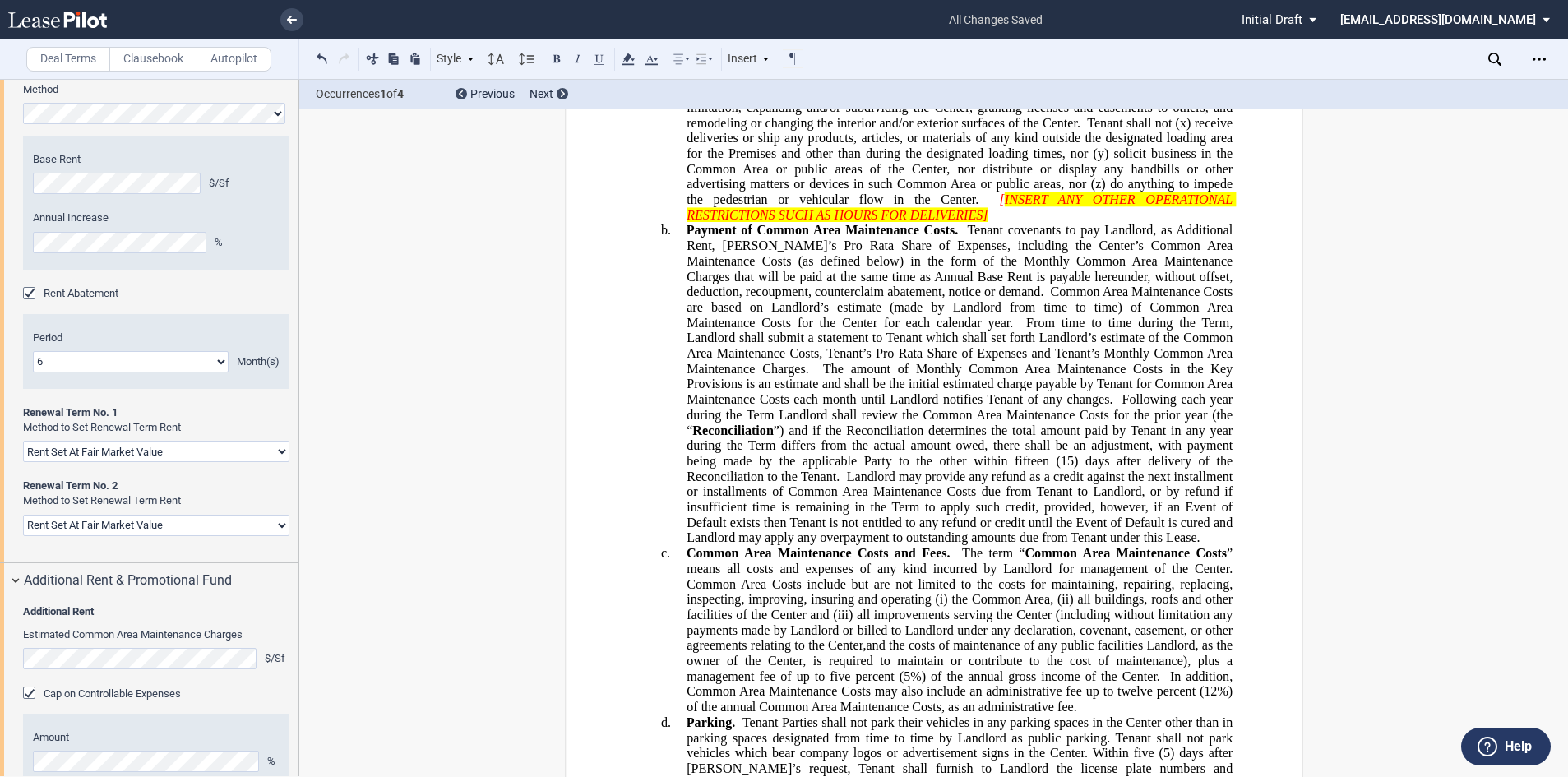
scroll to position [9139, 0]
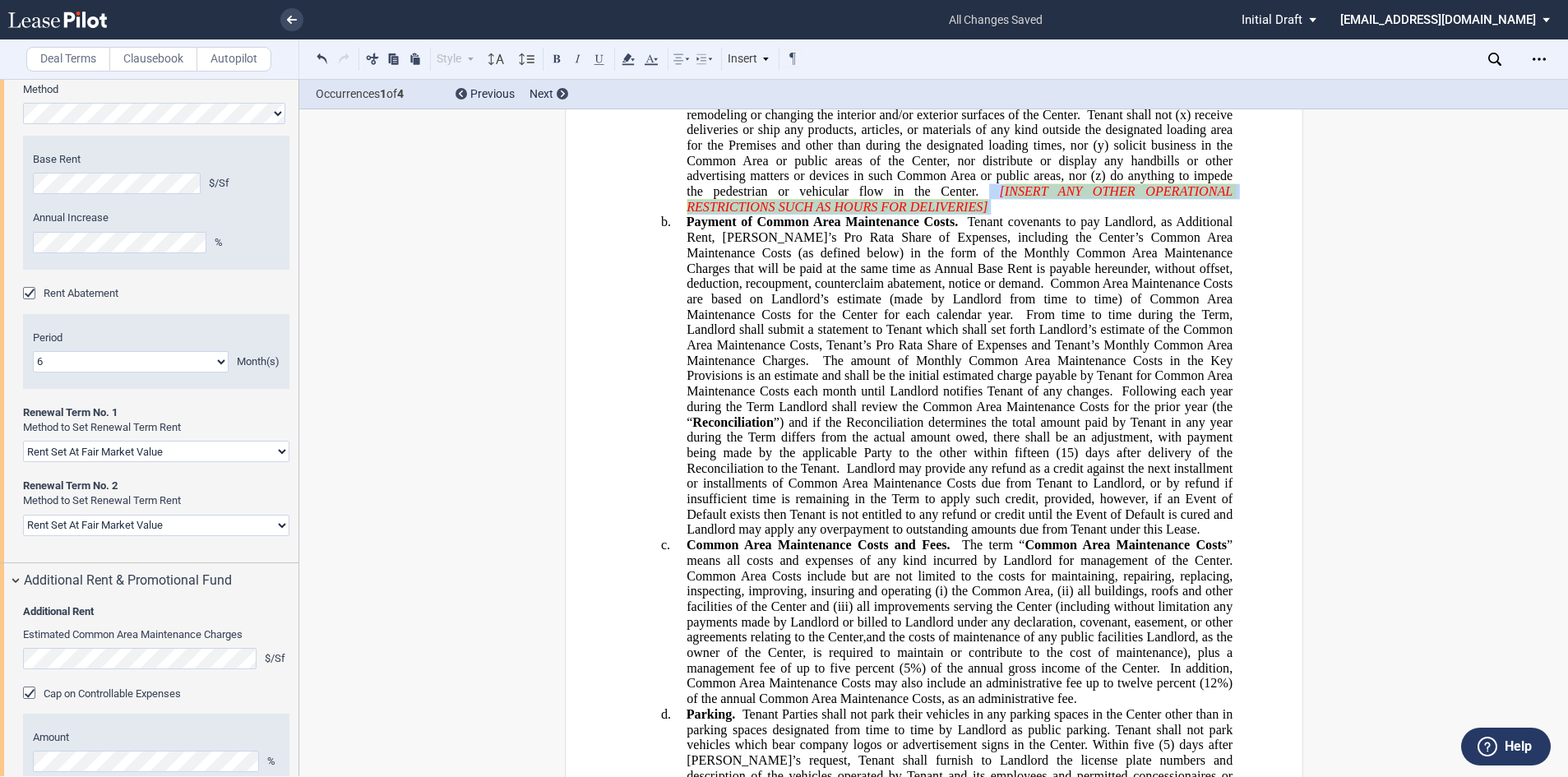
drag, startPoint x: 778, startPoint y: 315, endPoint x: 750, endPoint y: 301, distance: 31.3
click at [750, 215] on p "a. Operation of Common Area. Landlord grants to Tenant, in common with others, …" at bounding box center [959, 15] width 546 height 400
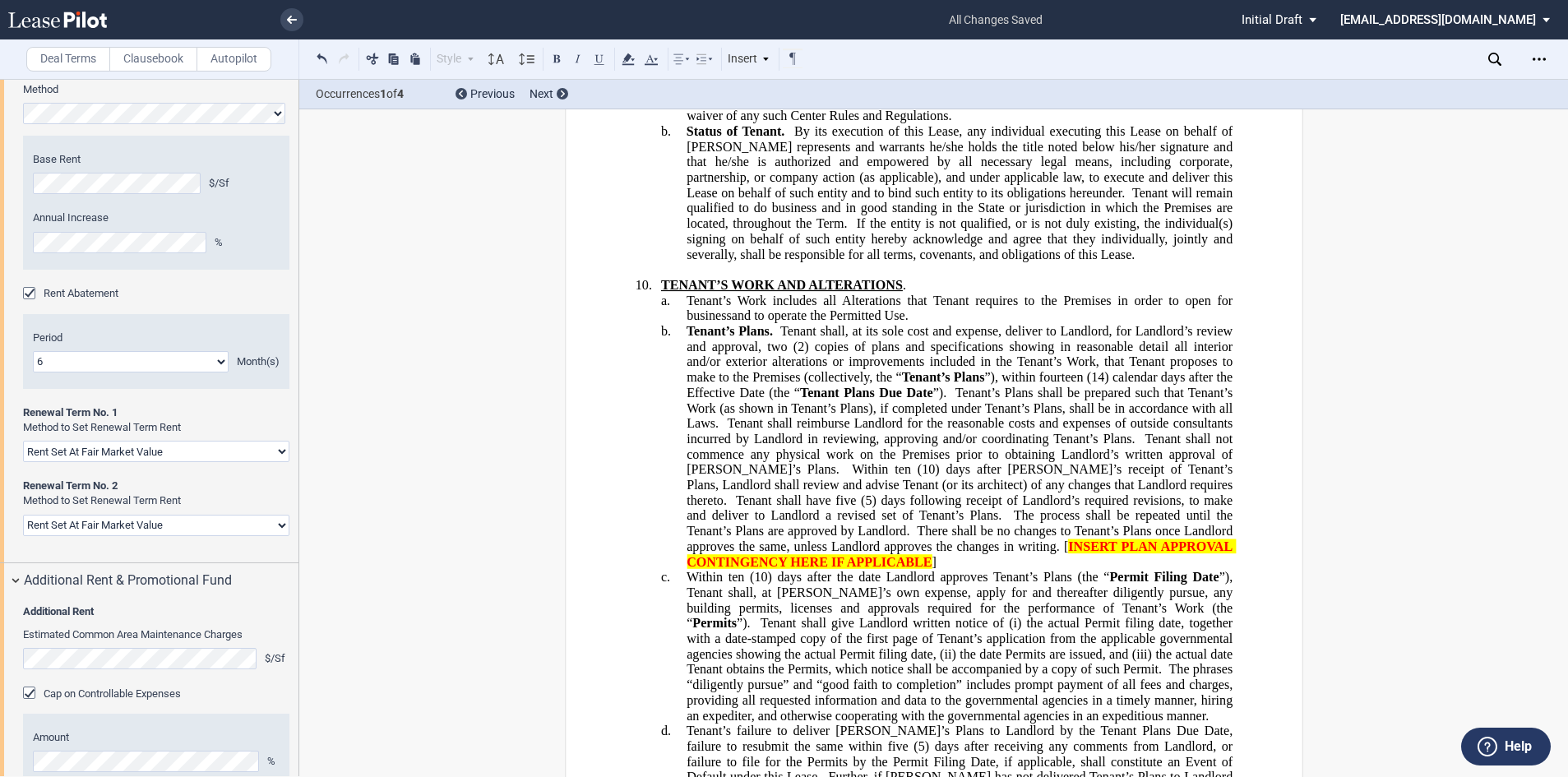
scroll to position [10620, 0]
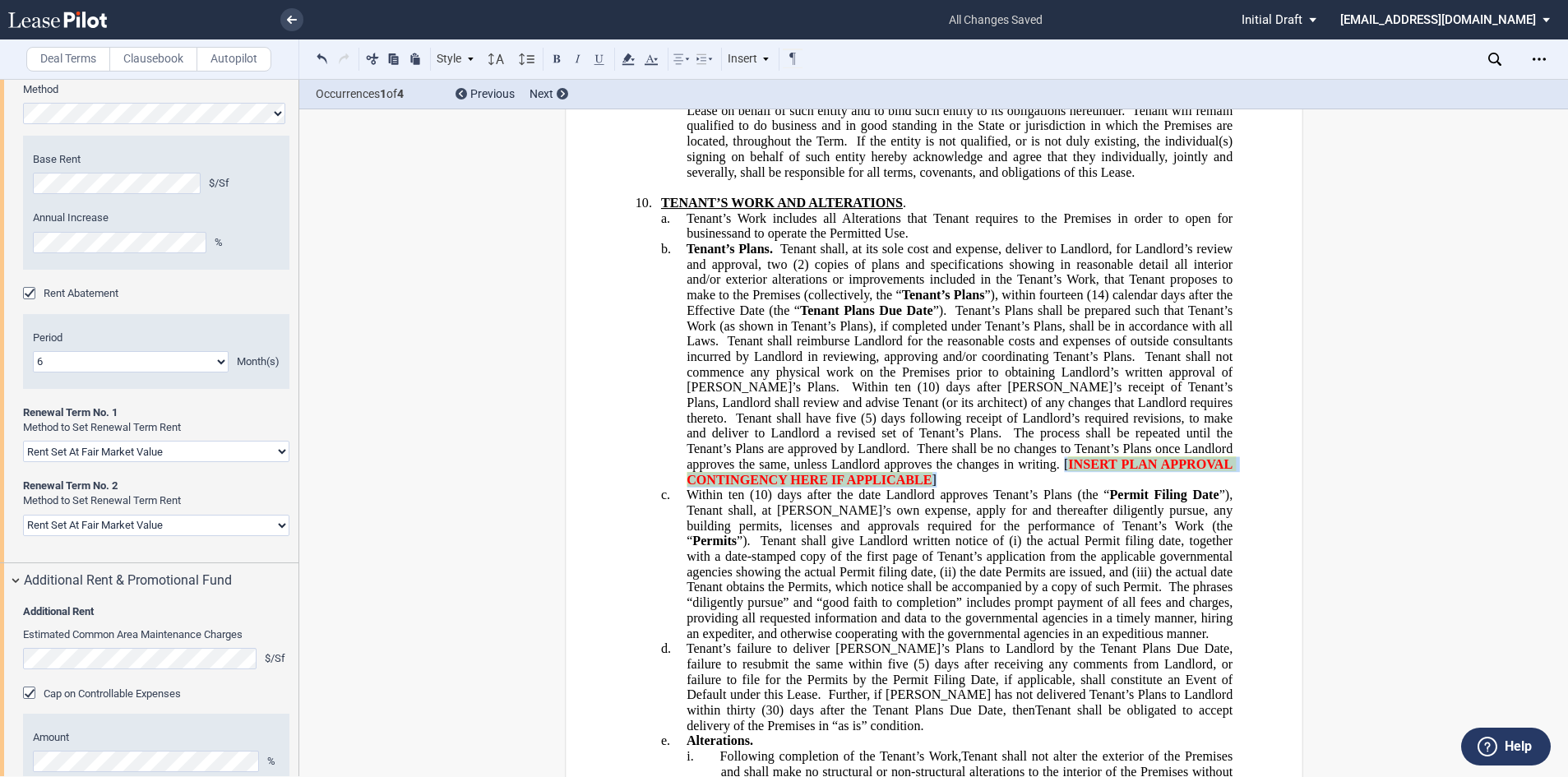
drag, startPoint x: 940, startPoint y: 584, endPoint x: 916, endPoint y: 571, distance: 27.3
click at [916, 488] on p "b. Tenant’s Plans. Tenant shall, at its sole cost and expense, deliver to Landl…" at bounding box center [959, 365] width 546 height 246
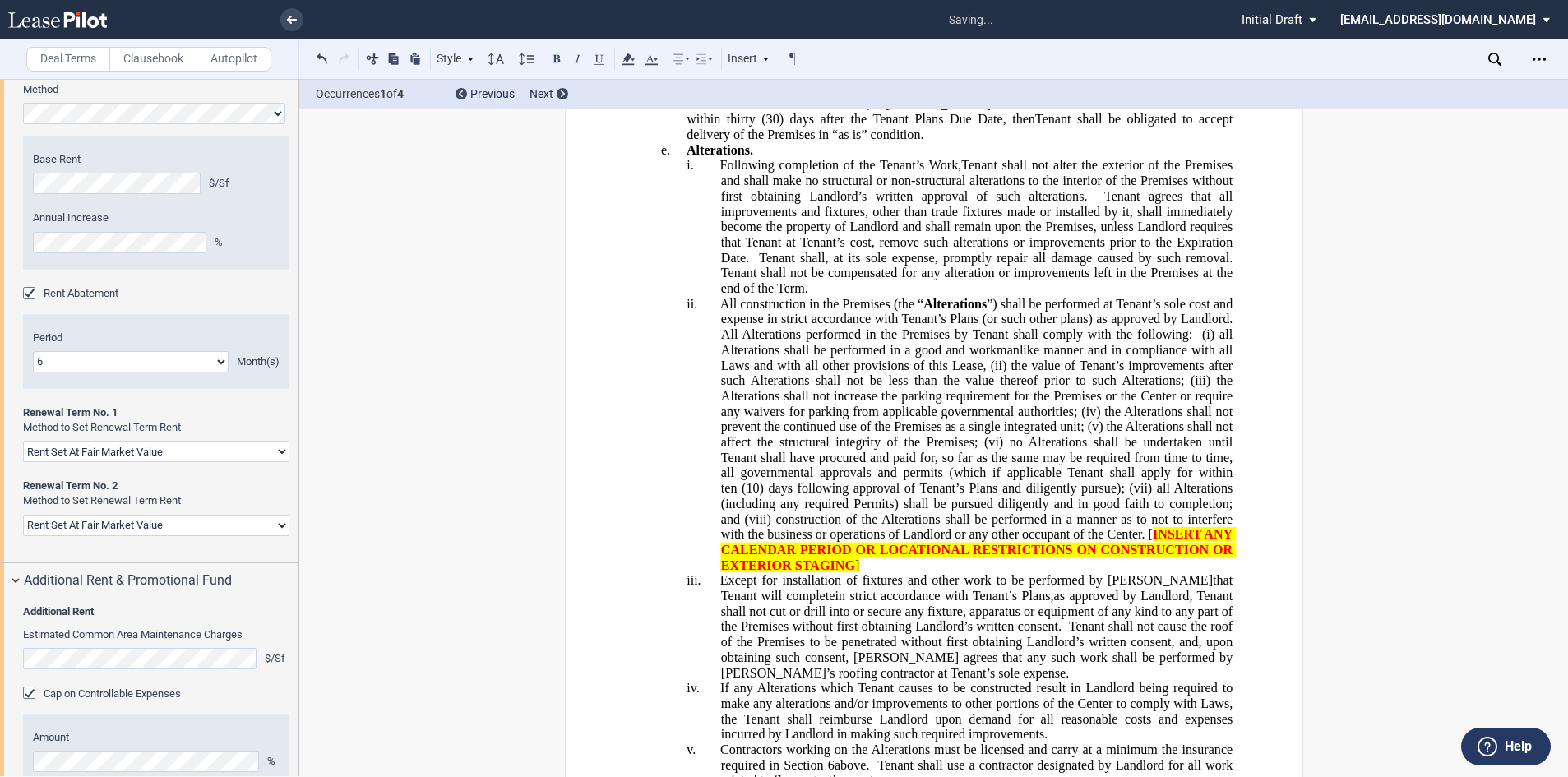
scroll to position [11443, 0]
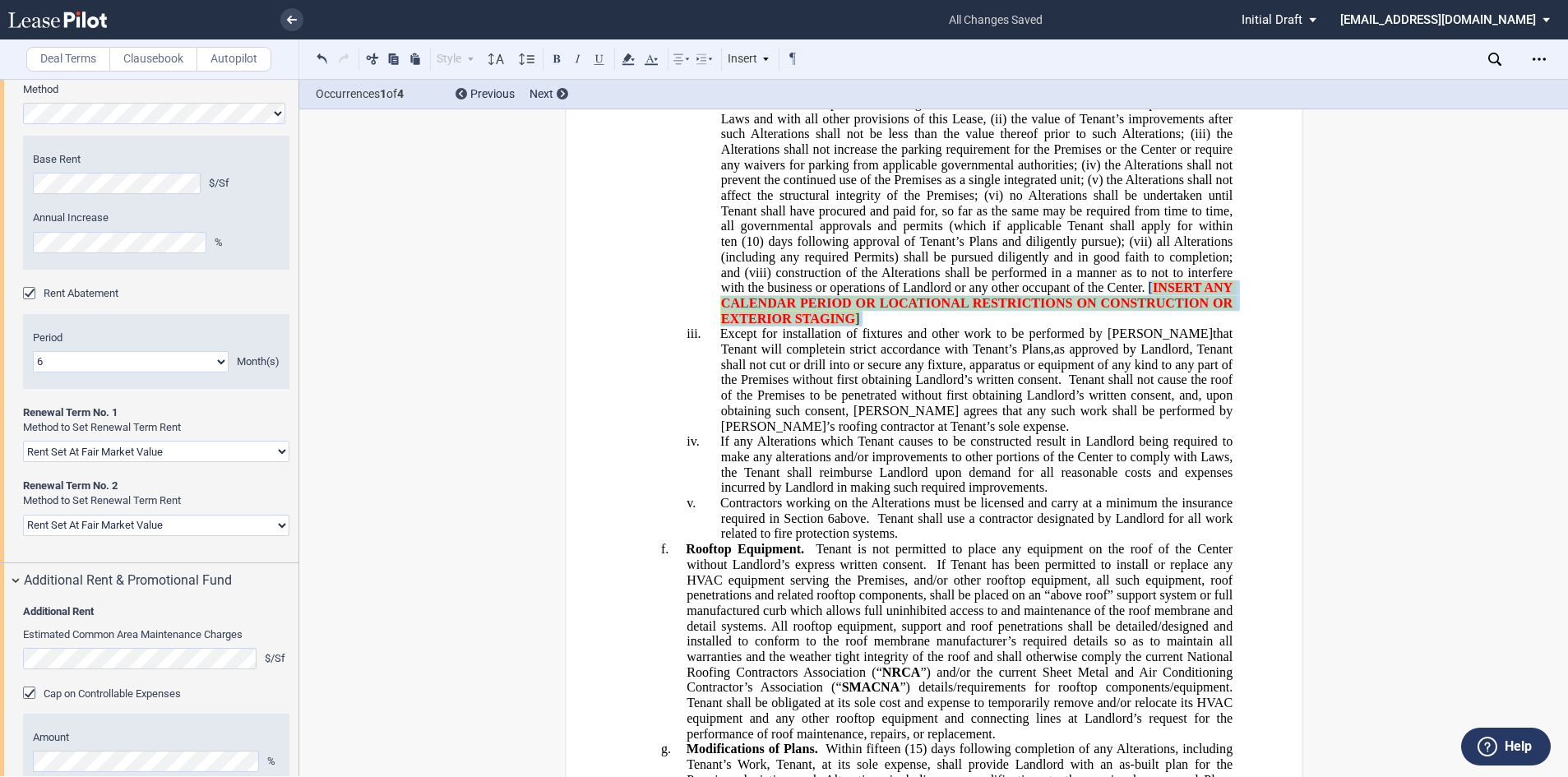
drag, startPoint x: 1121, startPoint y: 427, endPoint x: 1176, endPoint y: 395, distance: 63.6
click at [1176, 327] on p "ii. All construction in the Premises (the “ Alterations ”) shall be performed a…" at bounding box center [976, 188] width 511 height 277
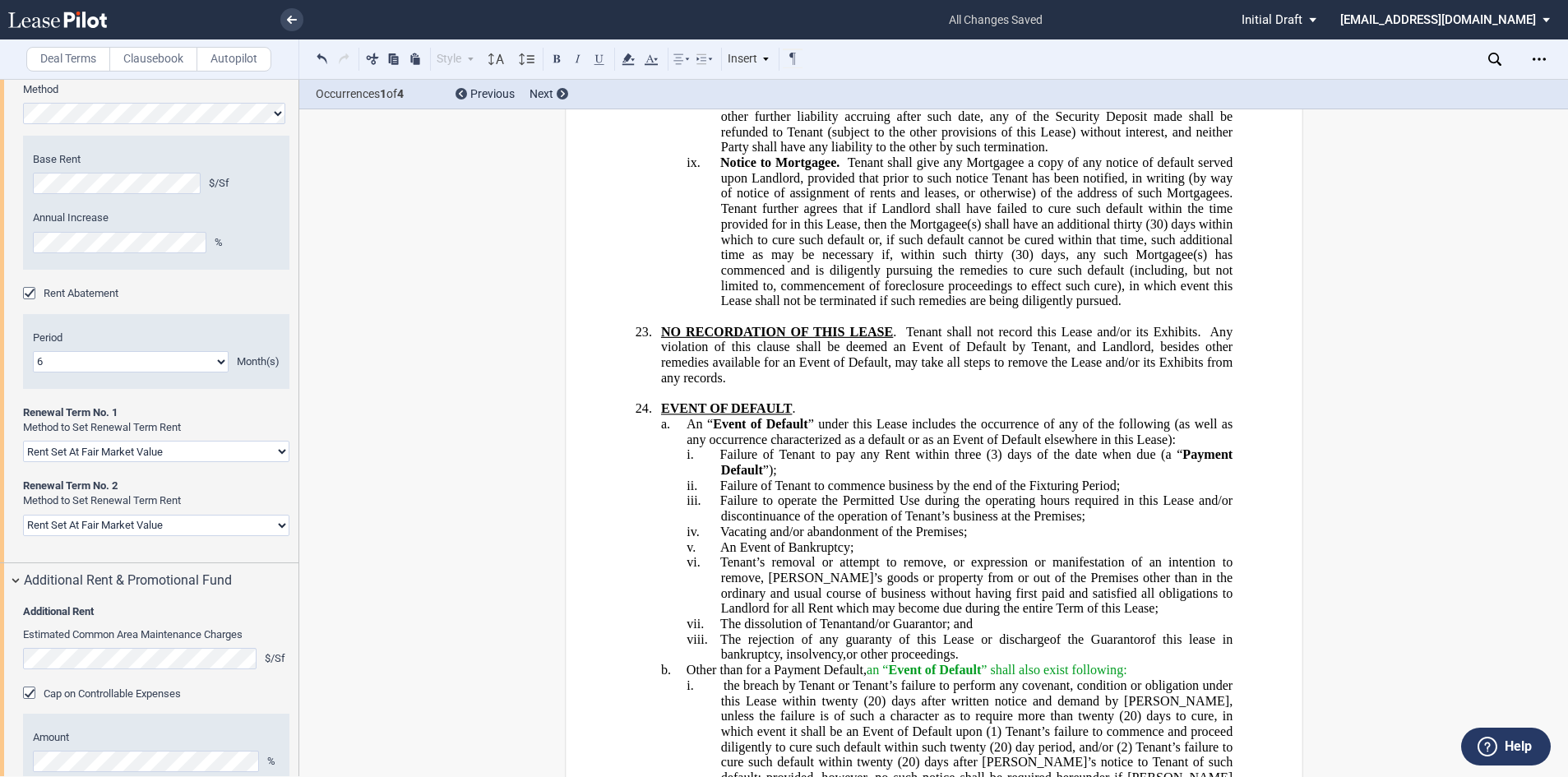
scroll to position [24277, 0]
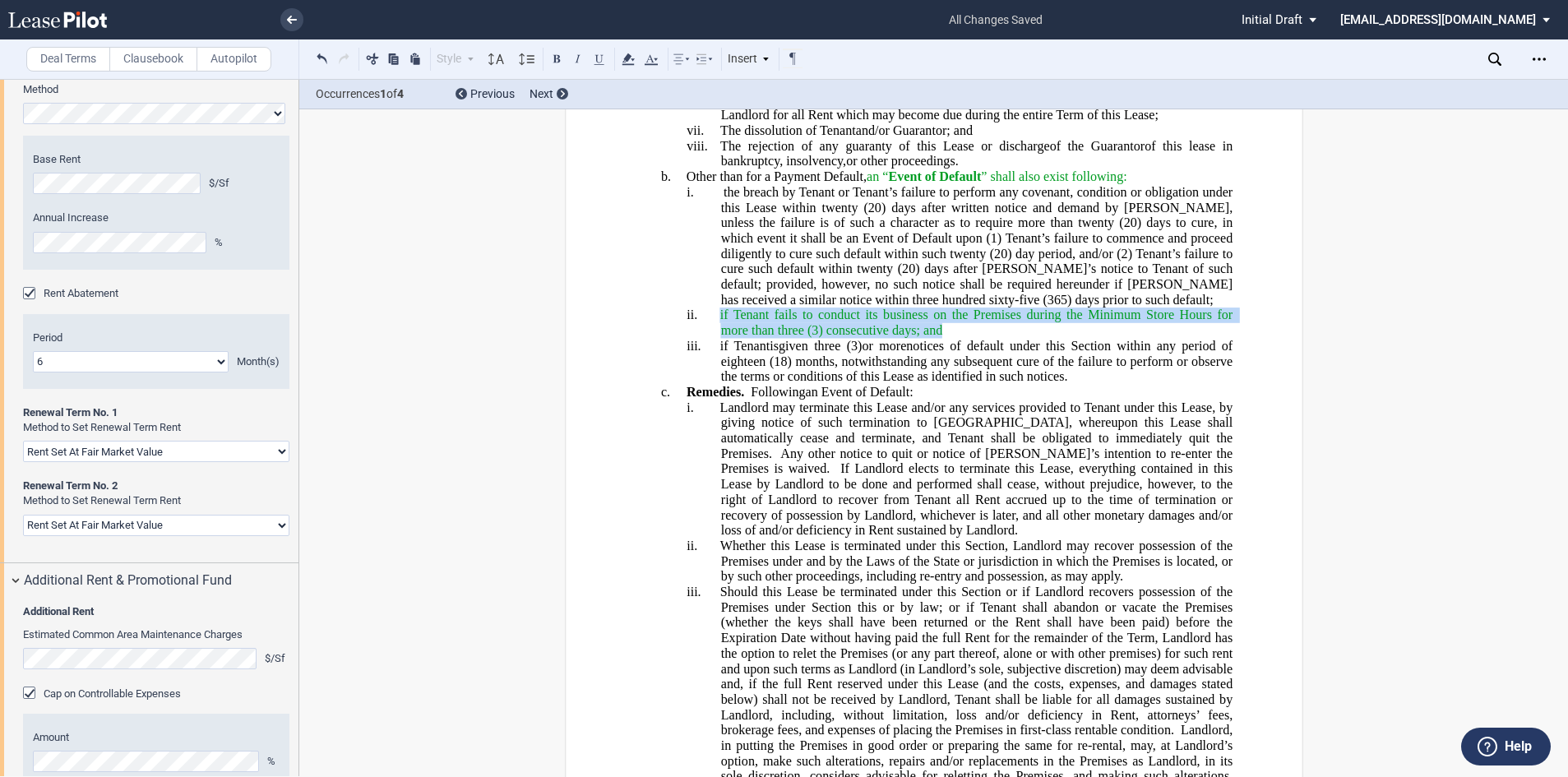
drag, startPoint x: 940, startPoint y: 376, endPoint x: 714, endPoint y: 366, distance: 226.2
click at [720, 338] on p "ii. if Tenant fails to conduct its business on the Premises during the Minimum …" at bounding box center [976, 322] width 511 height 30
click at [809, 337] on span "if Tenant fails to conduct its business on the Premises during the Minimum Stor…" at bounding box center [977, 322] width 516 height 29
drag, startPoint x: 798, startPoint y: 376, endPoint x: 774, endPoint y: 379, distance: 24.2
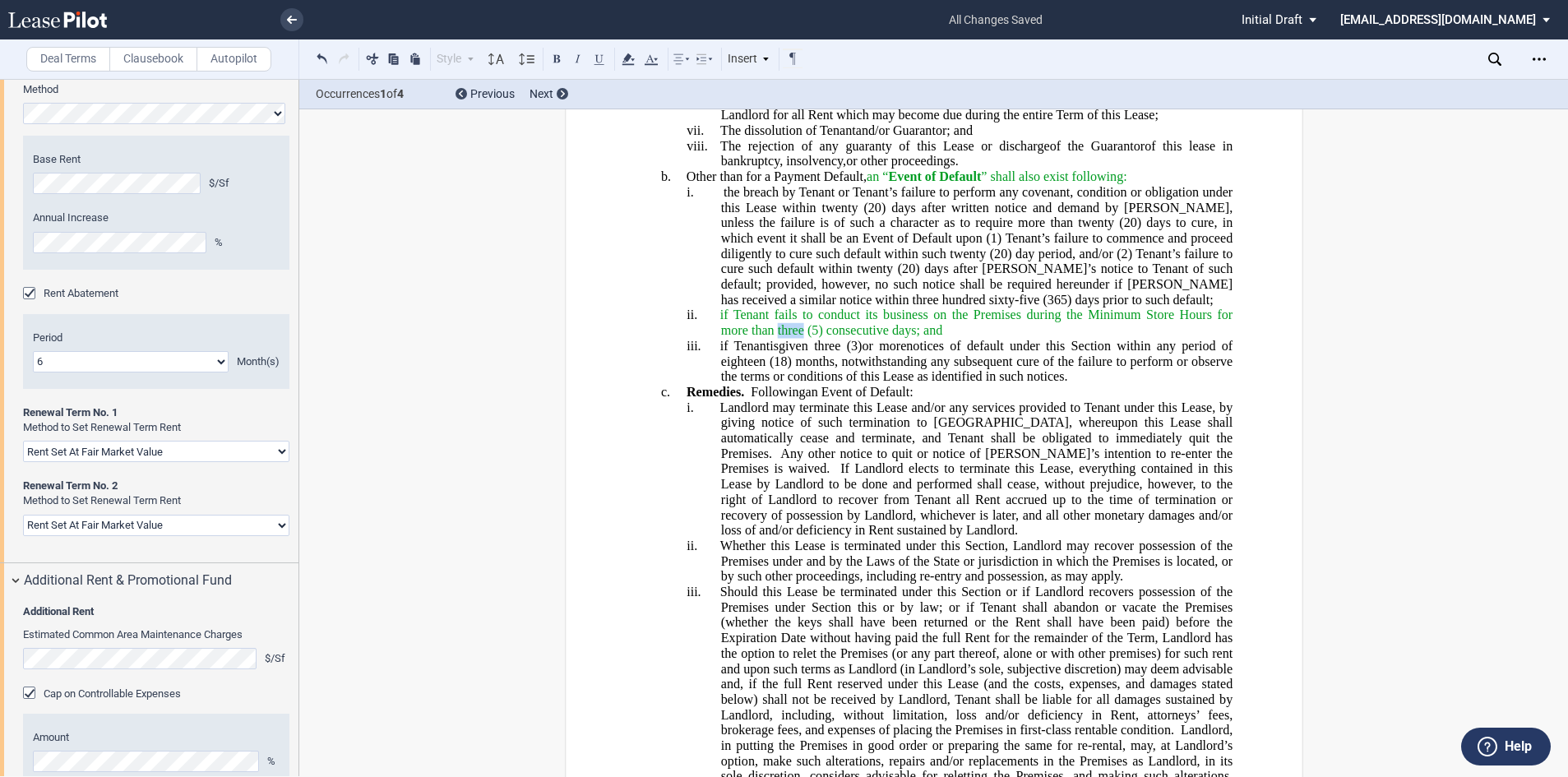
click at [774, 337] on span "if Tenant fails to conduct its business on the Premises during the Minimum Stor…" at bounding box center [977, 322] width 516 height 29
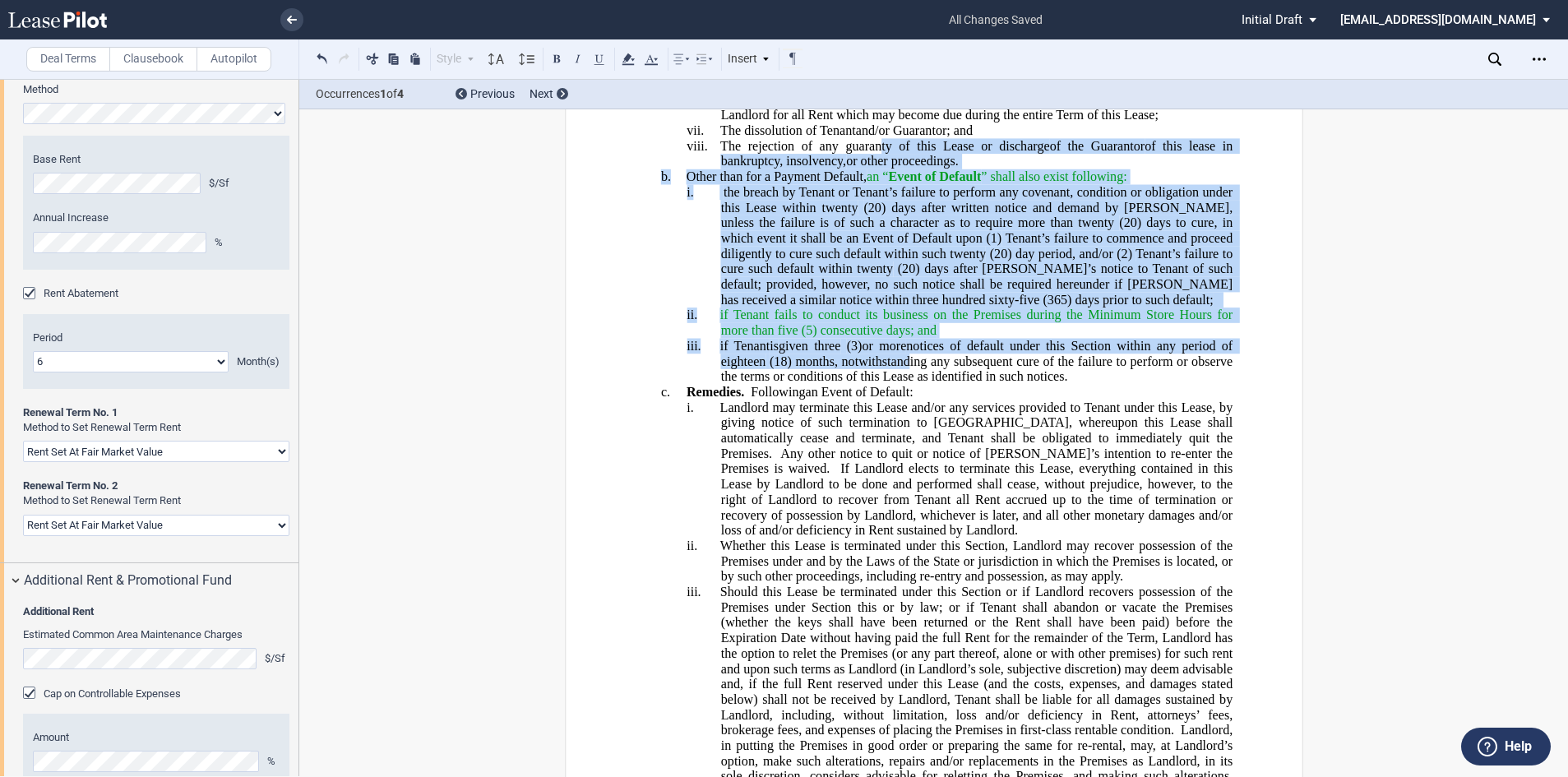
drag, startPoint x: 904, startPoint y: 405, endPoint x: 873, endPoint y: 194, distance: 213.3
click at [622, 56] on icon at bounding box center [628, 59] width 19 height 19
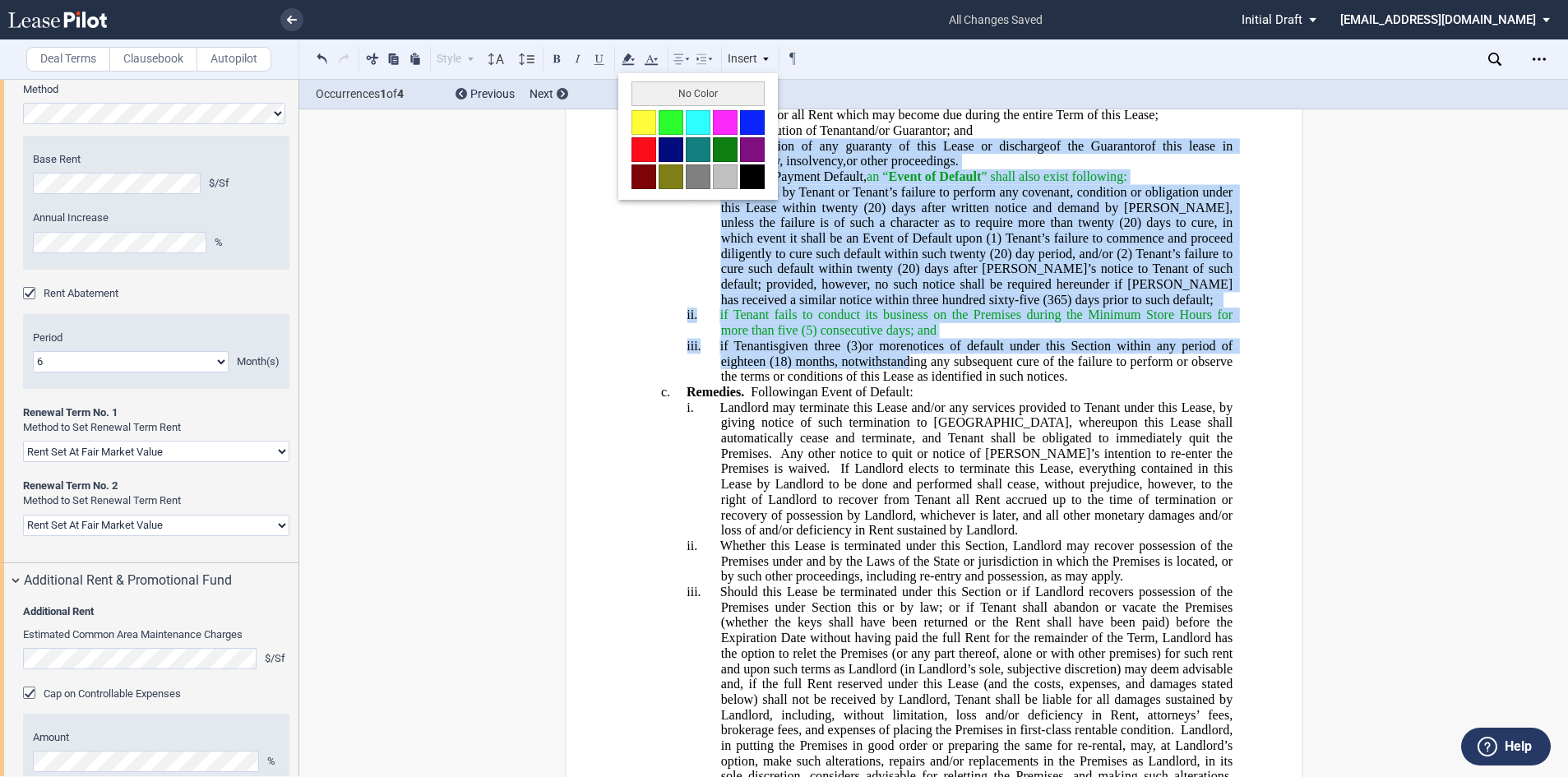
click at [755, 171] on button at bounding box center [751, 176] width 24 height 24
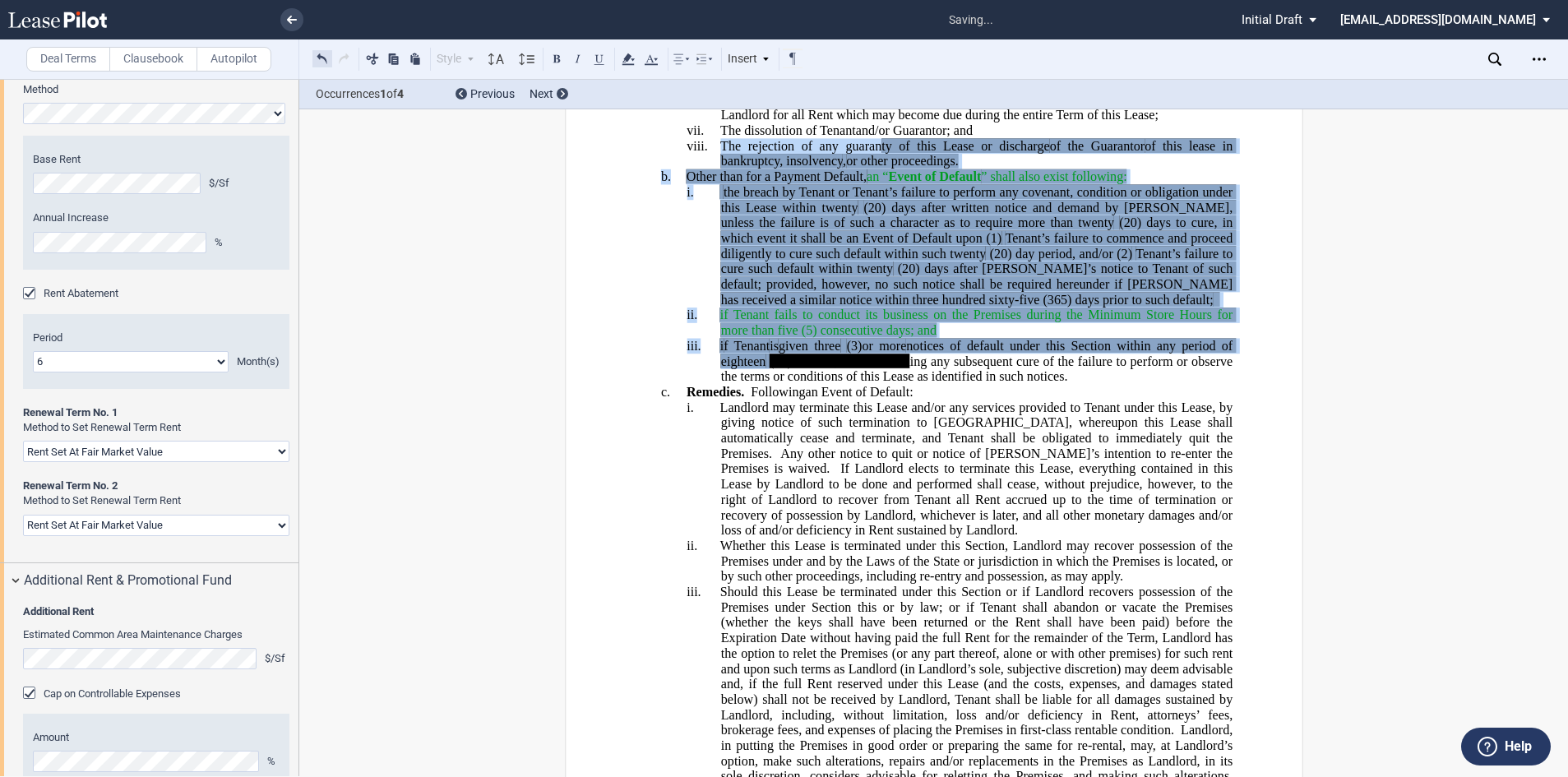
click at [327, 58] on button at bounding box center [322, 58] width 19 height 19
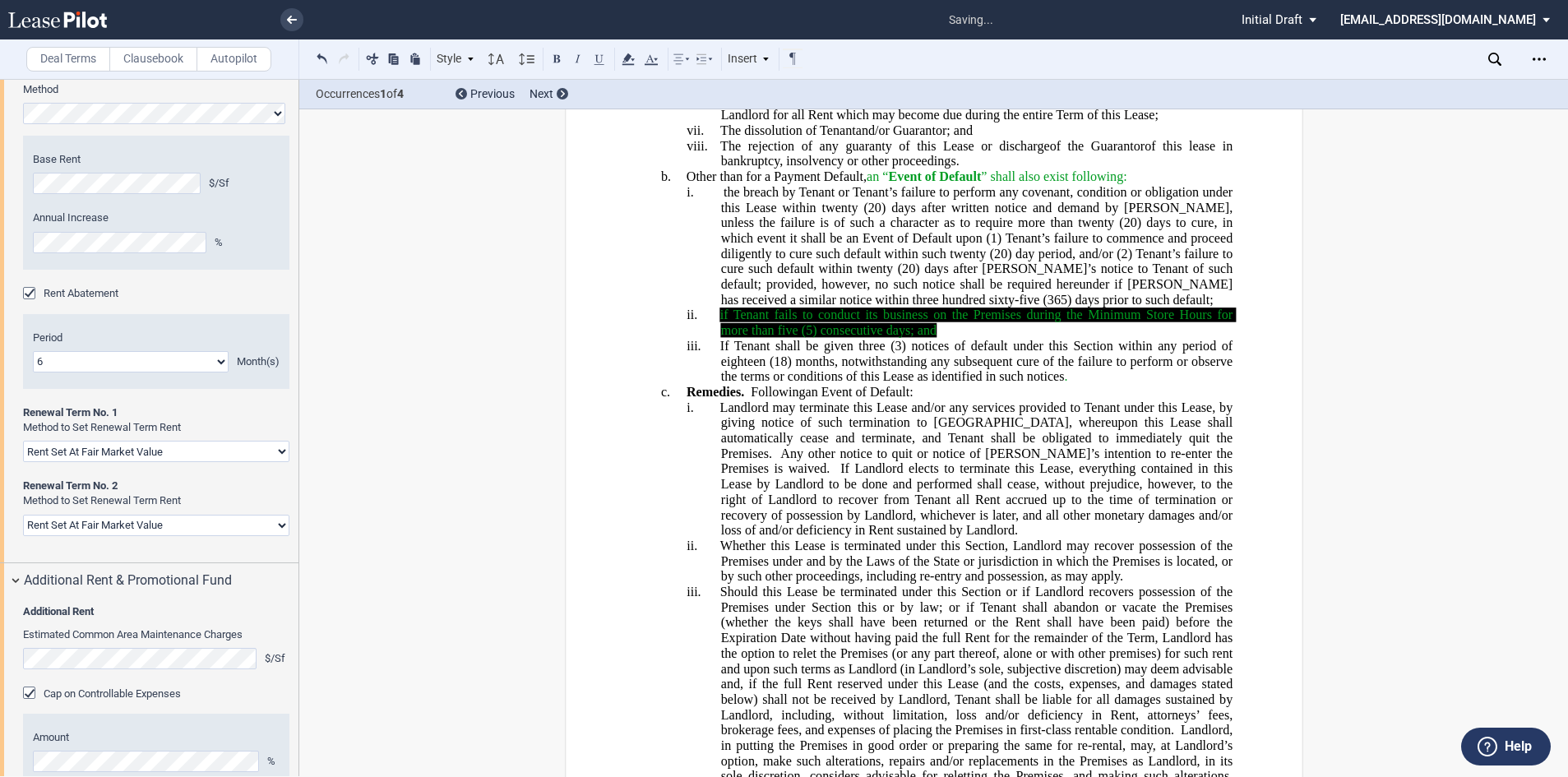
click at [932, 307] on span "(20) days after [PERSON_NAME]’s notice to Tenant of such default; provided, how…" at bounding box center [978, 284] width 515 height 46
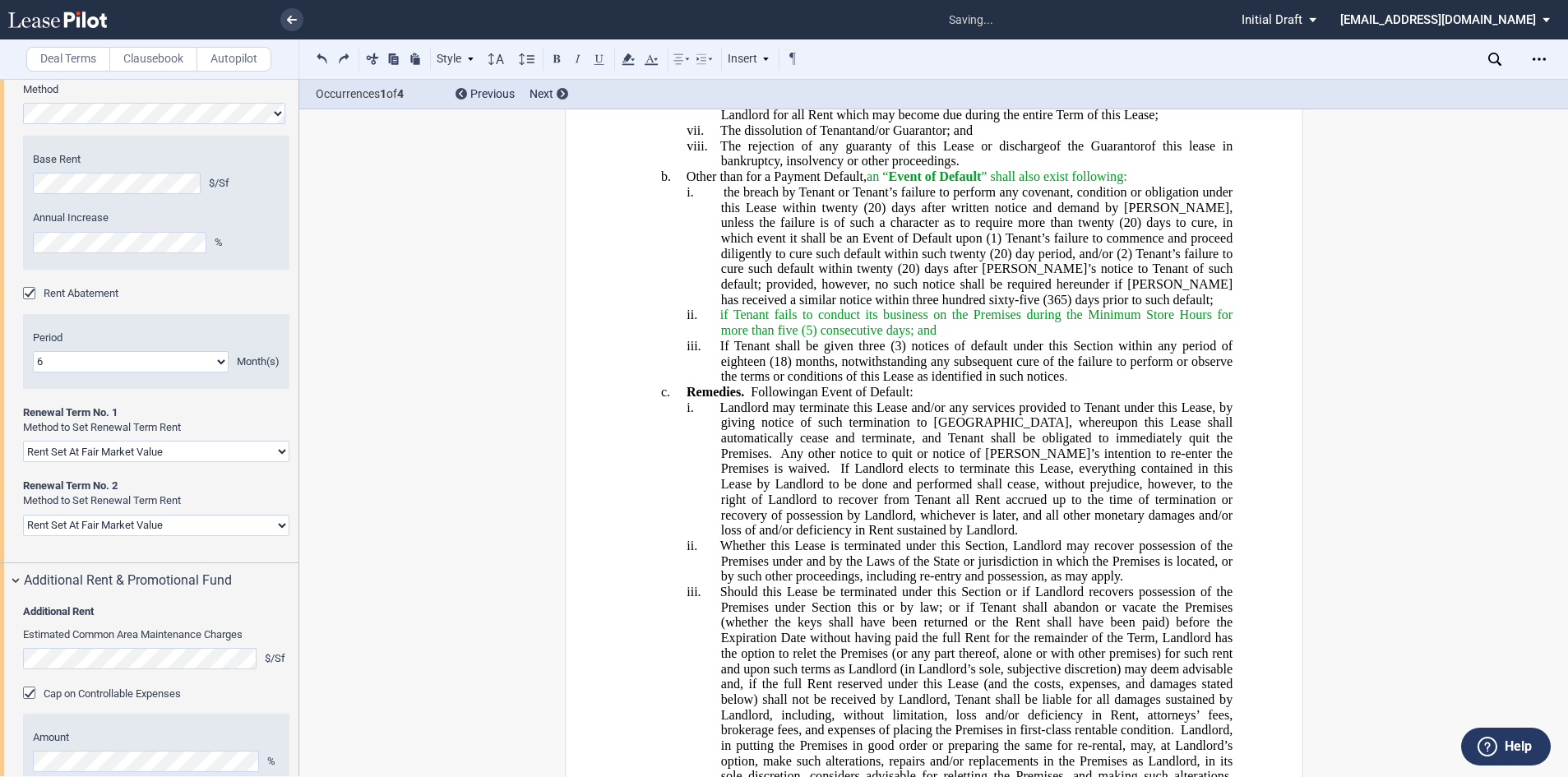
click at [1002, 369] on span "(3) notices of default under this Section within any period of eighteen" at bounding box center [978, 354] width 515 height 29
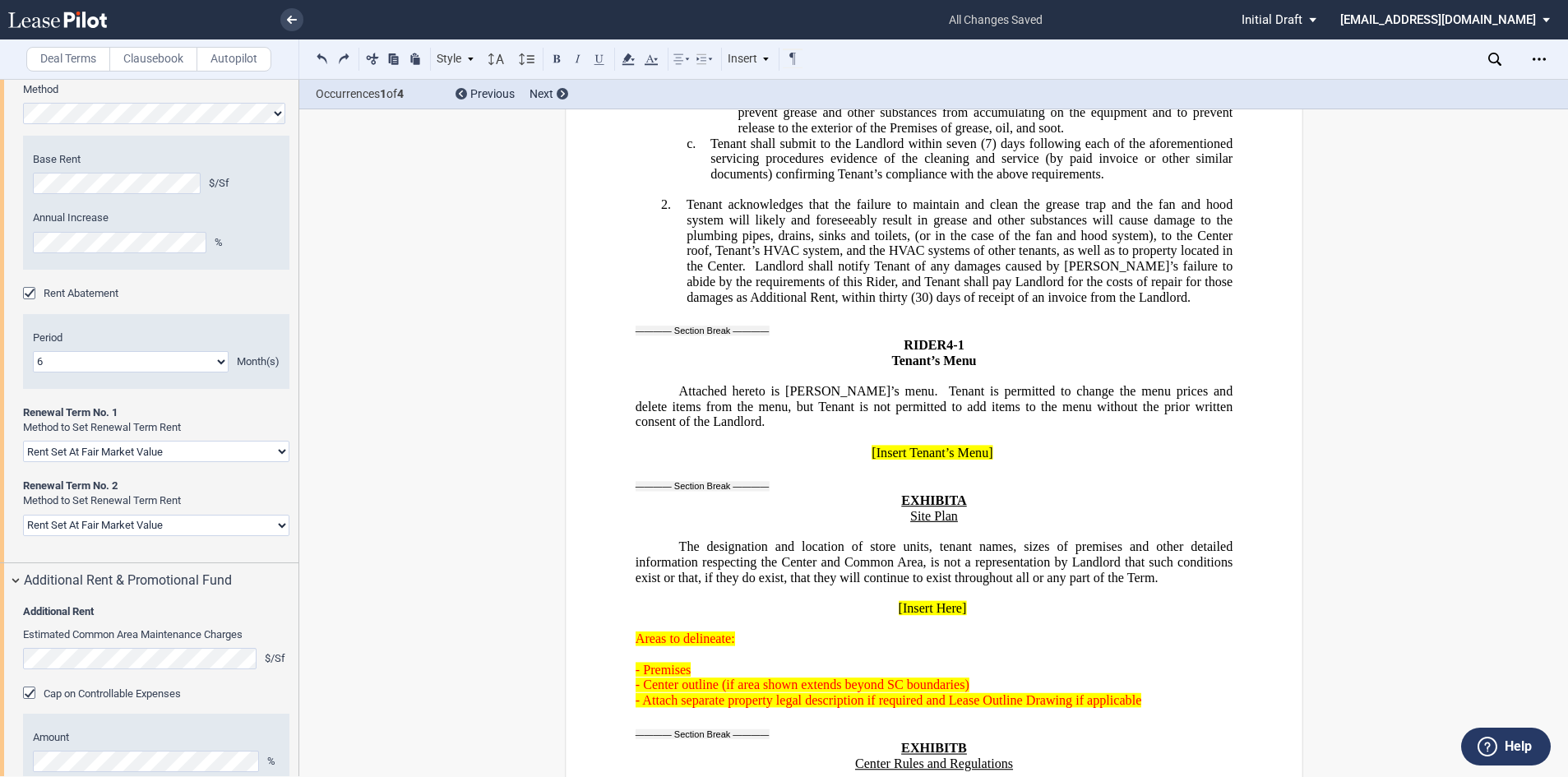
scroll to position [37111, 0]
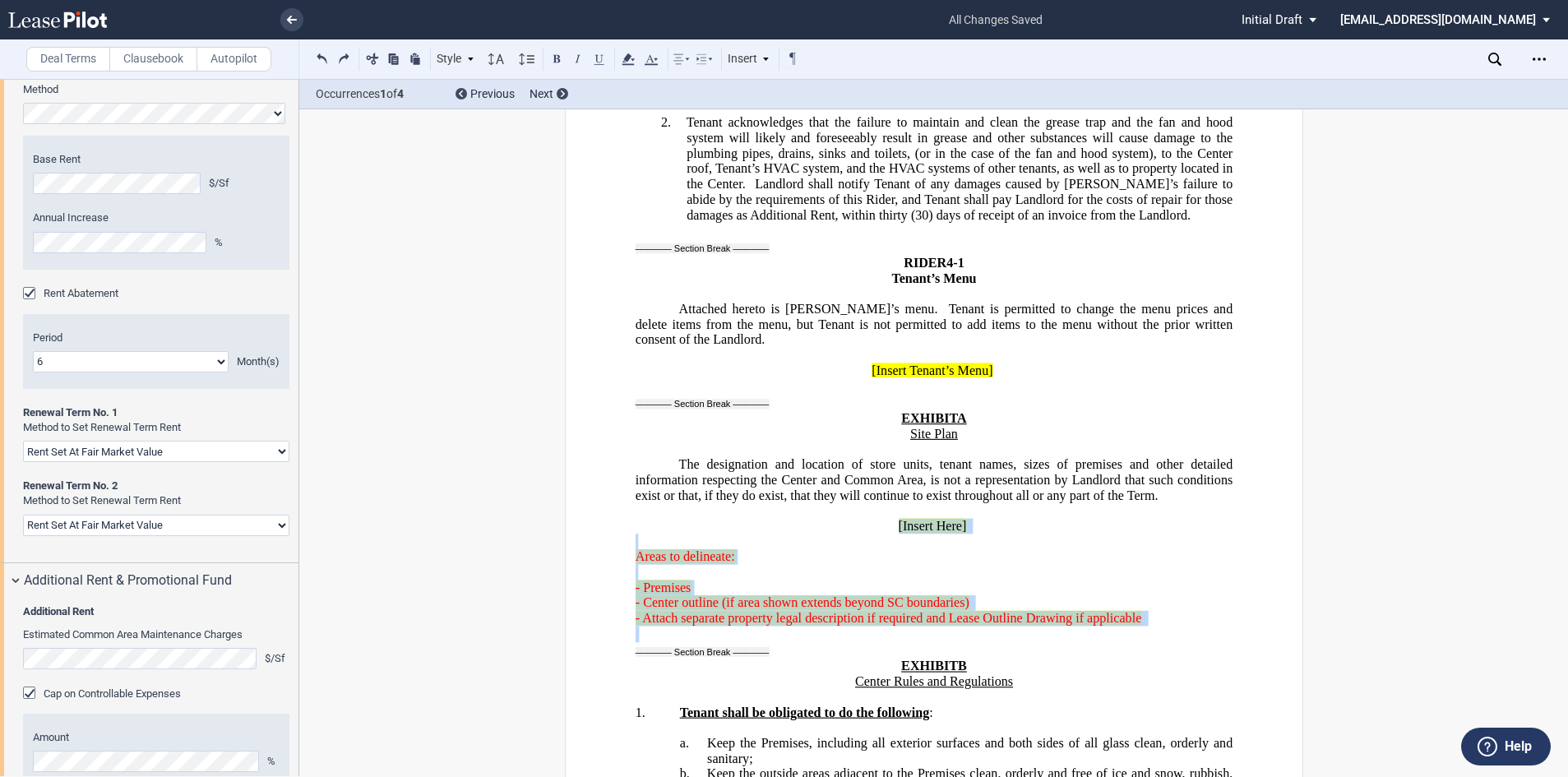
drag, startPoint x: 1144, startPoint y: 587, endPoint x: 670, endPoint y: 490, distance: 483.8
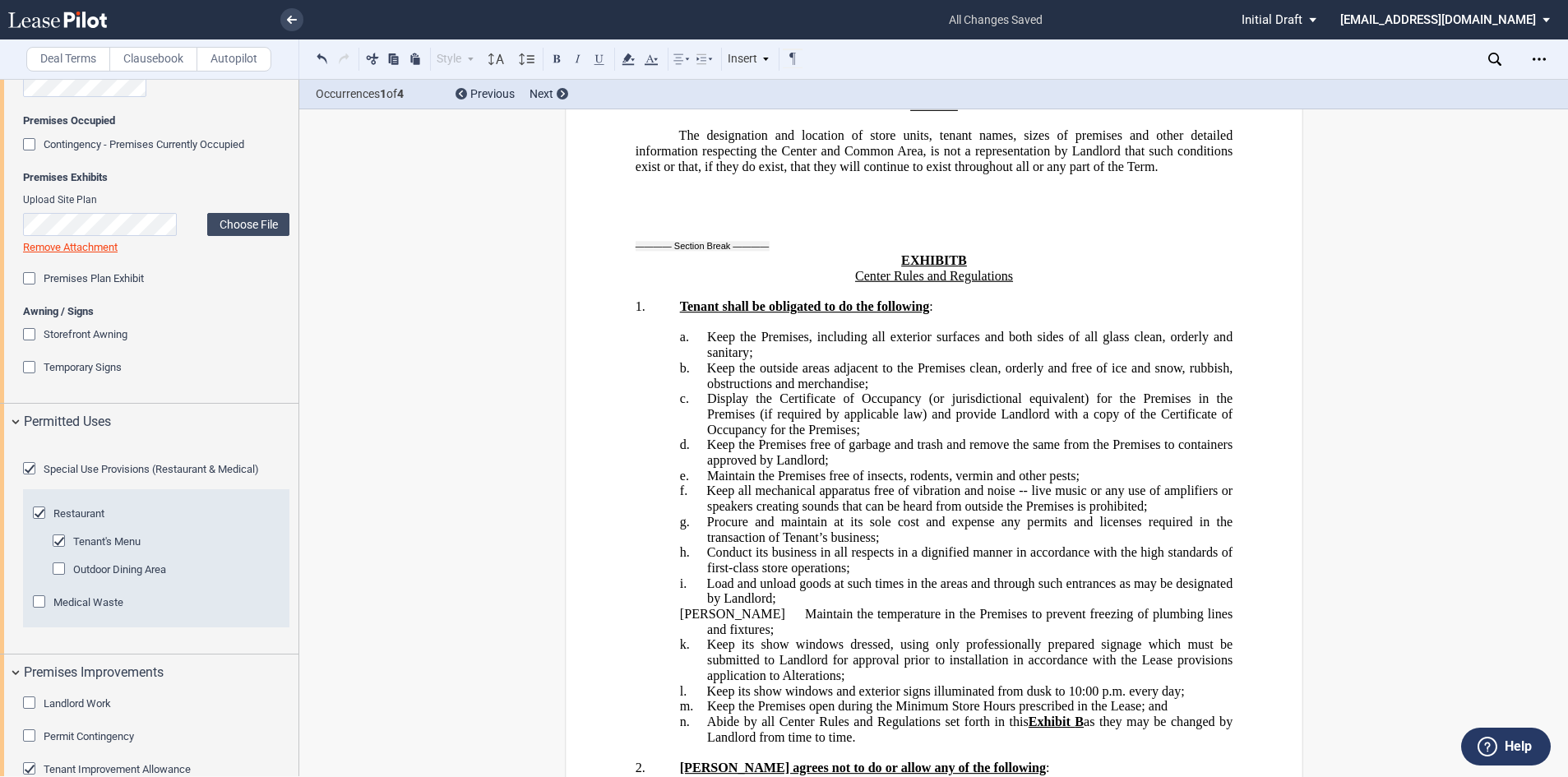
scroll to position [1645, 0]
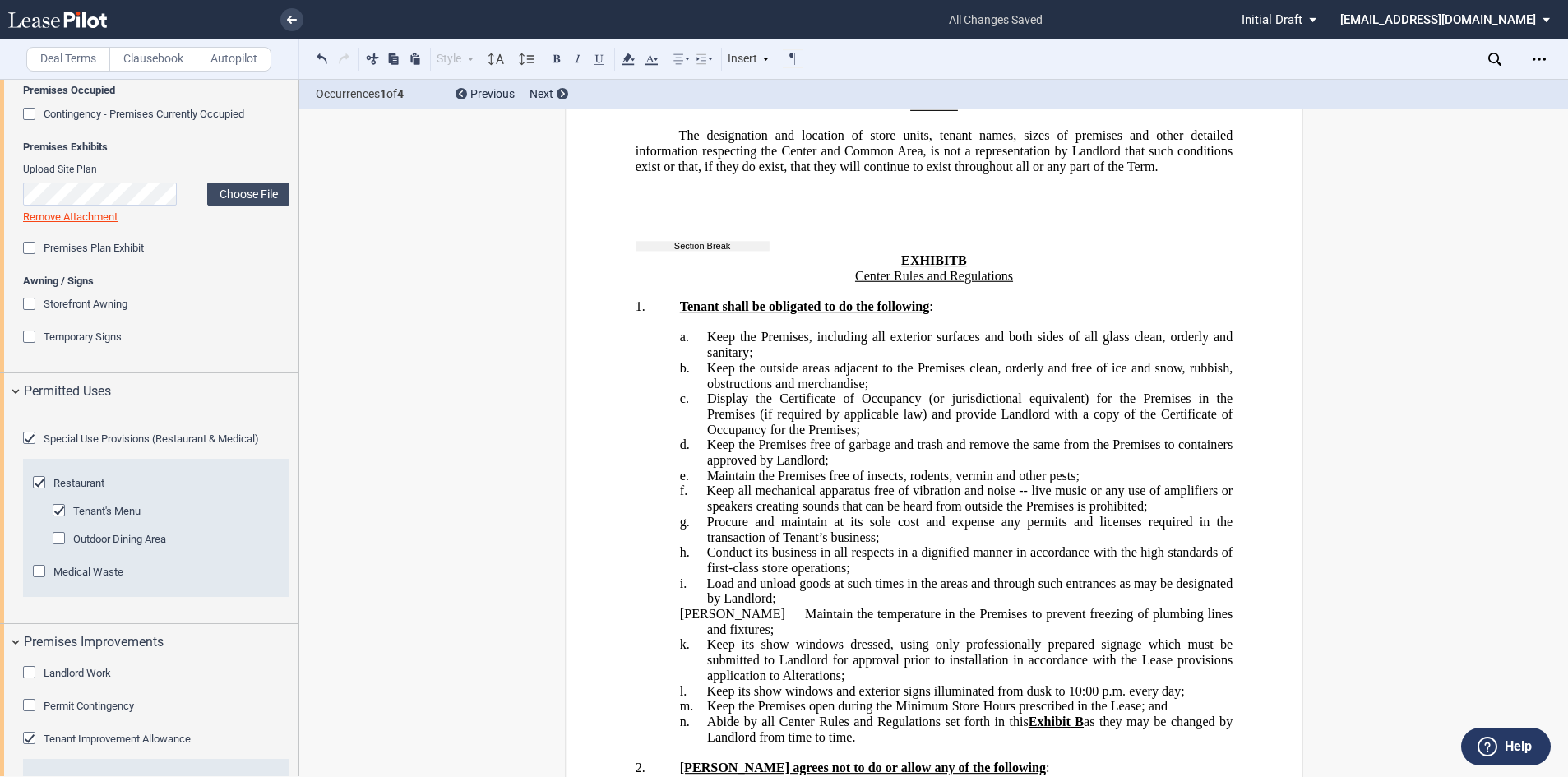
click at [60, 548] on div "Outdoor Dining Area" at bounding box center [60, 540] width 17 height 17
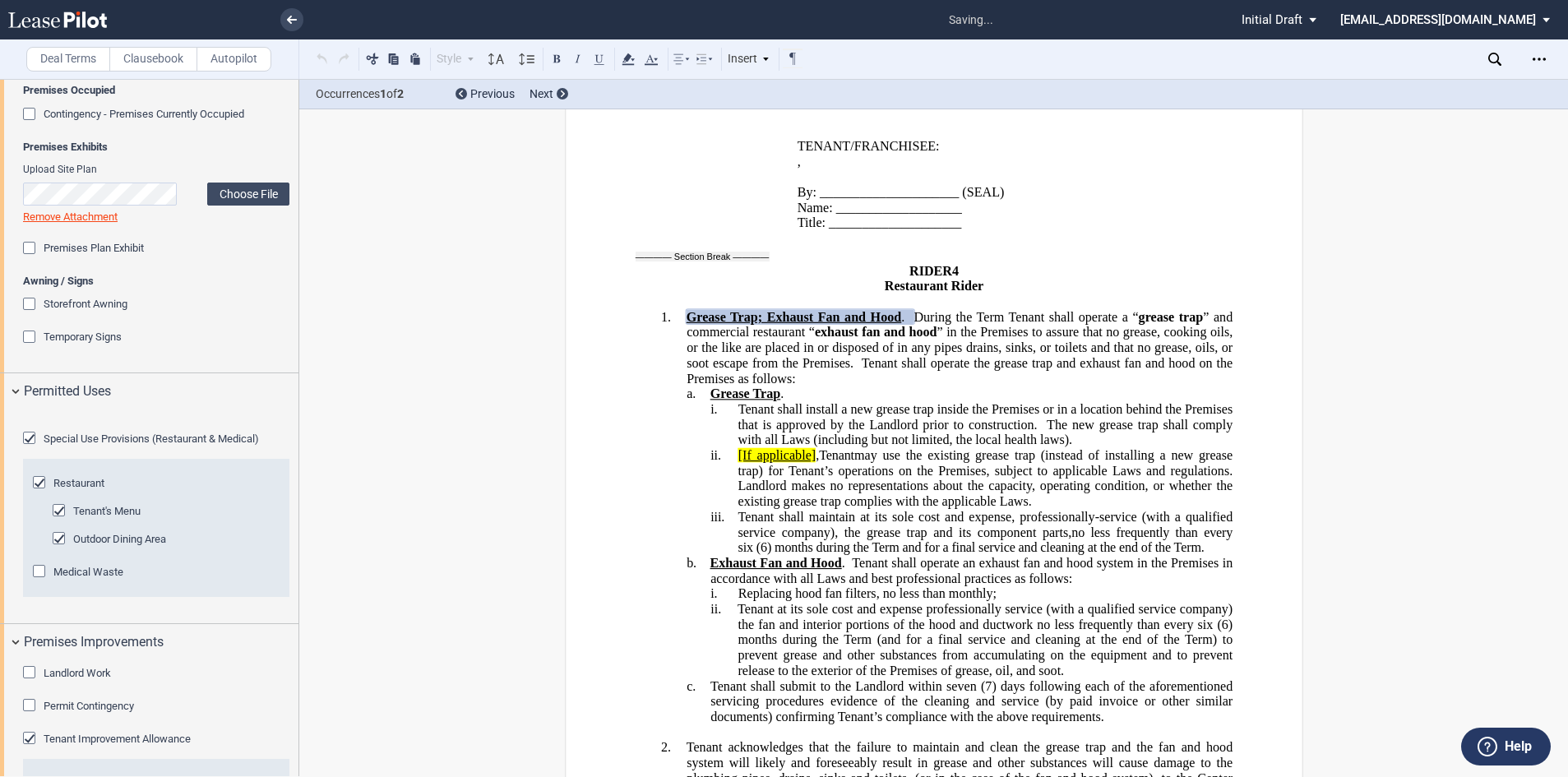
scroll to position [36387, 0]
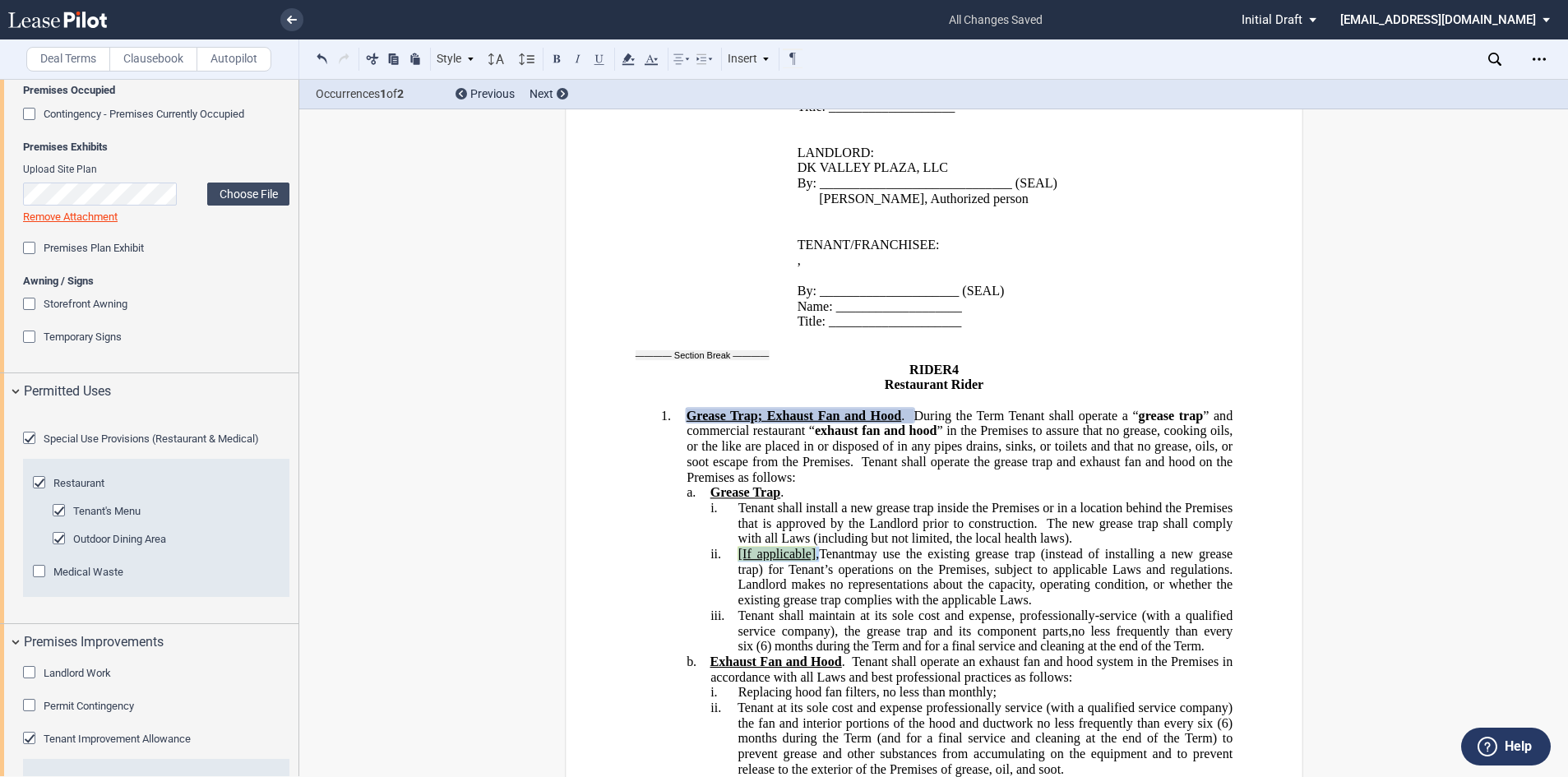
drag, startPoint x: 816, startPoint y: 511, endPoint x: 732, endPoint y: 517, distance: 84.2
click at [738, 547] on p "ii. [If applicable] , Tenant may use the existing grease trap (instead of insta…" at bounding box center [985, 578] width 495 height 61
click at [625, 68] on div at bounding box center [628, 59] width 19 height 21
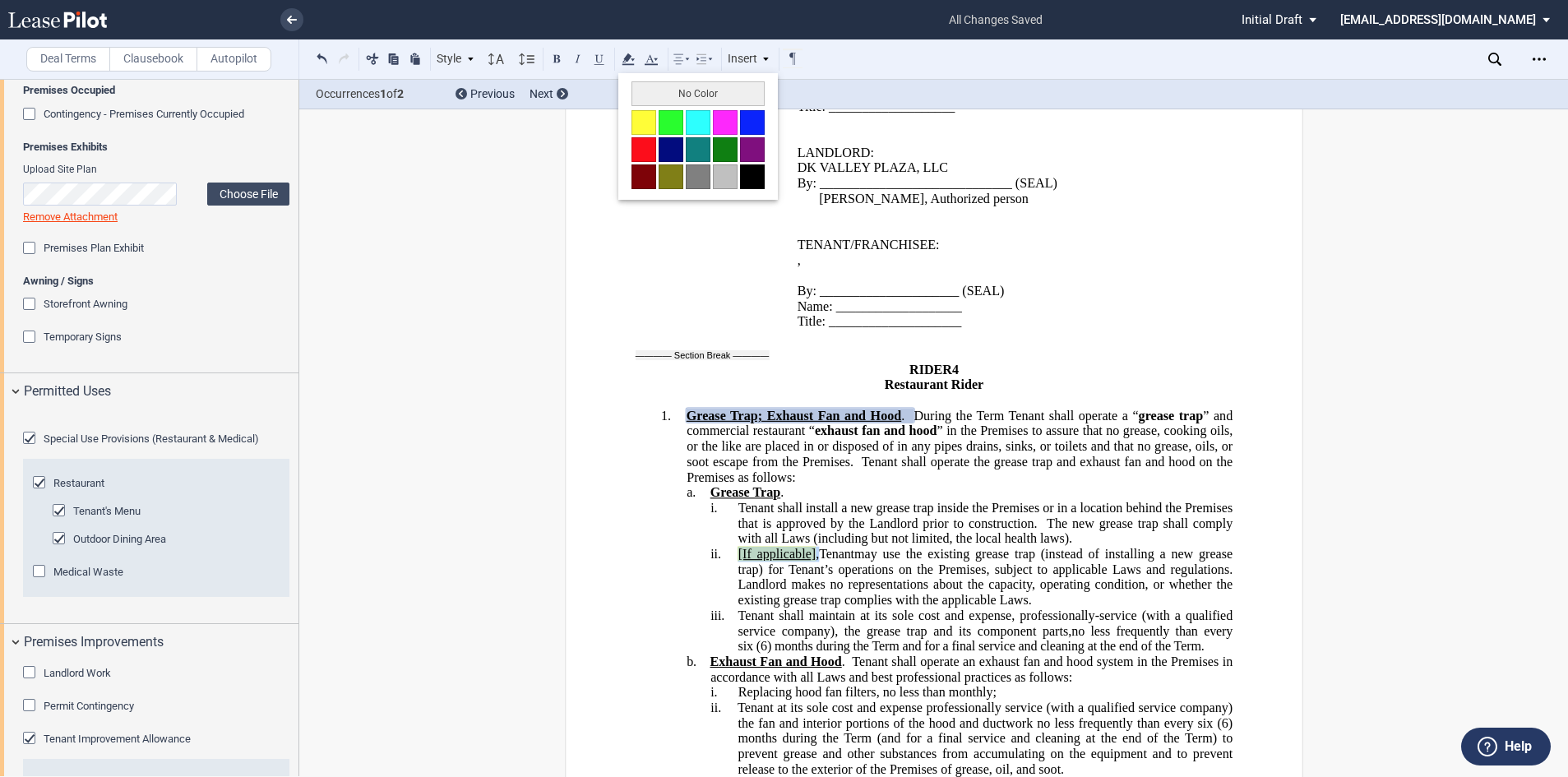
drag, startPoint x: 651, startPoint y: 93, endPoint x: 643, endPoint y: 91, distance: 8.2
click at [646, 91] on button "No Color" at bounding box center [698, 93] width 133 height 24
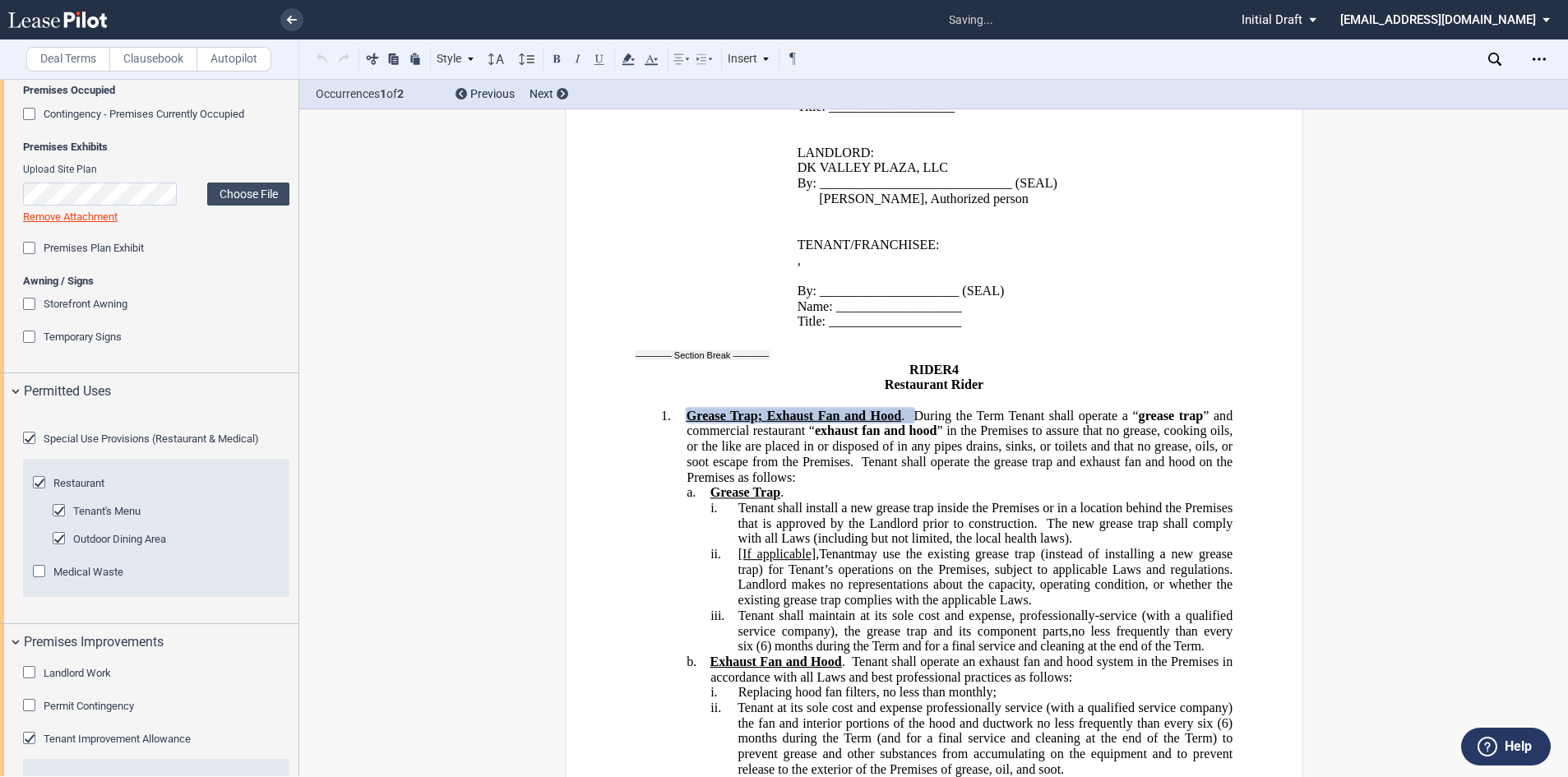
click at [769, 424] on span "” in the Premises to assure that no grease, cooking oils, or the like are place…" at bounding box center [960, 446] width 549 height 46
click at [817, 547] on span "," at bounding box center [817, 554] width 3 height 15
click at [740, 547] on span "[If applicable," at bounding box center [776, 554] width 77 height 15
drag, startPoint x: 804, startPoint y: 517, endPoint x: 730, endPoint y: 523, distance: 74.2
click at [738, 547] on p "ii. If applicable, Tenant may use the existing grease trap (instead of installi…" at bounding box center [985, 578] width 495 height 61
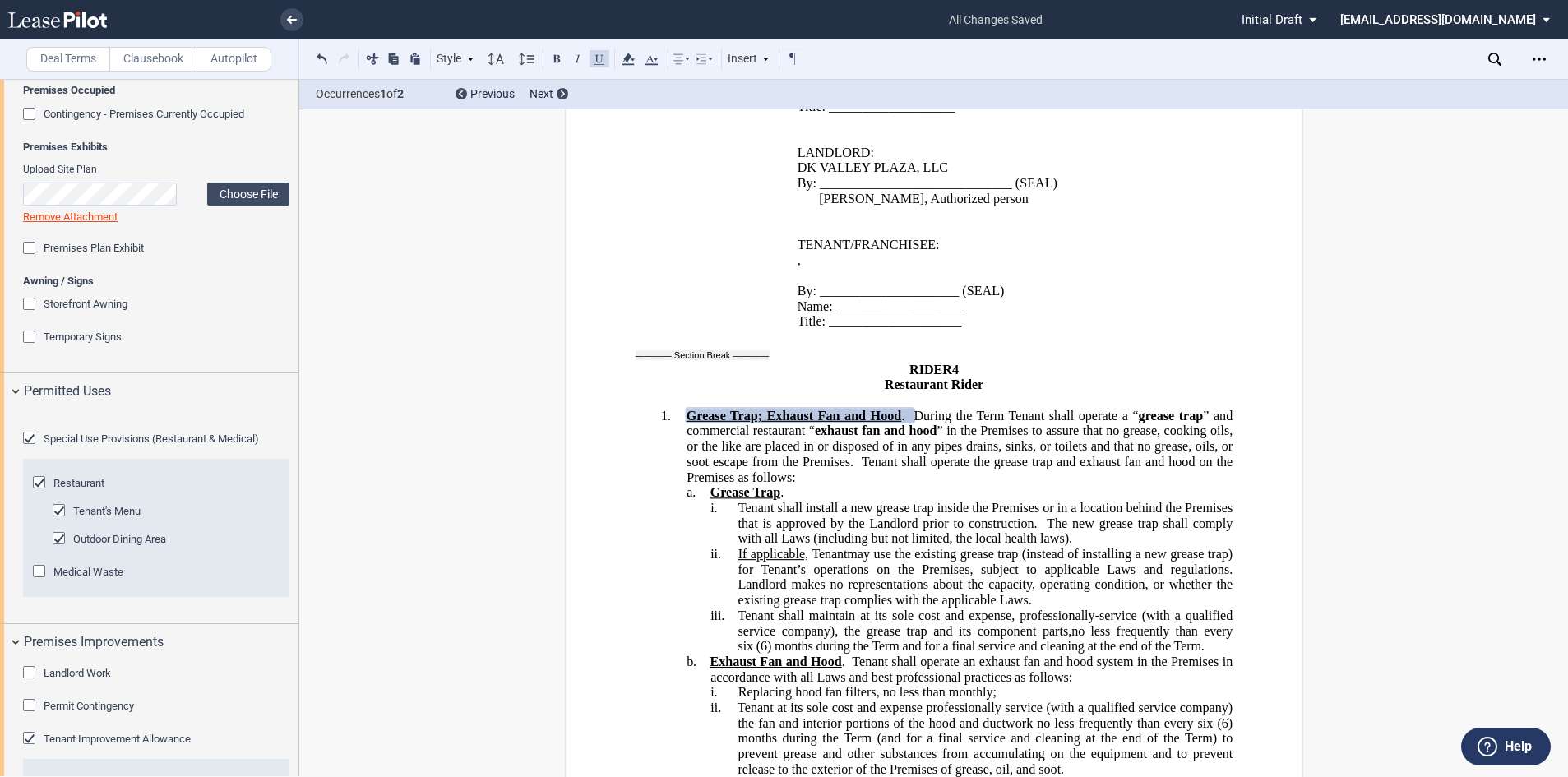
click at [598, 61] on button at bounding box center [600, 58] width 19 height 19
click at [908, 443] on p "1. Grease Trap; Exhaust Fan and Hood . During the Term Tenant shall operate a “…" at bounding box center [959, 447] width 546 height 78
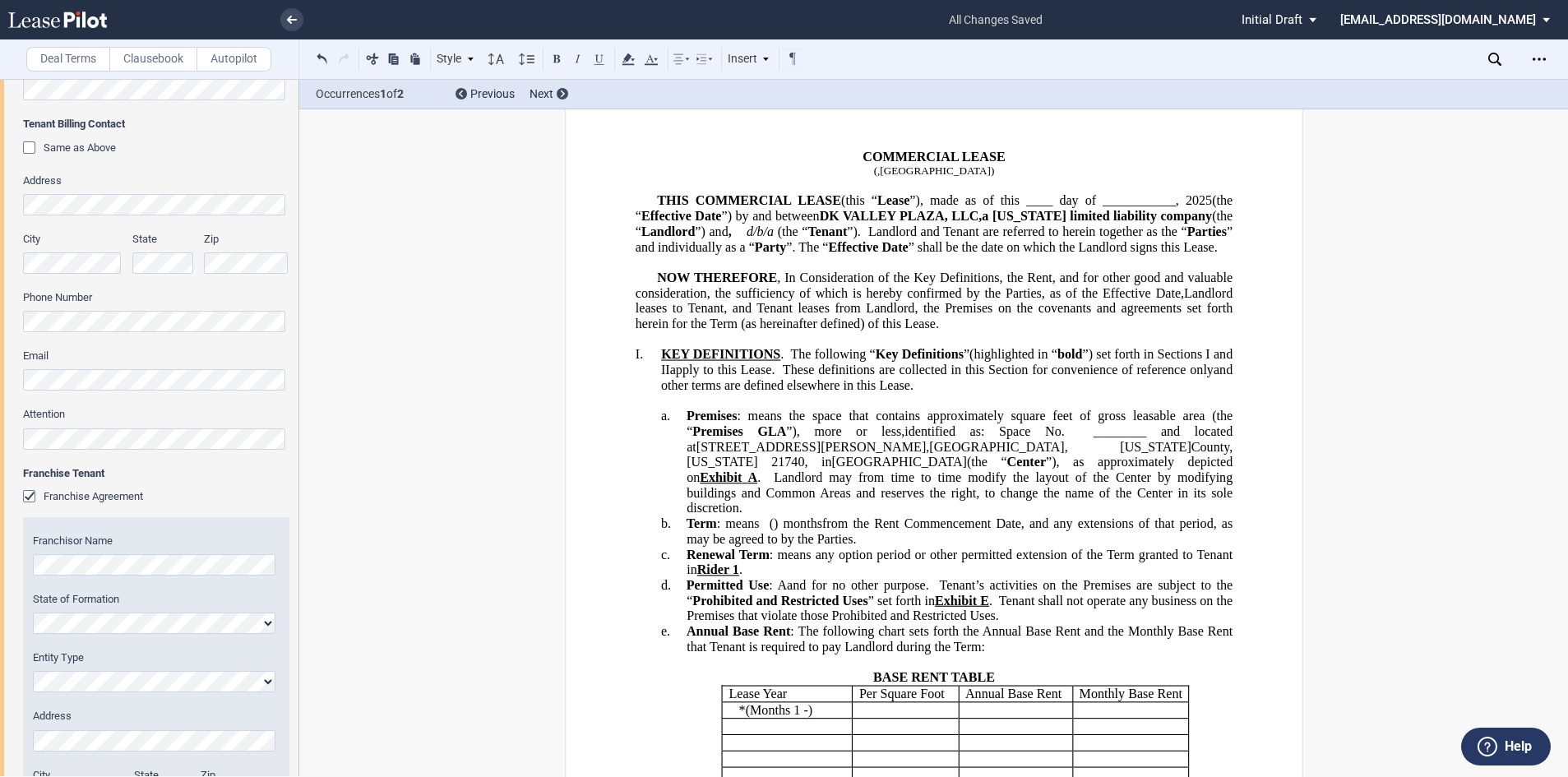
scroll to position [0, 0]
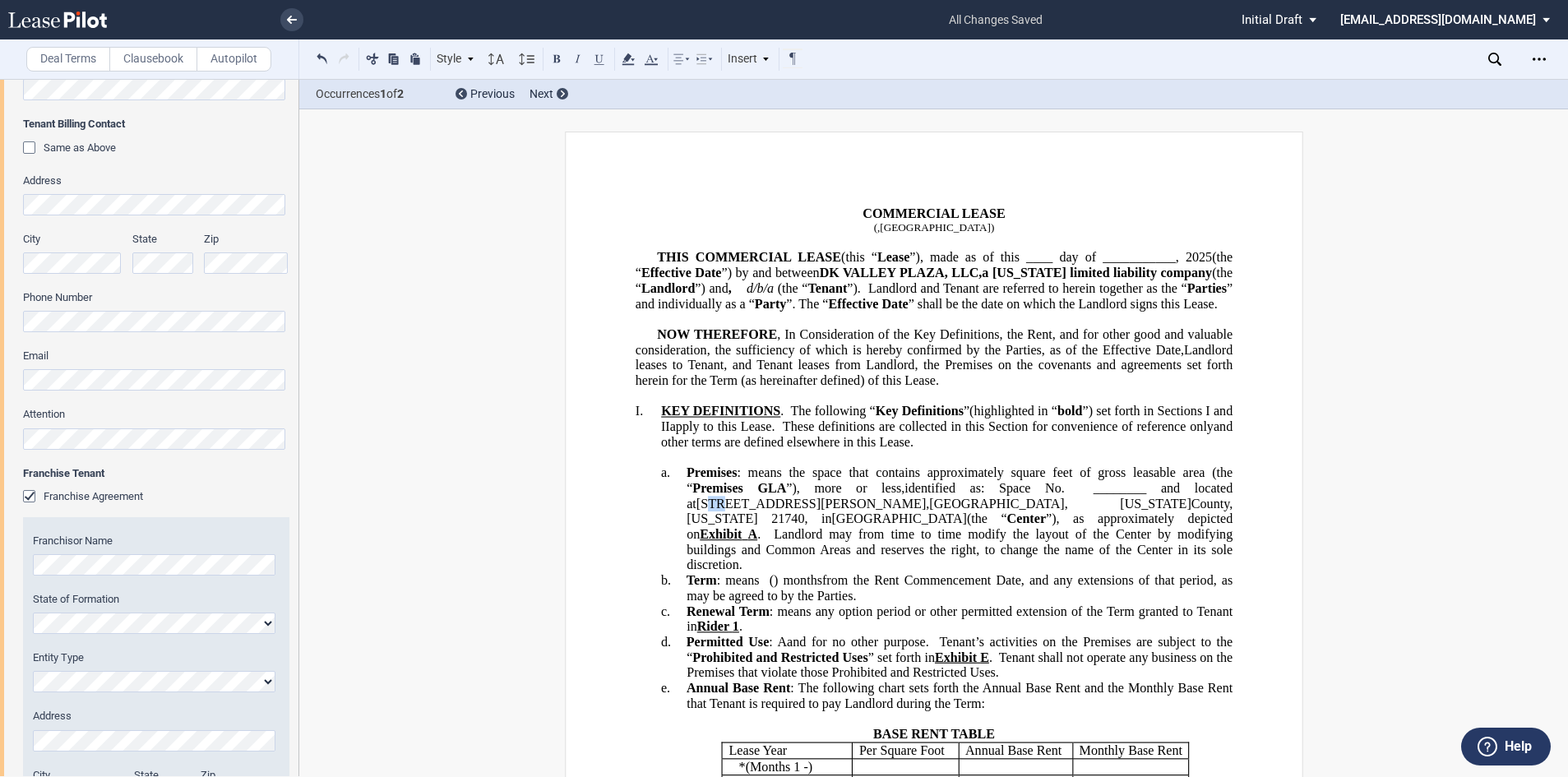
drag, startPoint x: 1227, startPoint y: 514, endPoint x: 1216, endPoint y: 512, distance: 11.2
click at [925, 511] on span "[STREET_ADDRESS][PERSON_NAME]" at bounding box center [811, 503] width 229 height 15
click at [1098, 511] on span "identified as: Space No. ________ ﻿ ﻿ and located at 1713 Massey Boulevard" at bounding box center [960, 496] width 549 height 29
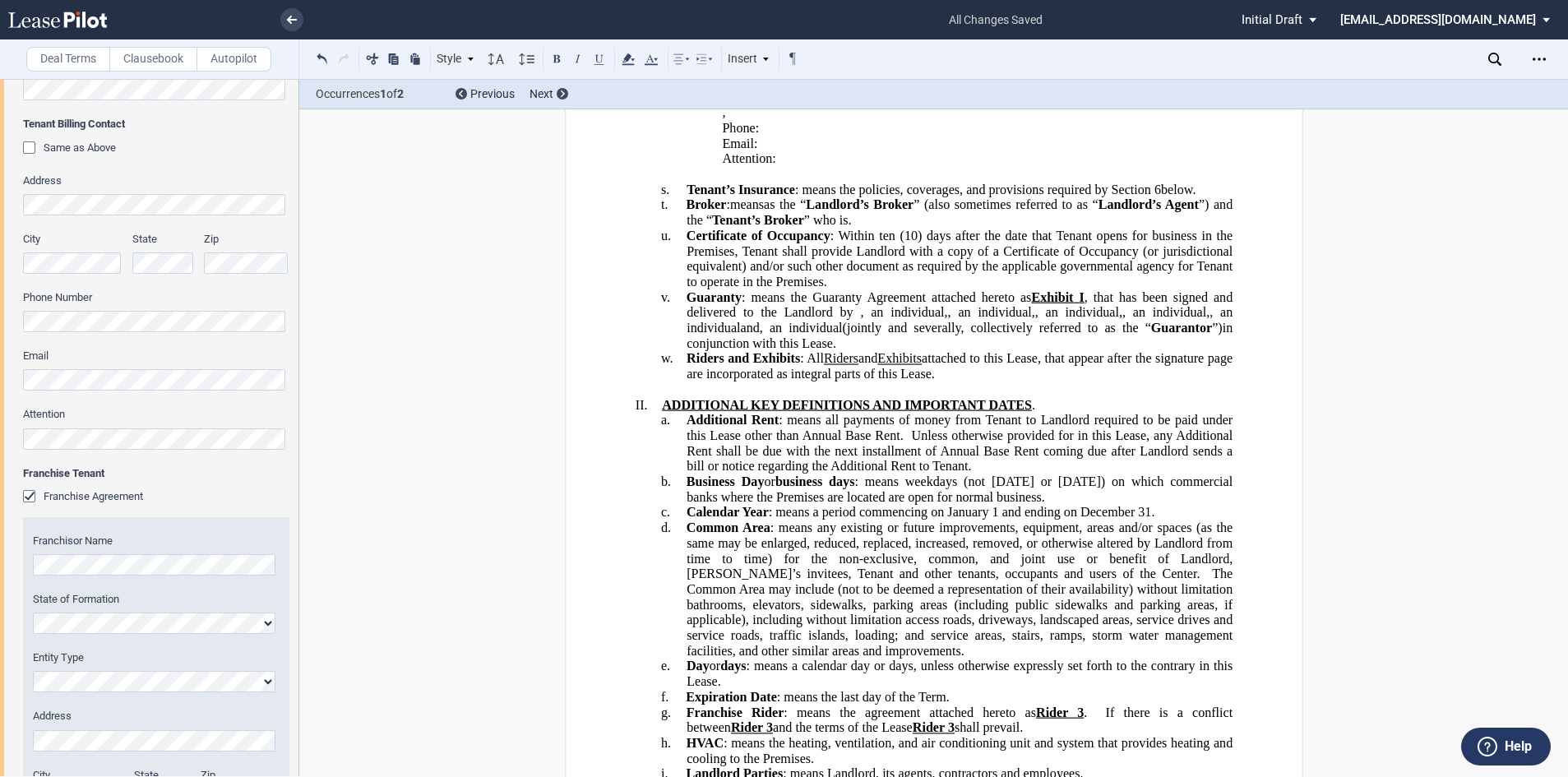
scroll to position [1481, 0]
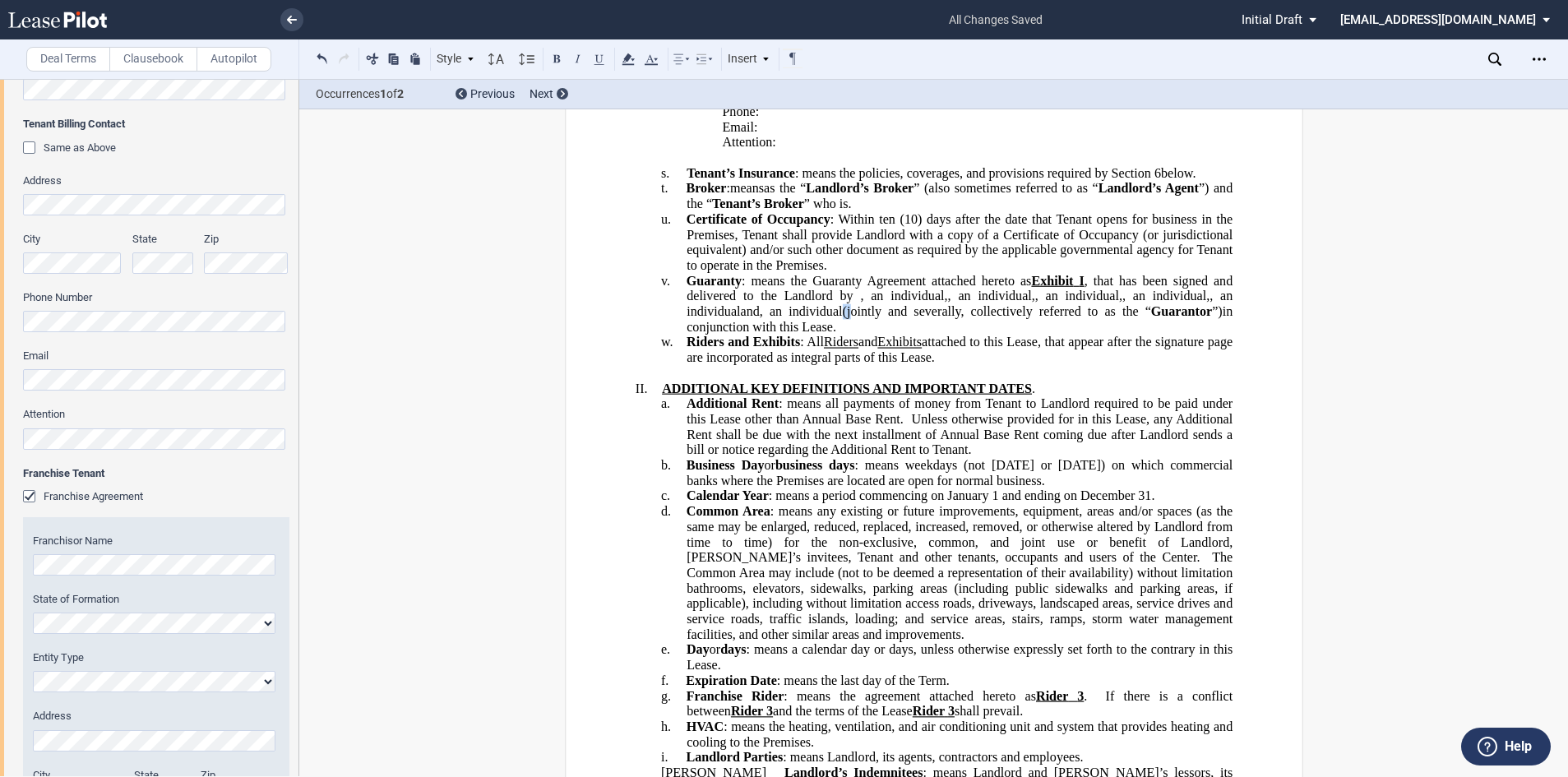
click at [963, 319] on span "(jointly and severally, collectively referred to as the “" at bounding box center [995, 311] width 308 height 15
click at [1143, 334] on span "﻿; who are collectively, jointly and severally, collectively referred to as the…" at bounding box center [960, 319] width 549 height 29
drag, startPoint x: 745, startPoint y: 511, endPoint x: 679, endPoint y: 518, distance: 66.4
click at [679, 335] on div "!!SET_LEVEL_1!! !!SHOPPING_LEVEL2!! v. Guaranty : means the Guaranty Agreement …" at bounding box center [933, 303] width 597 height 61
drag, startPoint x: 958, startPoint y: 511, endPoint x: 871, endPoint y: 508, distance: 87.1
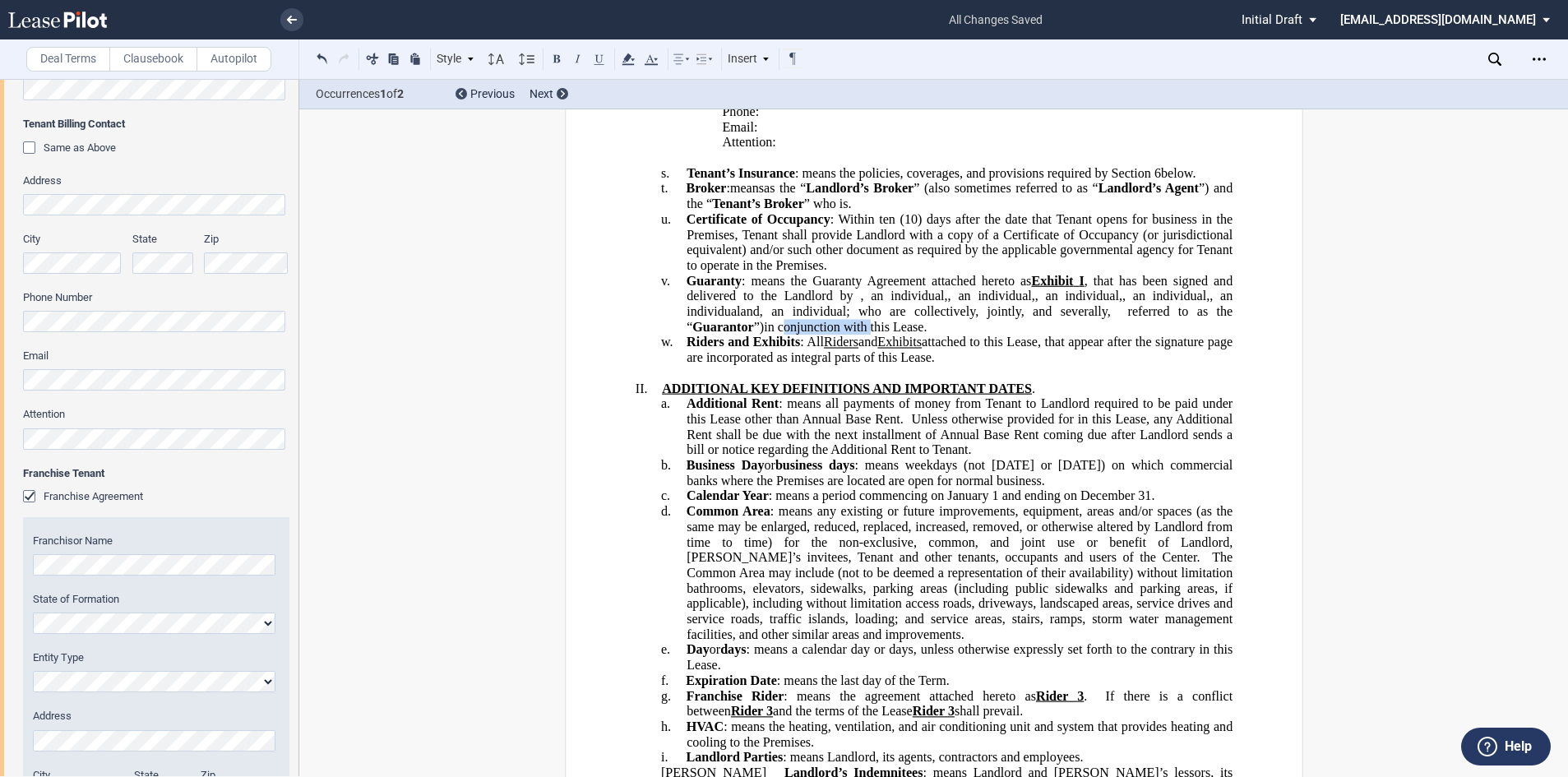
click at [871, 334] on span "in conjunction with this Lease." at bounding box center [846, 326] width 163 height 15
click at [870, 334] on span "in conjunction with this Lease." at bounding box center [846, 326] width 163 height 15
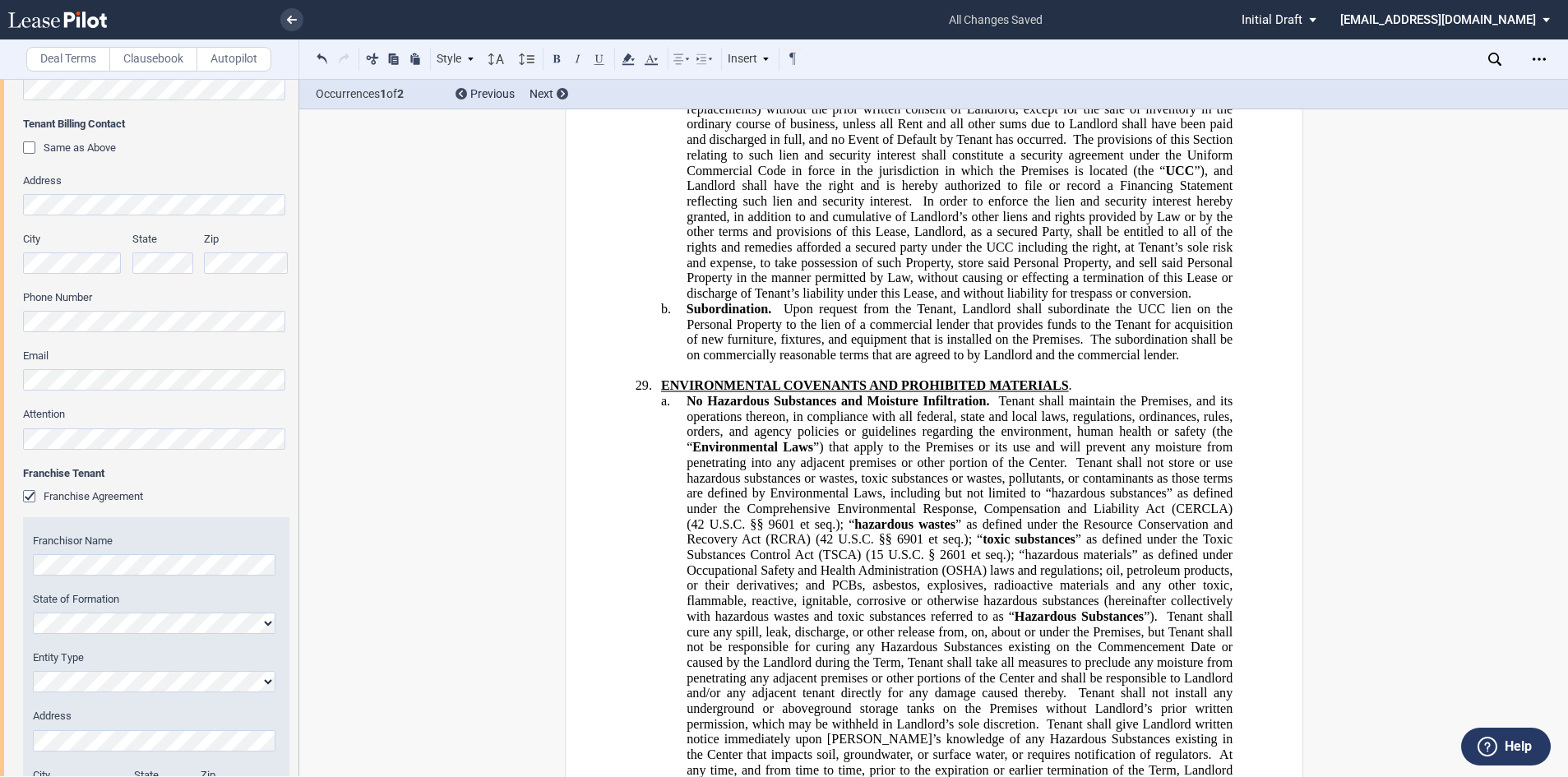
scroll to position [27725, 0]
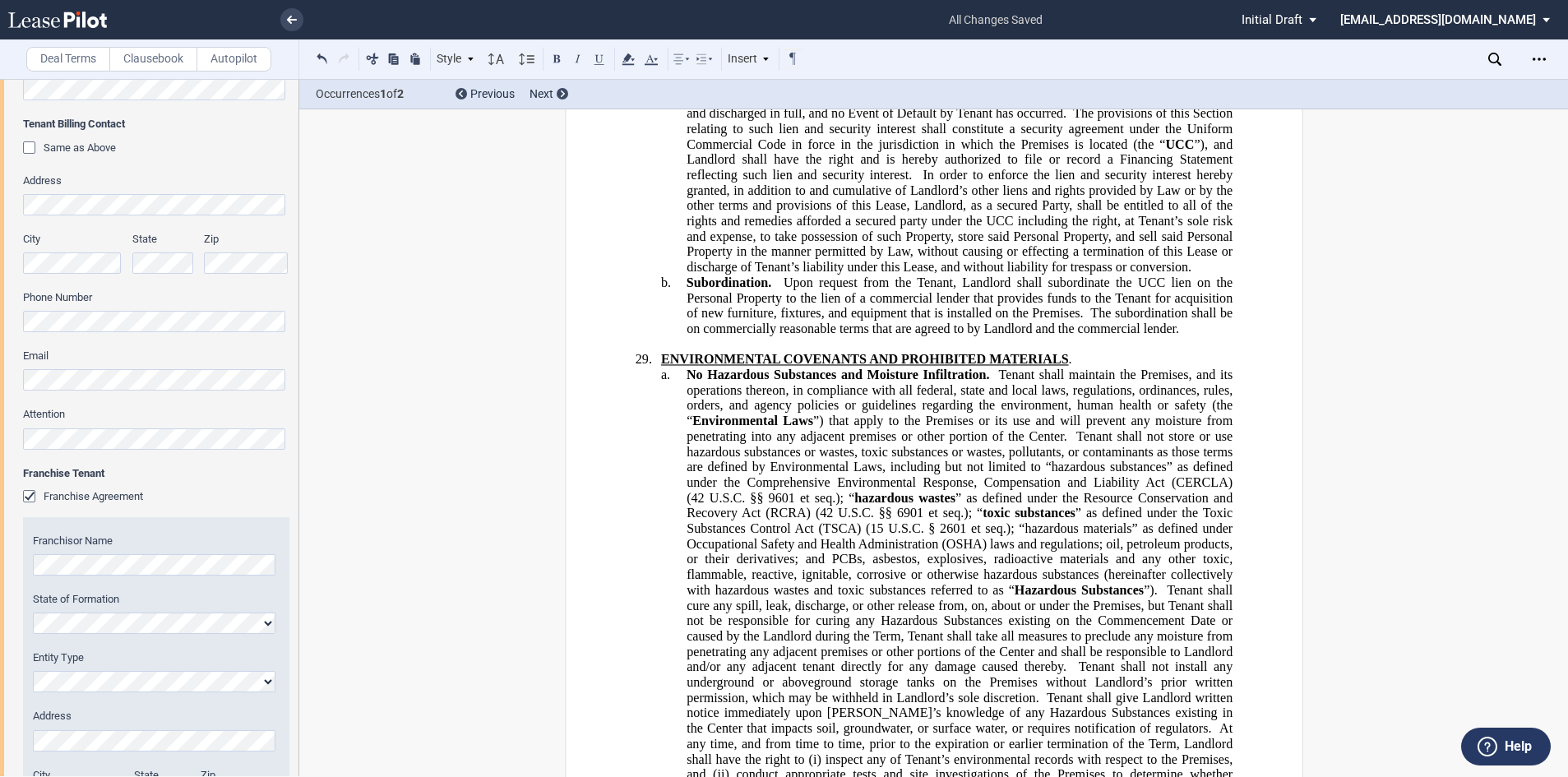
click at [997, 401] on span "Tenant shall maintain the Premises, and its operations thereon, in compliance w…" at bounding box center [960, 398] width 549 height 61
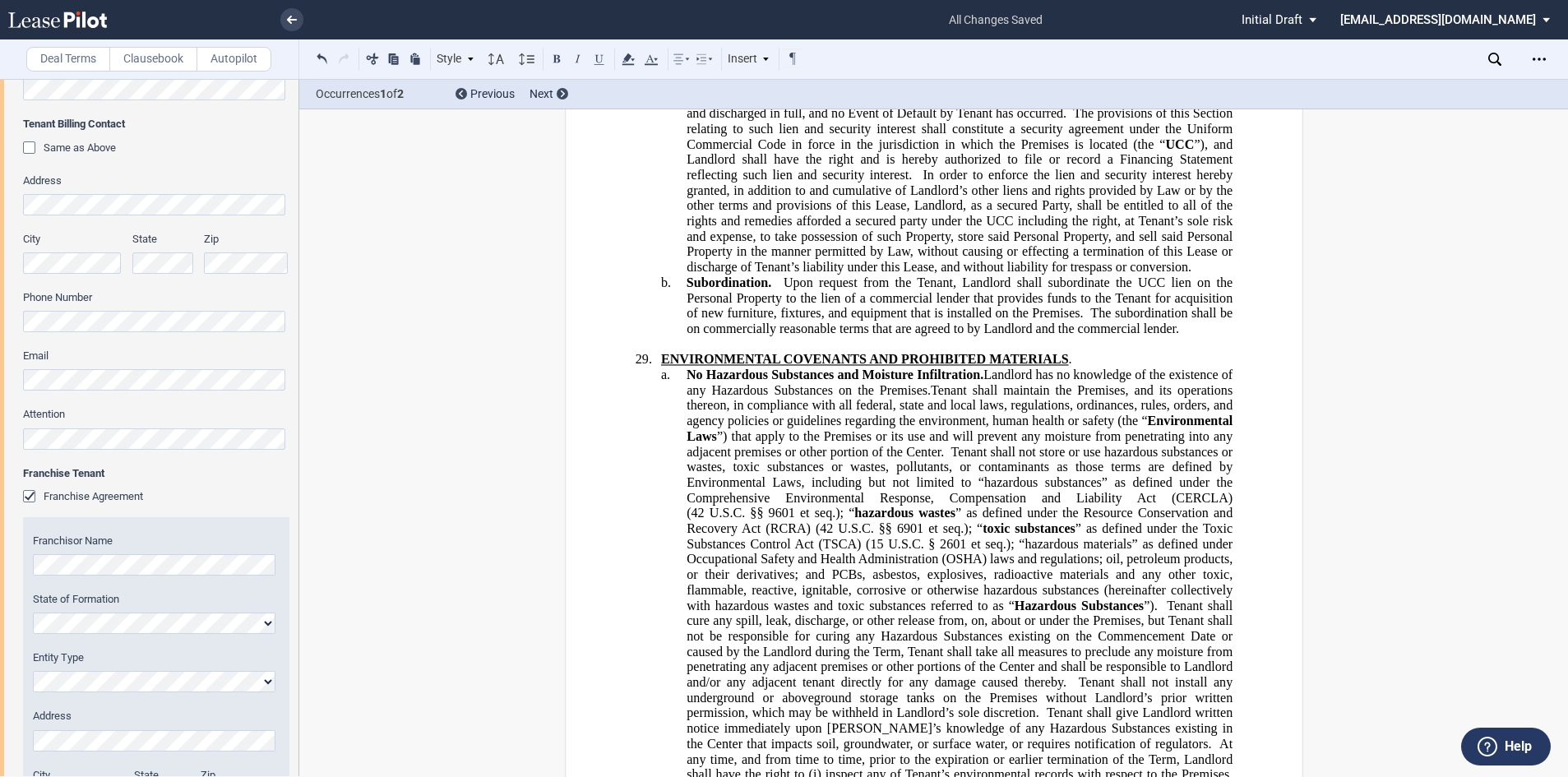
click at [723, 398] on span "Landlord has no knowledge of the existence of any Hazardous Substances on the P…" at bounding box center [960, 382] width 549 height 29
click at [847, 398] on span "Landlord has no knowledge of the existence of any “Hazardous Substances on the …" at bounding box center [960, 382] width 549 height 29
drag, startPoint x: 1234, startPoint y: 618, endPoint x: 1173, endPoint y: 617, distance: 61.0
click at [866, 398] on span "Landlord has no knowledge of the existence of any “Hazardous Substances” on the…" at bounding box center [960, 382] width 549 height 29
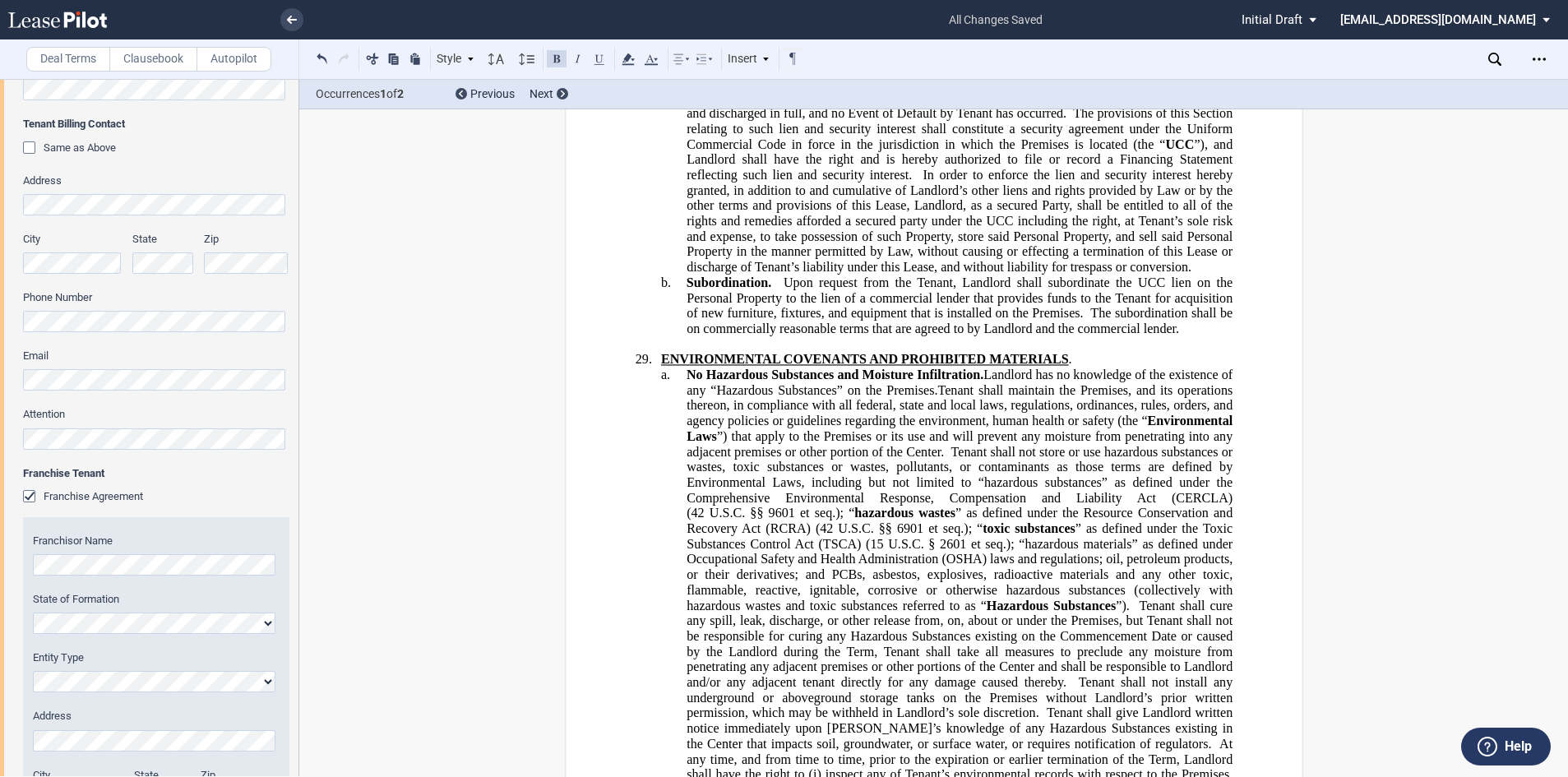
click at [867, 398] on span "Landlord has no knowledge of the existence of any “Hazardous Substances” on the…" at bounding box center [960, 382] width 549 height 29
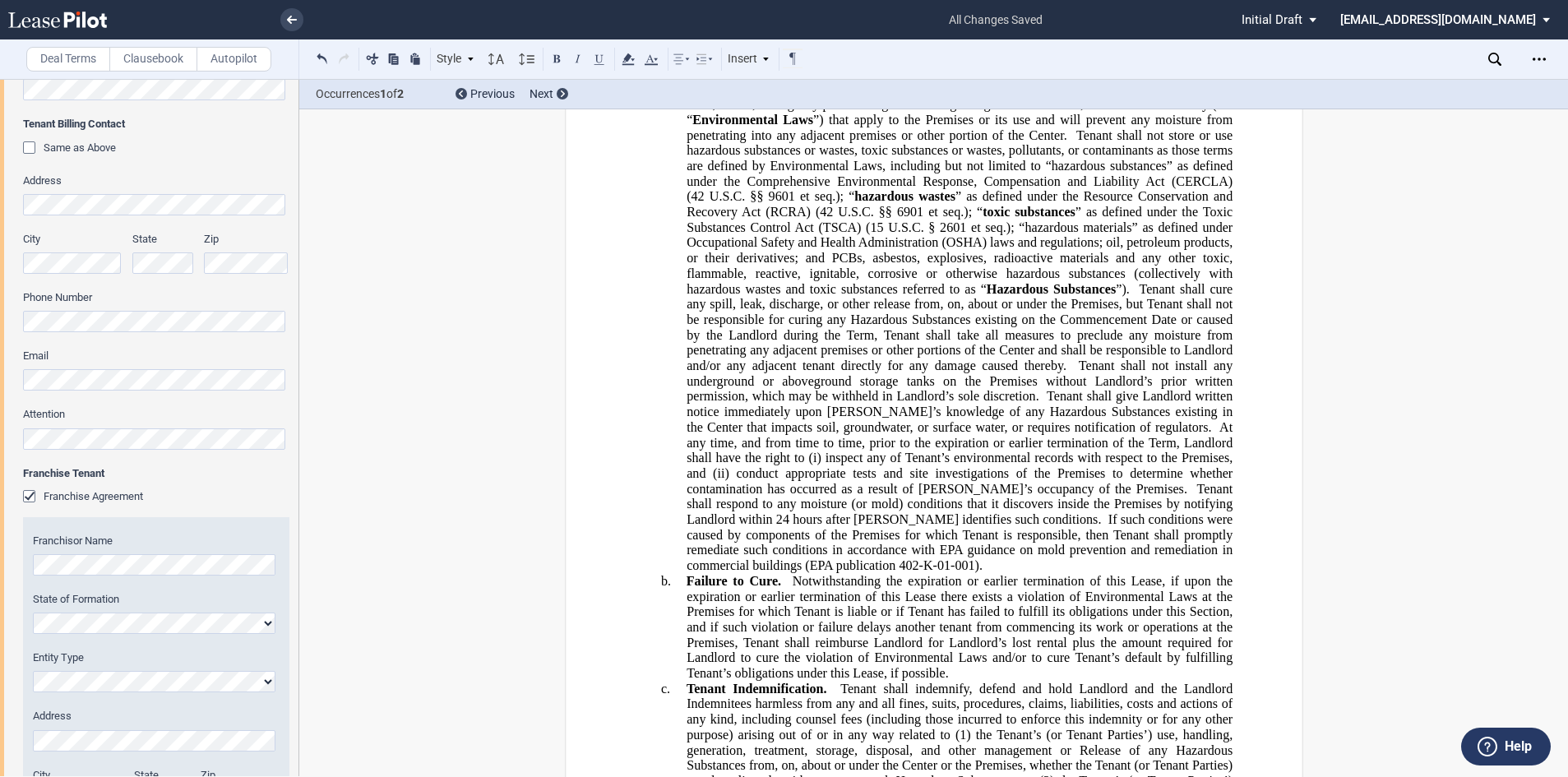
scroll to position [28054, 0]
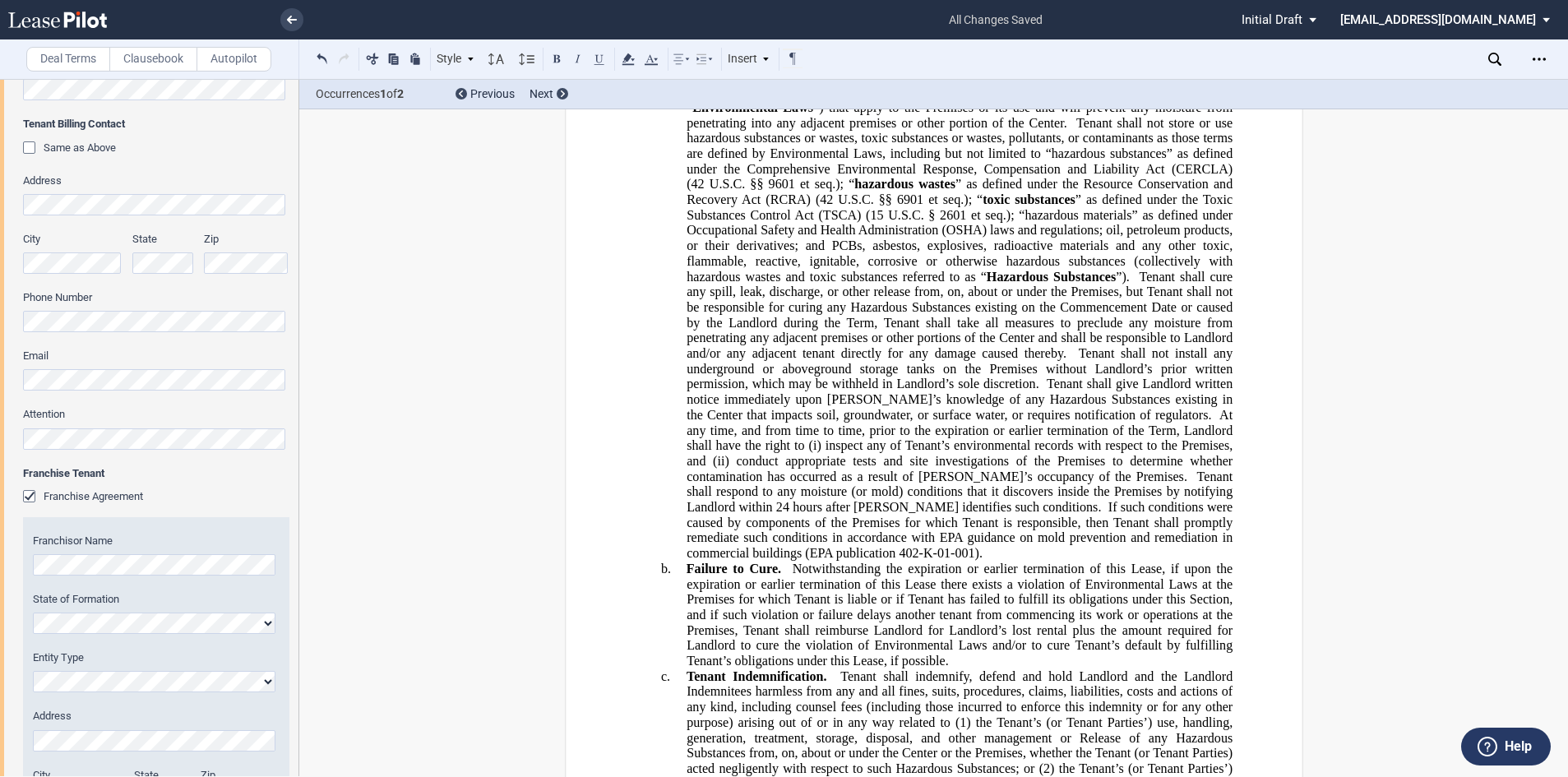
click at [1011, 507] on span "Tenant shall respond to any moisture (or mold) conditions that it discovers ins…" at bounding box center [960, 491] width 549 height 46
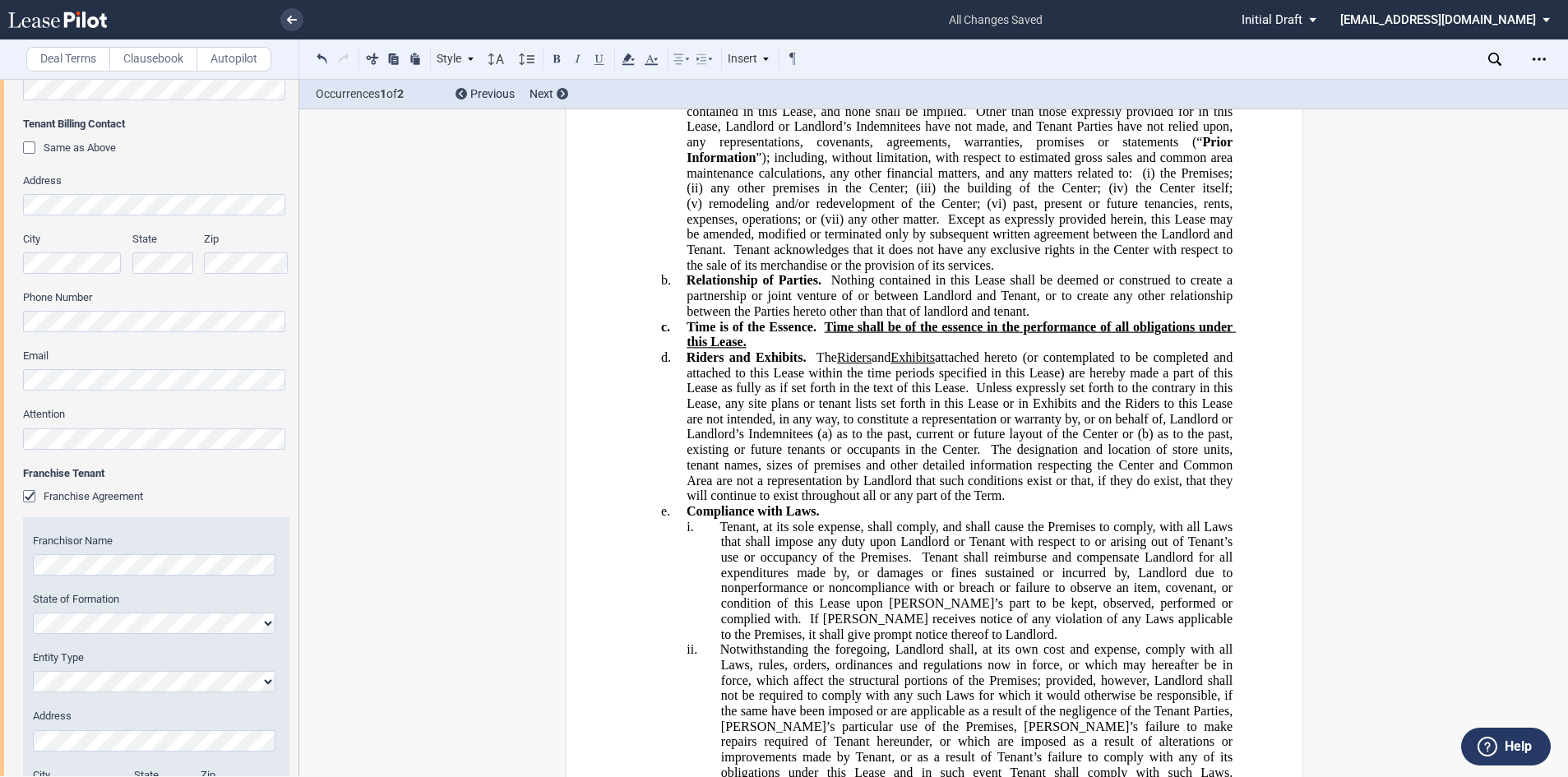
scroll to position [29863, 0]
